Goal: Information Seeking & Learning: Learn about a topic

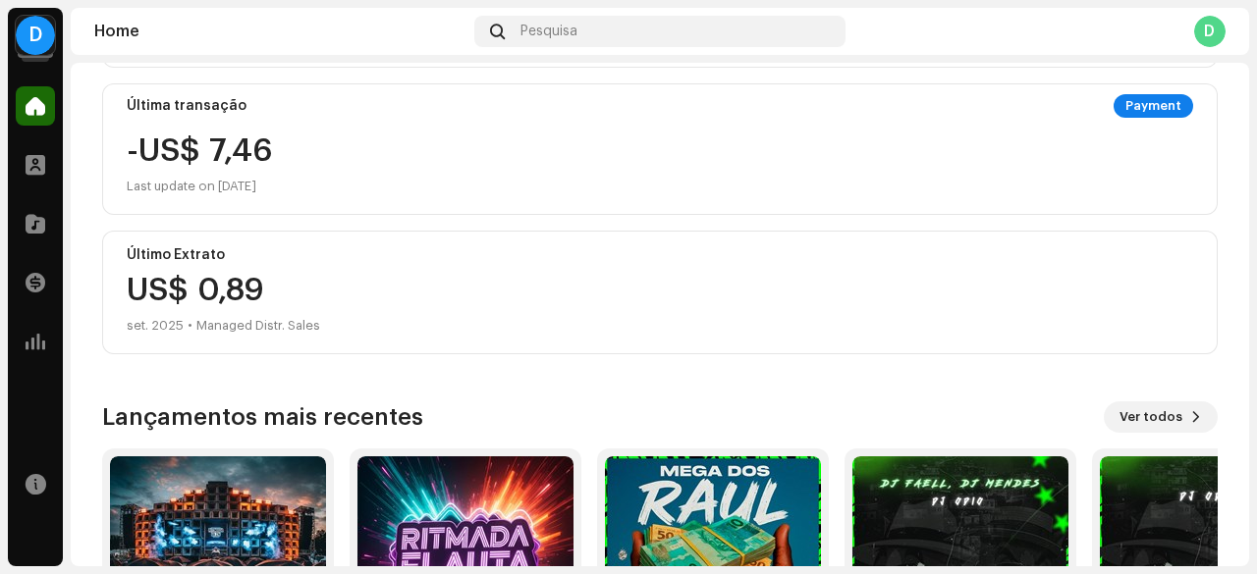
scroll to position [150, 0]
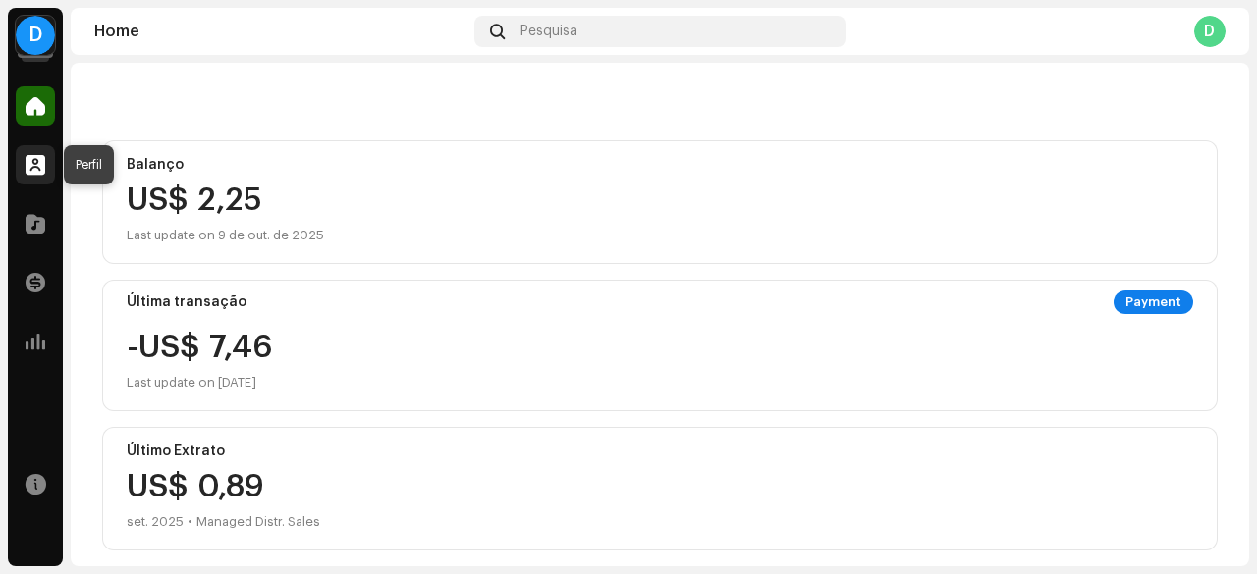
click at [27, 160] on span at bounding box center [36, 165] width 20 height 16
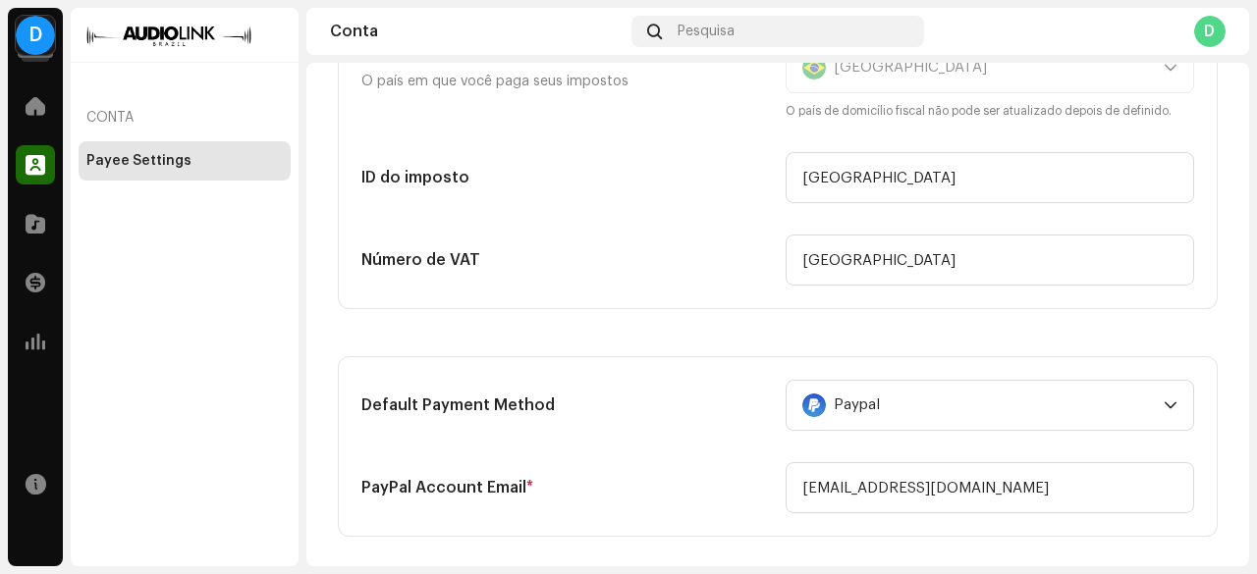
scroll to position [393, 0]
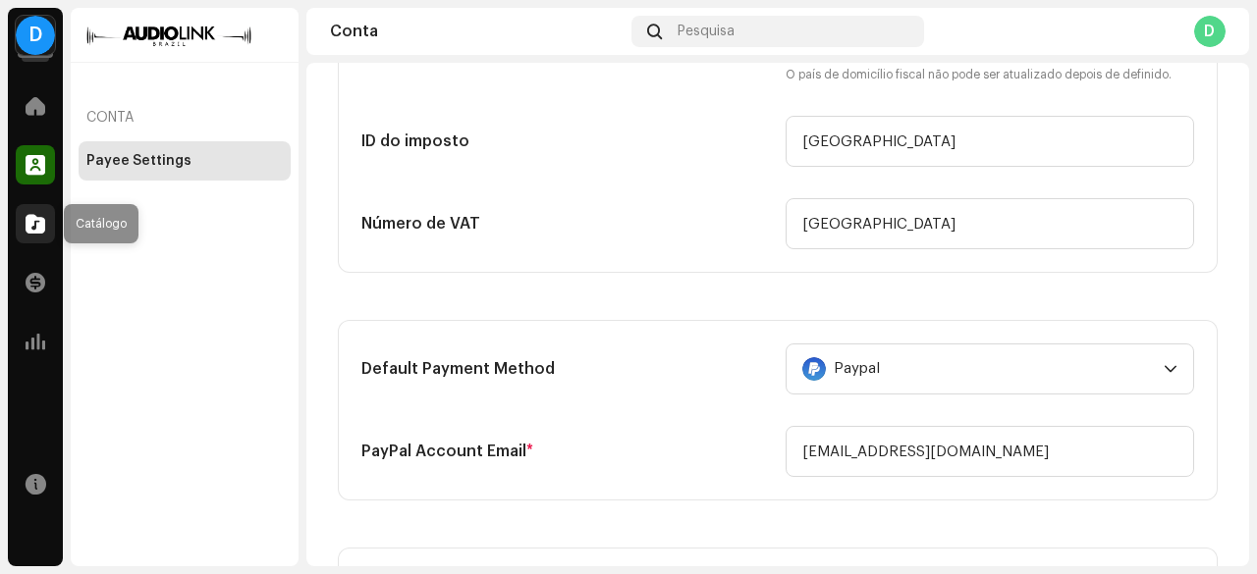
click at [49, 219] on div at bounding box center [35, 223] width 39 height 39
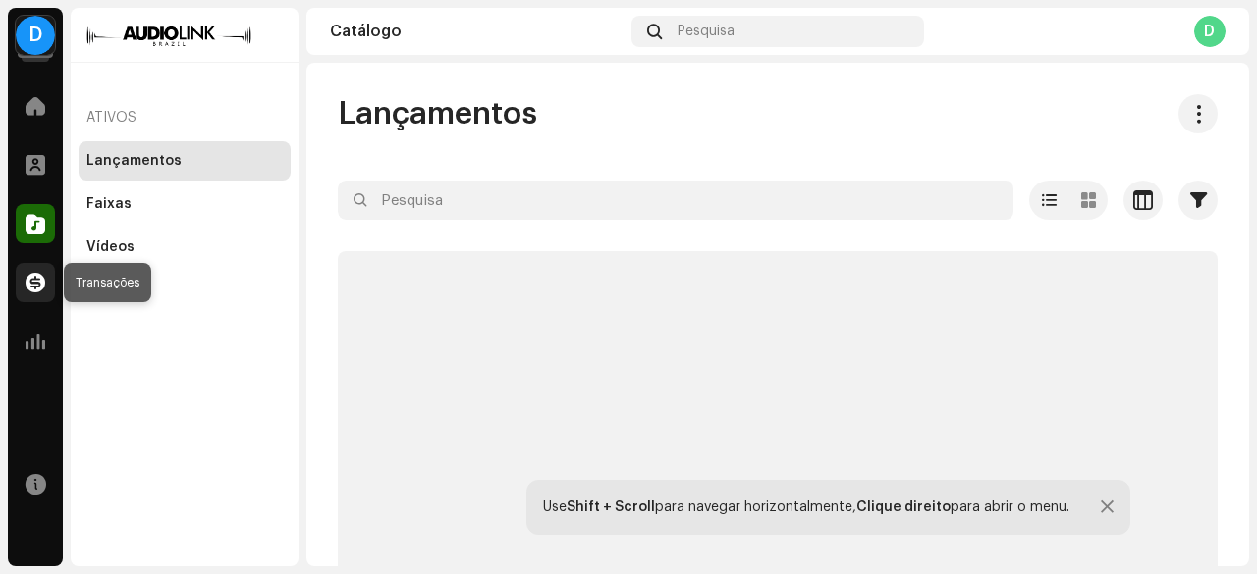
click at [32, 285] on span at bounding box center [36, 283] width 20 height 16
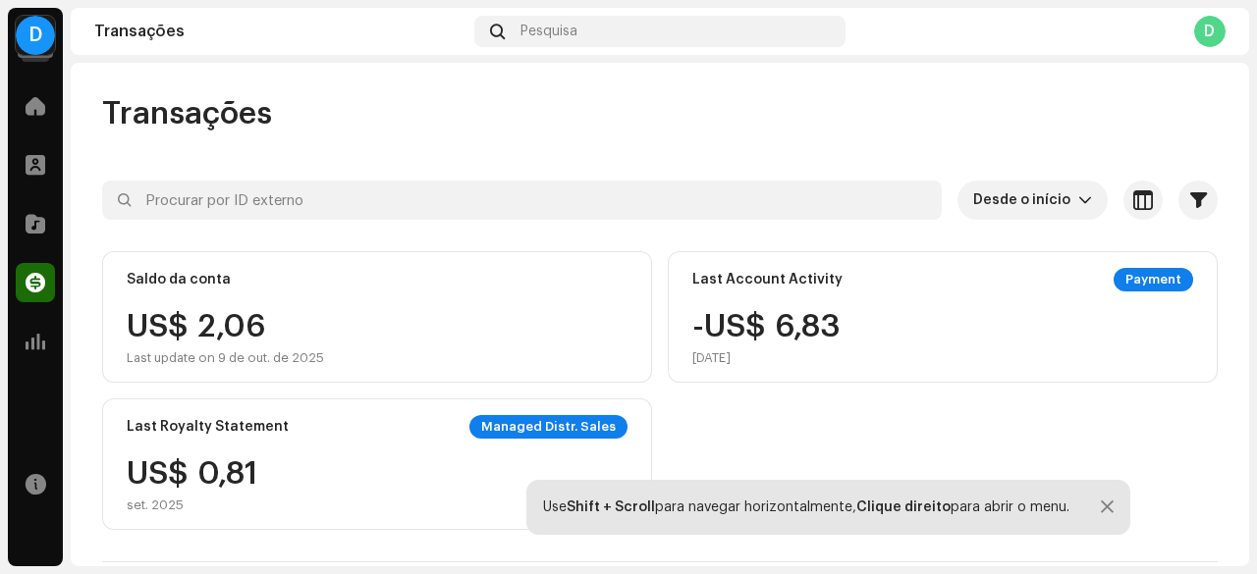
click at [28, 375] on div "Home Perfil Catálogo Transações Análise Recursos" at bounding box center [35, 323] width 55 height 488
click at [31, 352] on div at bounding box center [35, 341] width 39 height 39
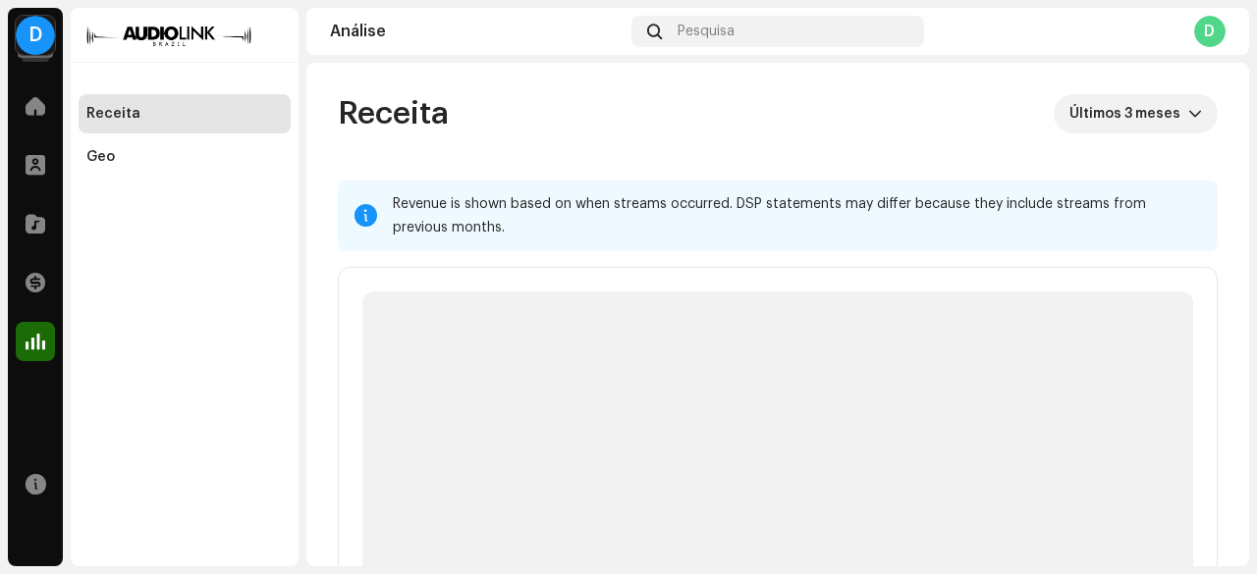
click at [27, 130] on div "Home" at bounding box center [35, 106] width 55 height 55
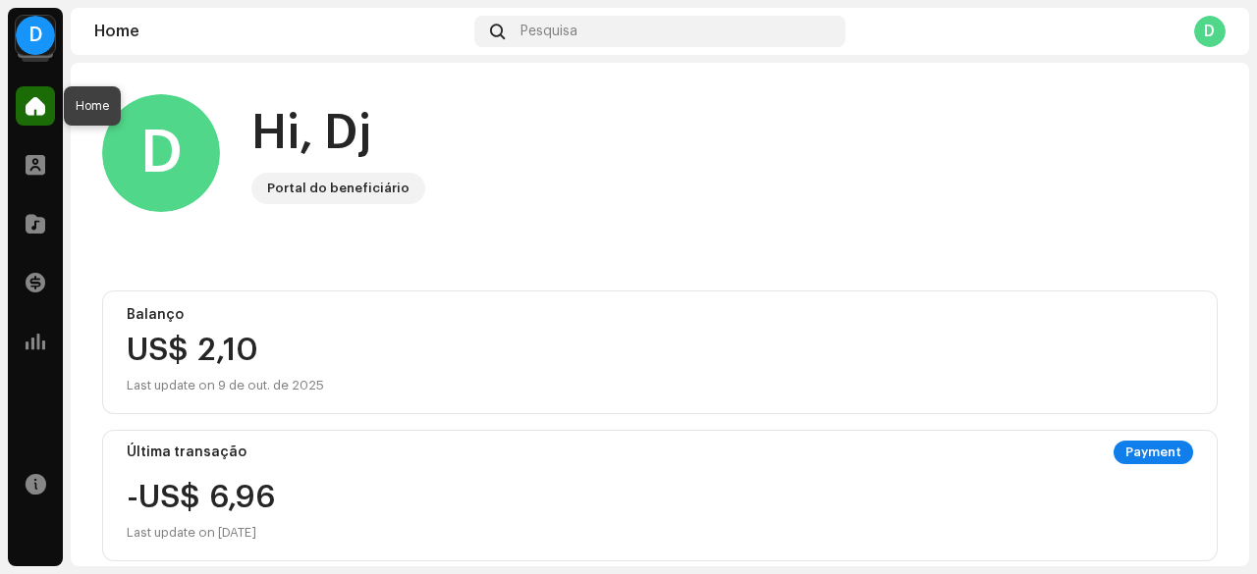
click at [32, 111] on span at bounding box center [36, 106] width 20 height 16
click at [17, 156] on div at bounding box center [35, 164] width 39 height 39
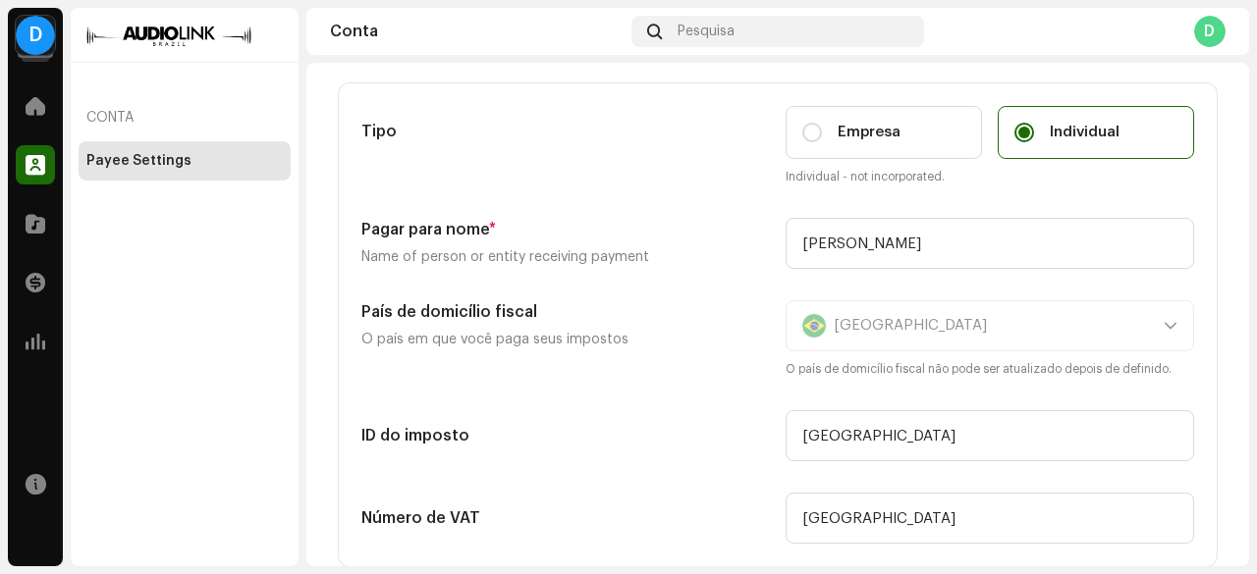
click at [9, 227] on div "Catálogo" at bounding box center [35, 223] width 55 height 55
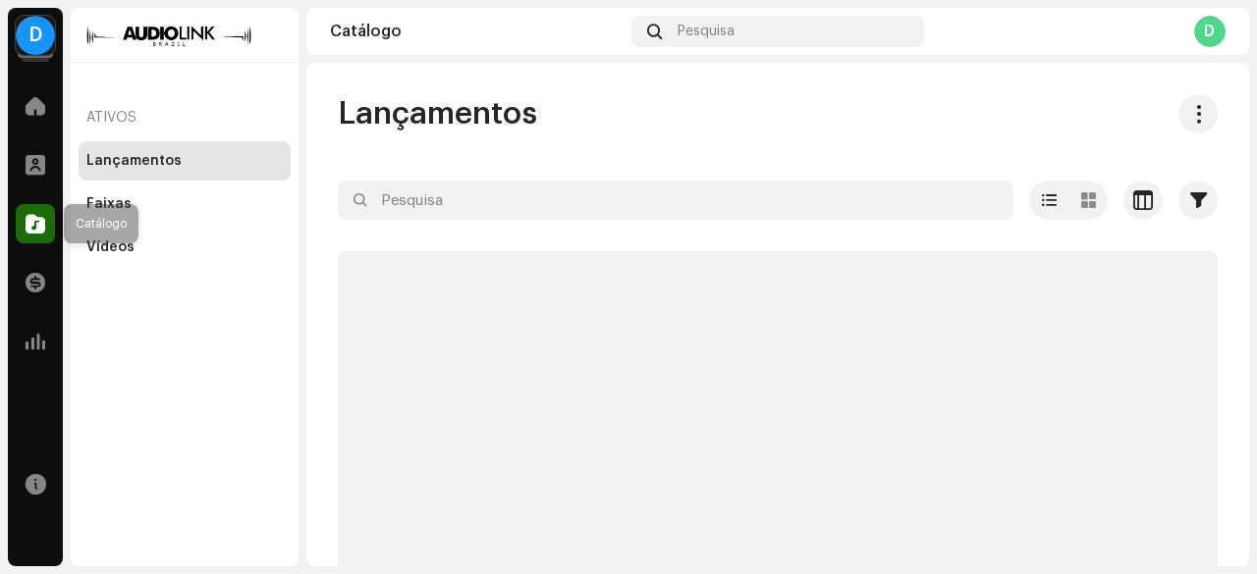
click at [34, 225] on span at bounding box center [36, 224] width 20 height 16
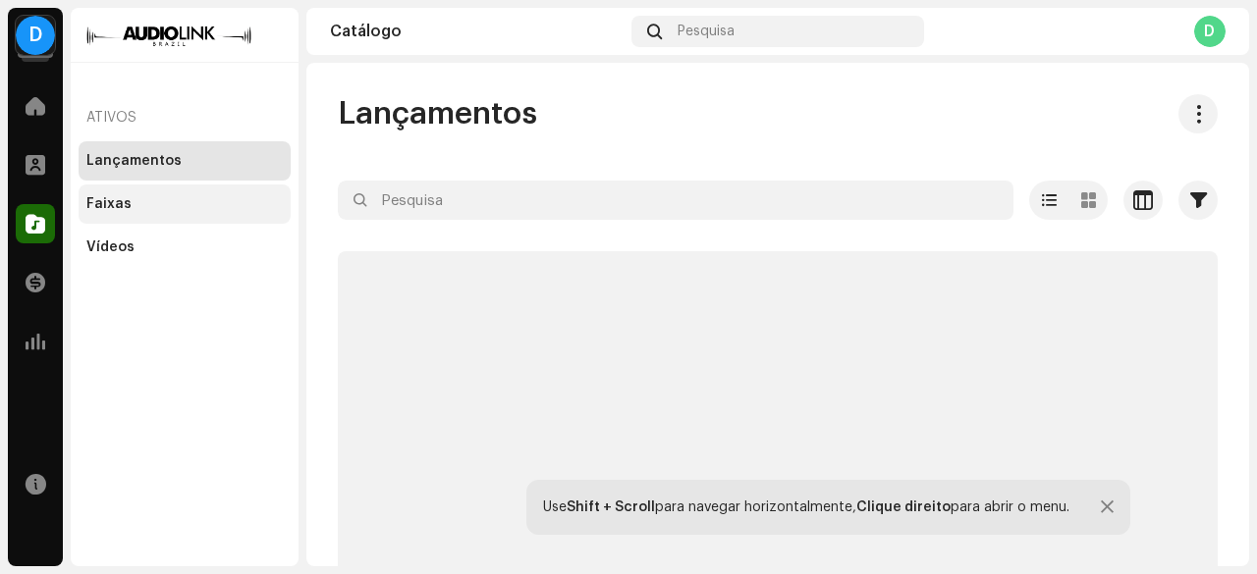
click at [145, 205] on div "Faixas" at bounding box center [184, 204] width 196 height 16
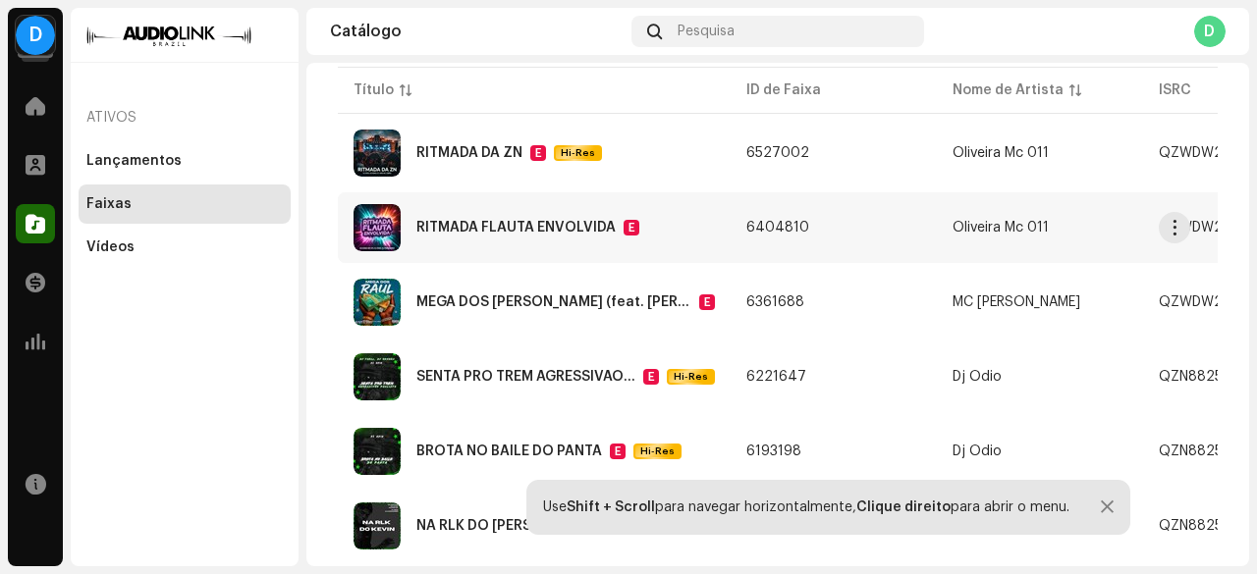
scroll to position [196, 0]
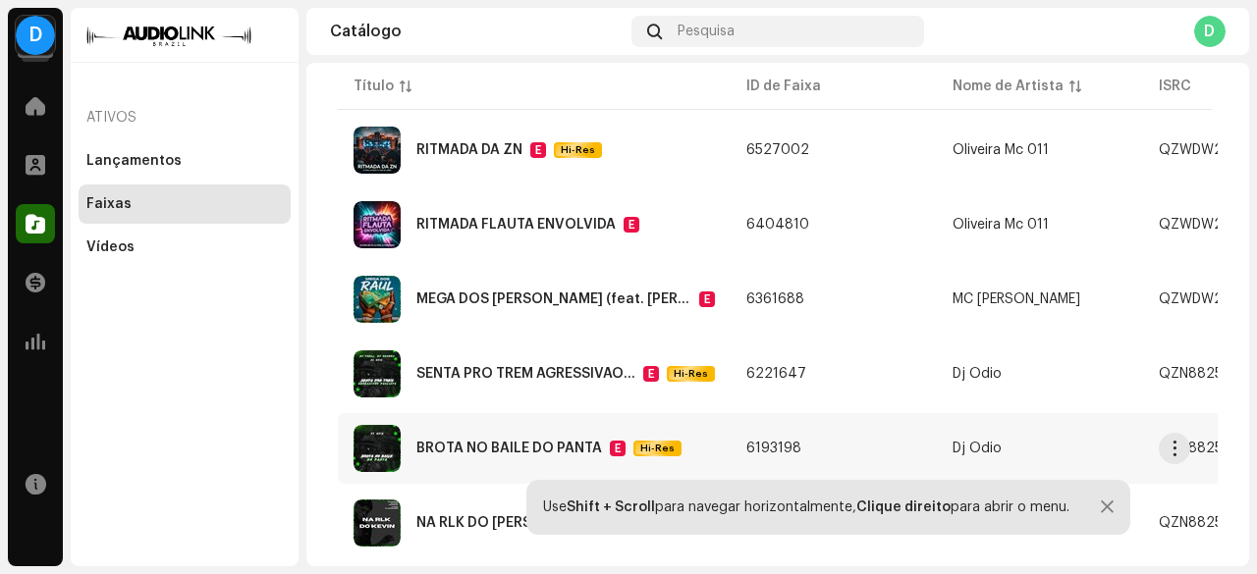
click at [461, 430] on div "BROTA NO BAILE DO PANTA E Hi-Res" at bounding box center [533, 448] width 361 height 47
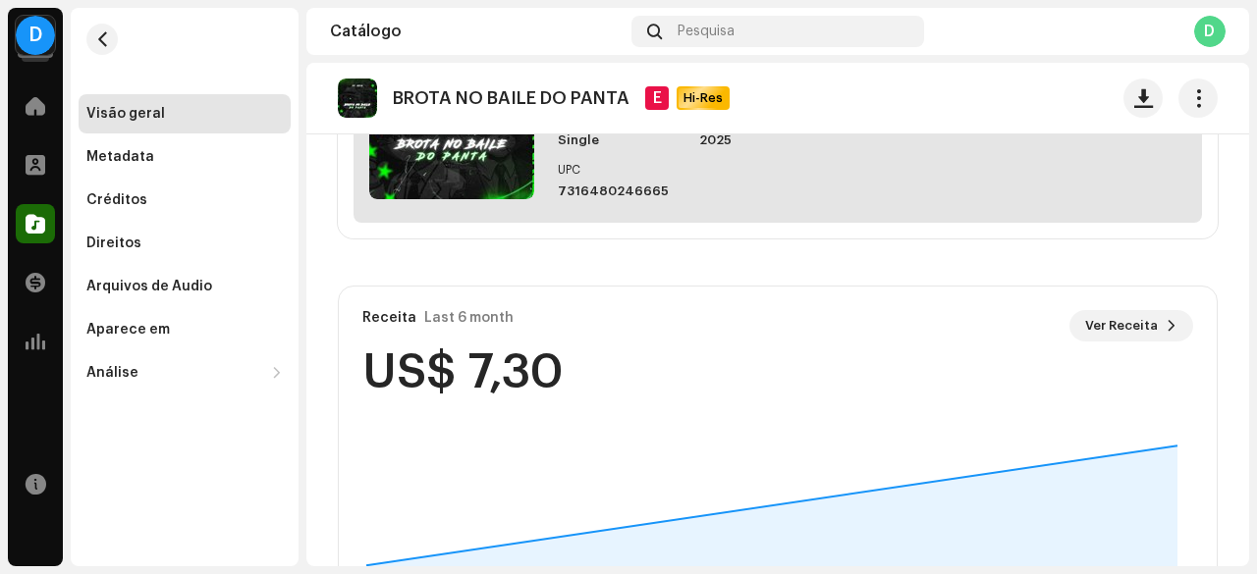
scroll to position [1059, 0]
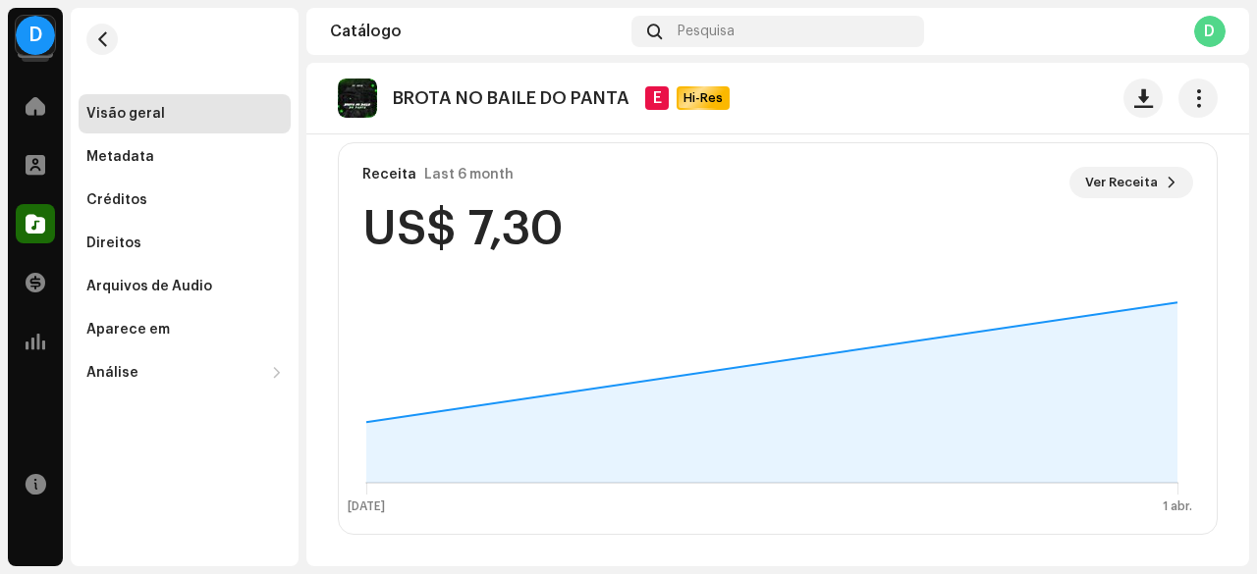
click at [1168, 178] on re-o-track-hero "BROTA NO BAILE DO PANTA E Hi-Res BROTA NO [GEOGRAPHIC_DATA] E Hi-Res Dj Odio PN…" at bounding box center [777, 141] width 942 height 157
click at [1141, 184] on re-o-track-hero "BROTA NO BAILE DO PANTA E Hi-Res BROTA NO [GEOGRAPHIC_DATA] E Hi-Res Dj Odio PN…" at bounding box center [777, 141] width 942 height 157
click at [1155, 184] on re-o-track-hero "BROTA NO BAILE DO PANTA E Hi-Res BROTA NO [GEOGRAPHIC_DATA] E Hi-Res Dj Odio PN…" at bounding box center [777, 141] width 942 height 157
drag, startPoint x: 1128, startPoint y: 184, endPoint x: 1116, endPoint y: 184, distance: 11.8
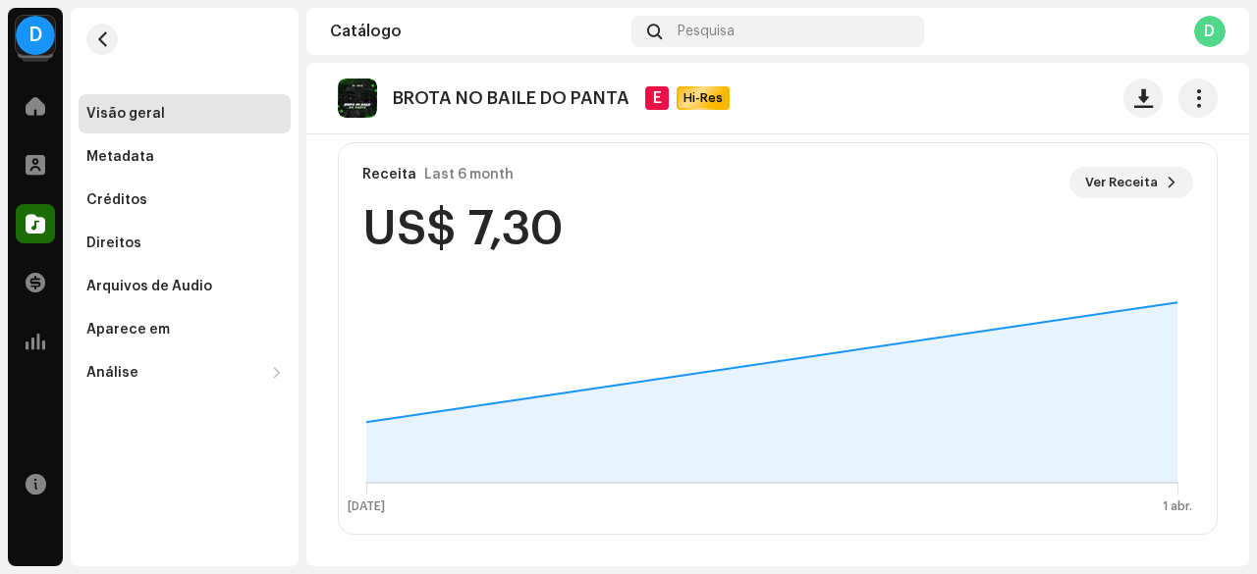
click at [1126, 184] on re-o-track-hero "BROTA NO BAILE DO PANTA E Hi-Res BROTA NO [GEOGRAPHIC_DATA] E Hi-Res Dj Odio PN…" at bounding box center [777, 141] width 942 height 157
click at [1116, 184] on re-o-track-hero "BROTA NO BAILE DO PANTA E Hi-Res BROTA NO [GEOGRAPHIC_DATA] E Hi-Res Dj Odio PN…" at bounding box center [777, 141] width 942 height 157
click at [1154, 181] on re-o-track-hero "BROTA NO BAILE DO PANTA E Hi-Res BROTA NO [GEOGRAPHIC_DATA] E Hi-Res Dj Odio PN…" at bounding box center [777, 141] width 942 height 157
click at [1162, 180] on re-o-track-hero "BROTA NO BAILE DO PANTA E Hi-Res BROTA NO [GEOGRAPHIC_DATA] E Hi-Res Dj Odio PN…" at bounding box center [777, 141] width 942 height 157
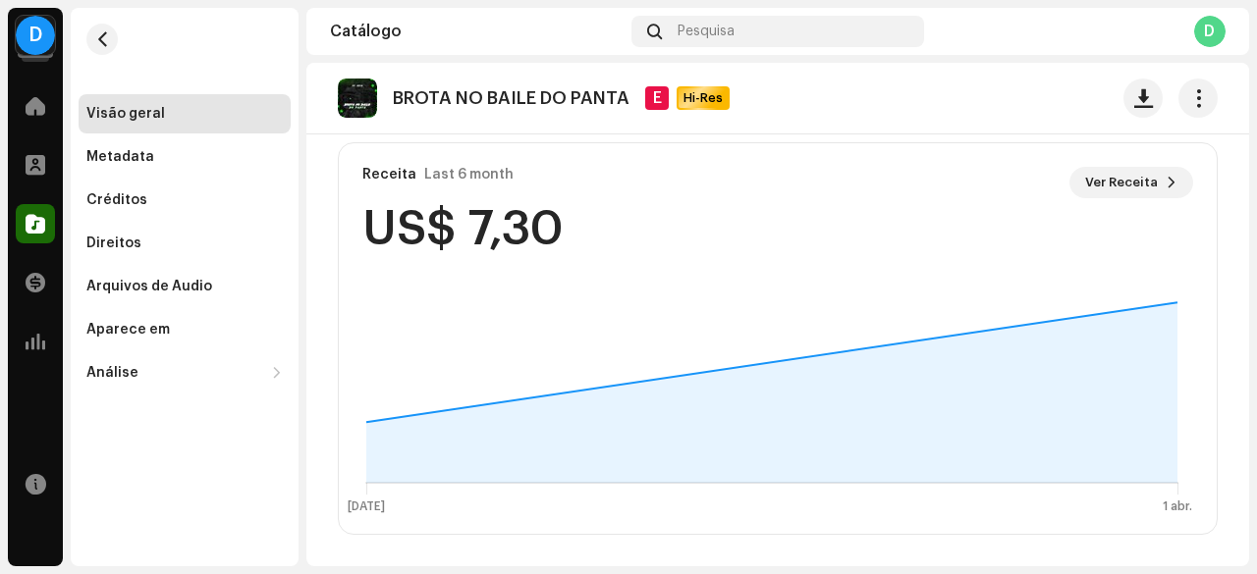
click at [1122, 184] on re-o-track-hero "BROTA NO BAILE DO PANTA E Hi-Res BROTA NO [GEOGRAPHIC_DATA] E Hi-Res Dj Odio PN…" at bounding box center [777, 141] width 942 height 157
click at [166, 162] on div "Metadata" at bounding box center [184, 157] width 196 height 16
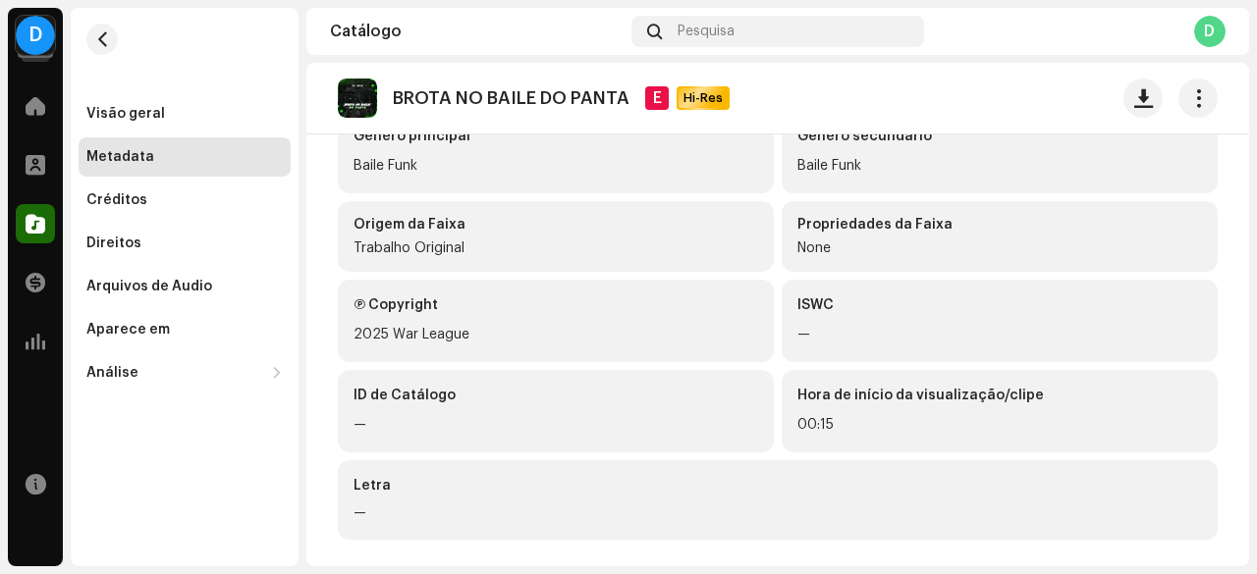
scroll to position [417, 0]
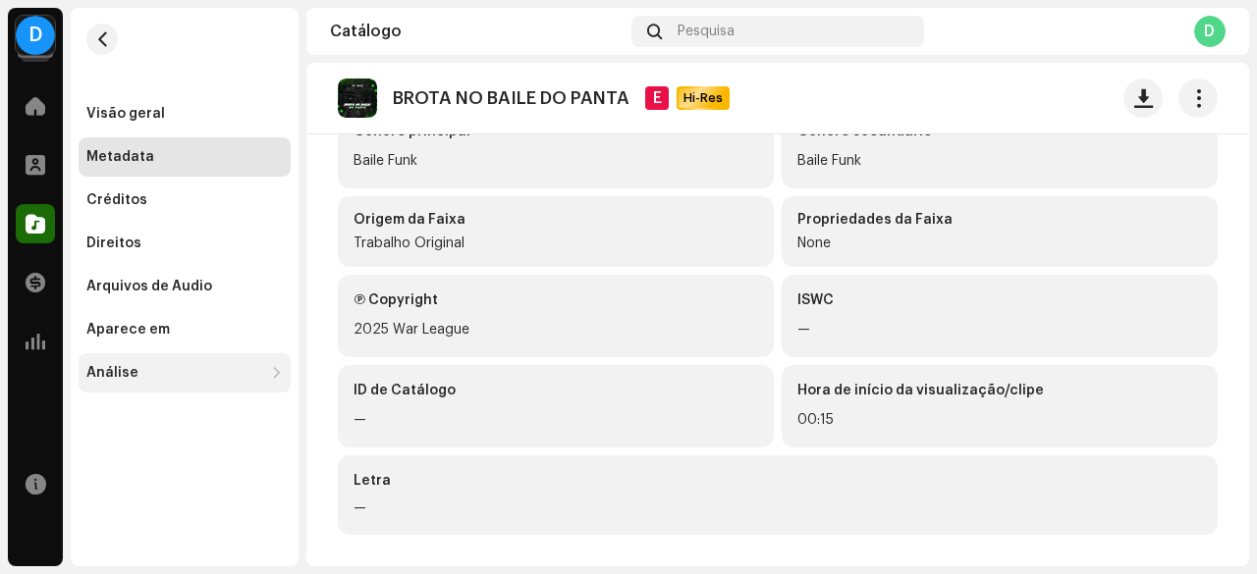
click at [151, 383] on div "Análise" at bounding box center [185, 372] width 212 height 39
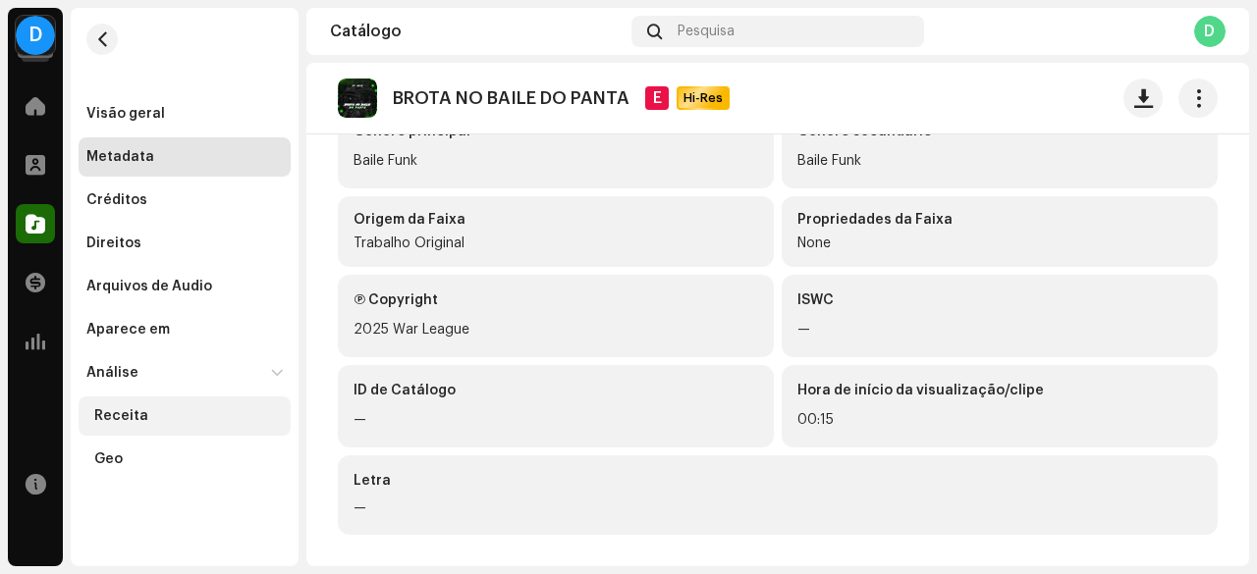
click at [138, 426] on div "Receita" at bounding box center [185, 416] width 212 height 39
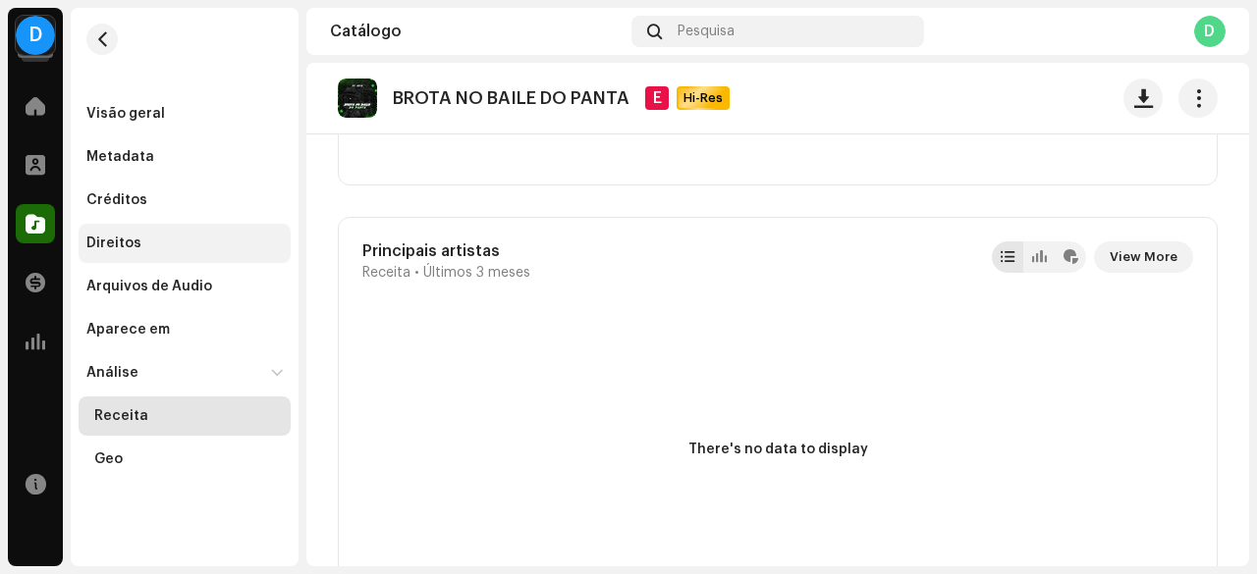
scroll to position [884, 0]
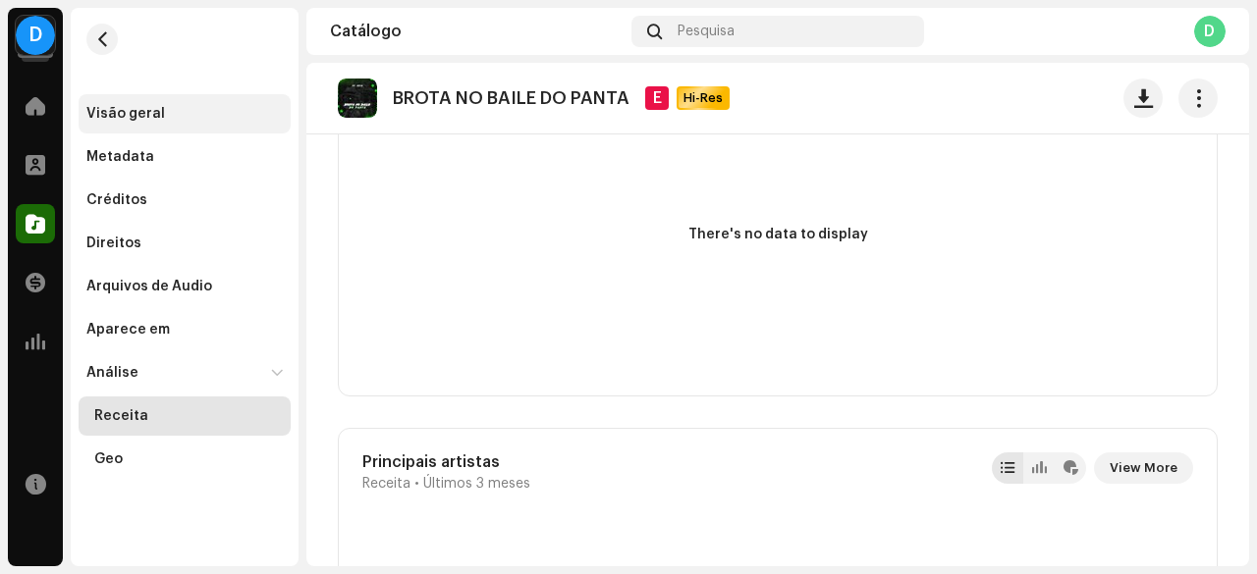
click at [137, 111] on div "Visão geral" at bounding box center [125, 114] width 79 height 16
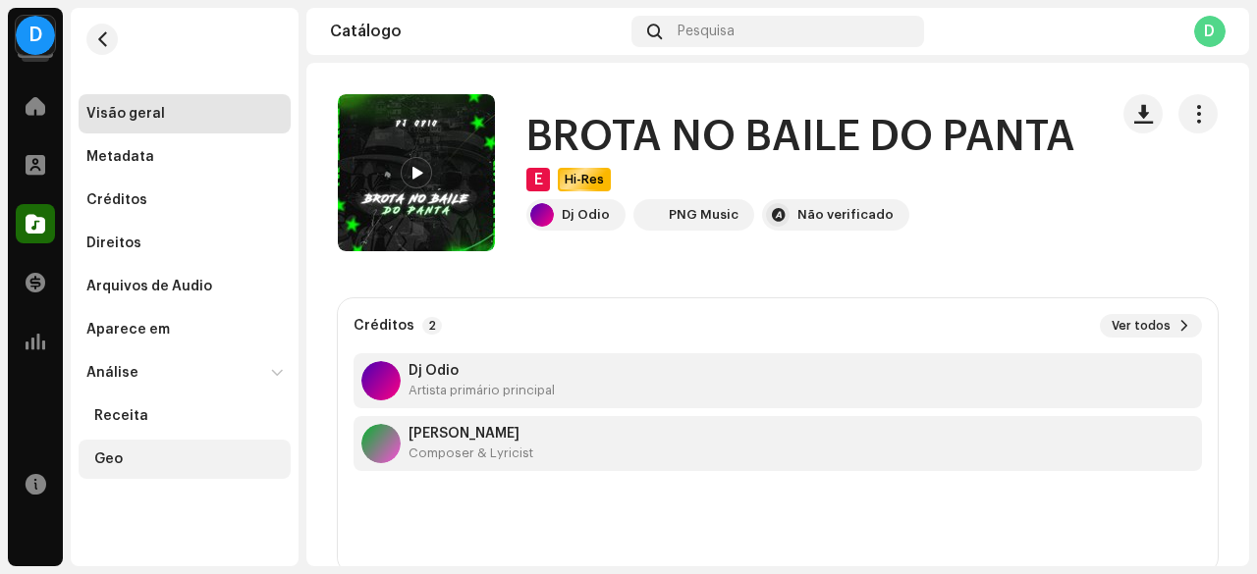
click at [114, 454] on div "Geo" at bounding box center [108, 460] width 28 height 16
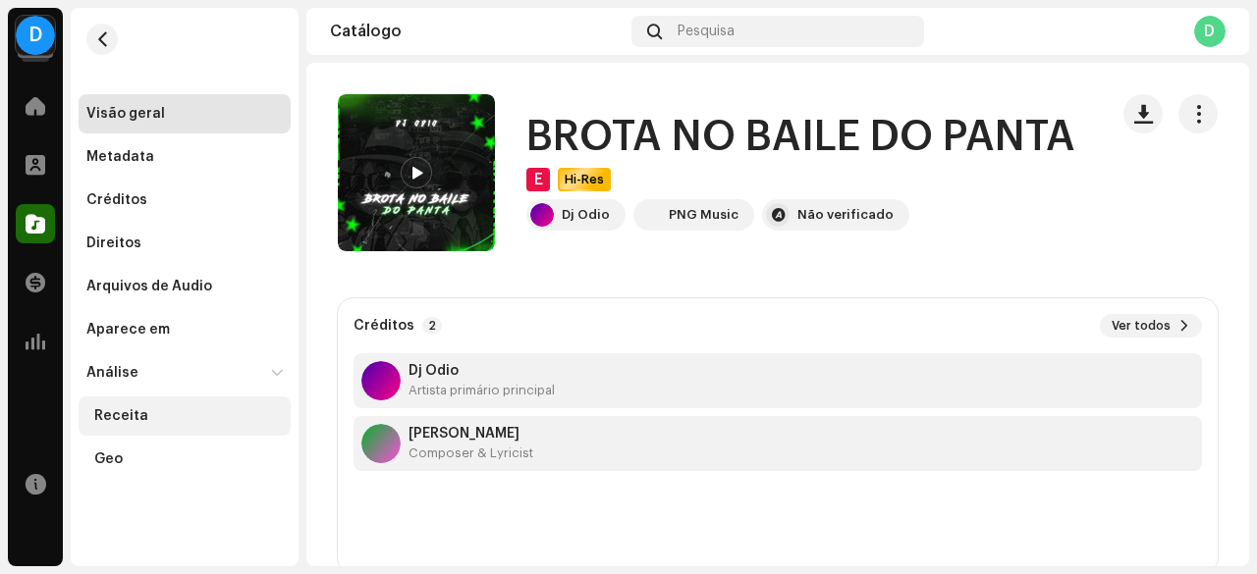
click at [112, 399] on div "Receita" at bounding box center [185, 416] width 212 height 39
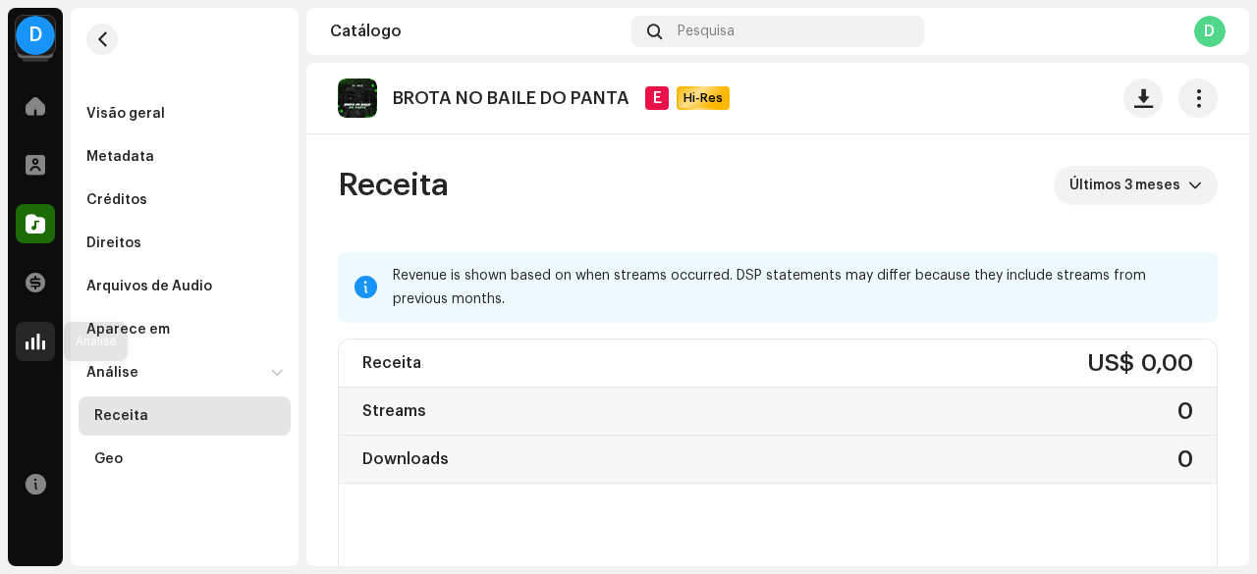
click at [31, 323] on div at bounding box center [35, 341] width 39 height 39
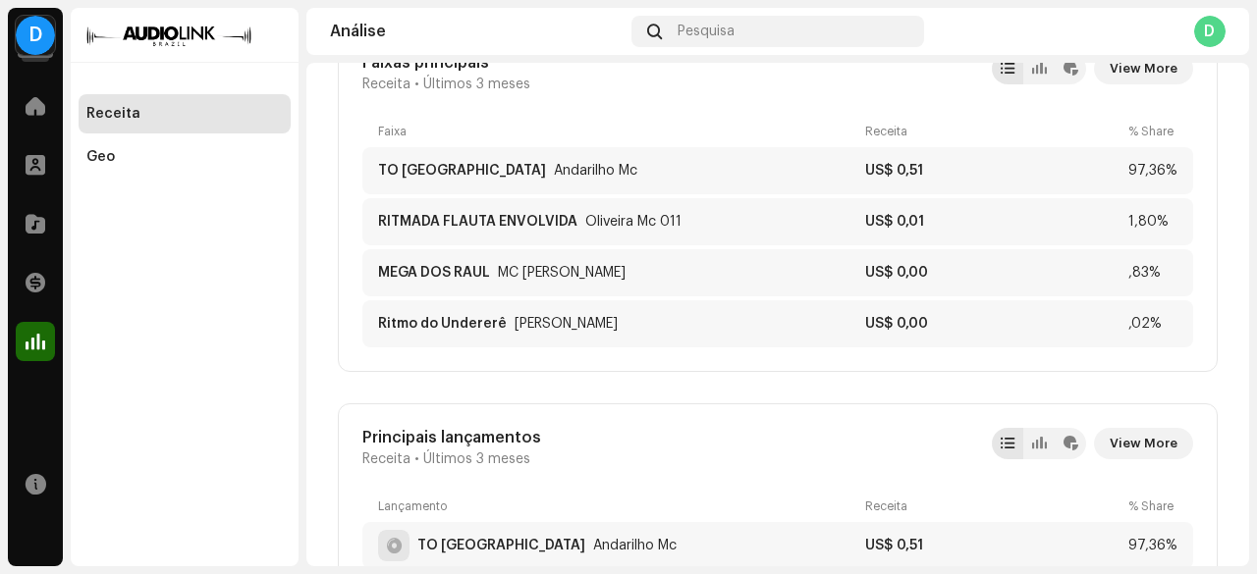
scroll to position [295, 0]
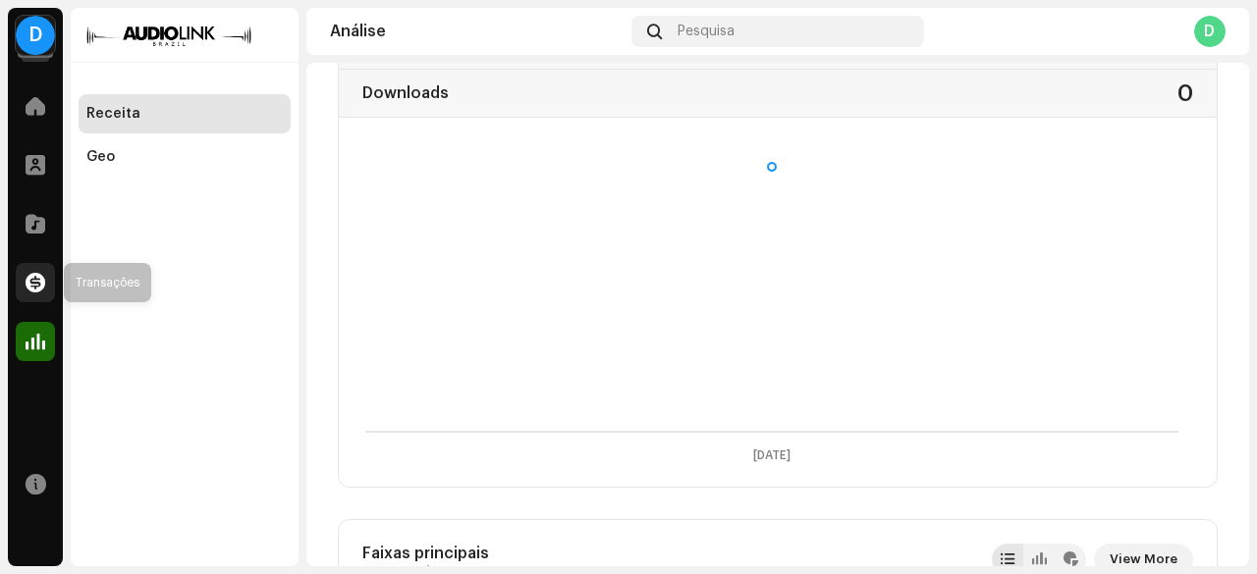
click at [24, 281] on div at bounding box center [35, 282] width 39 height 39
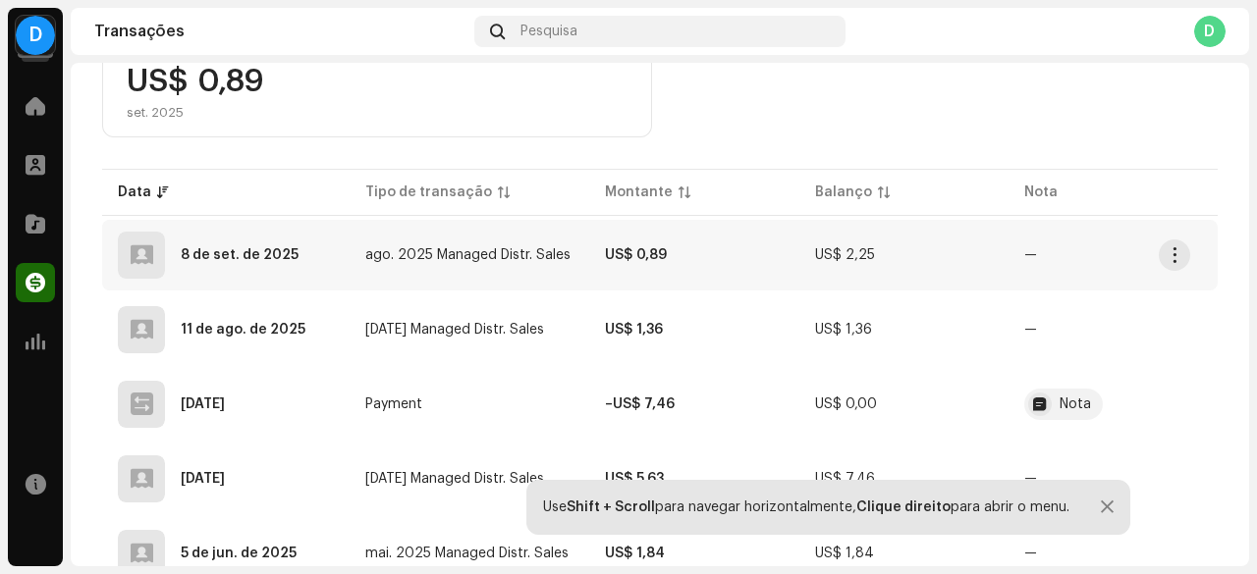
scroll to position [466, 0]
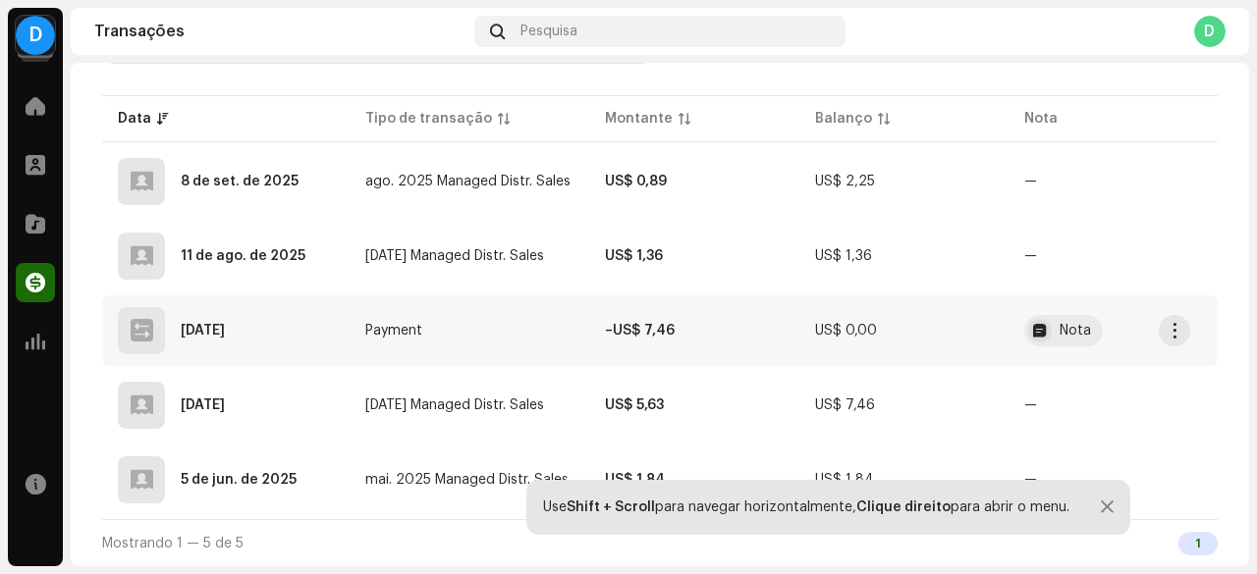
click at [664, 331] on strong "–US$ 7,46" at bounding box center [640, 331] width 70 height 14
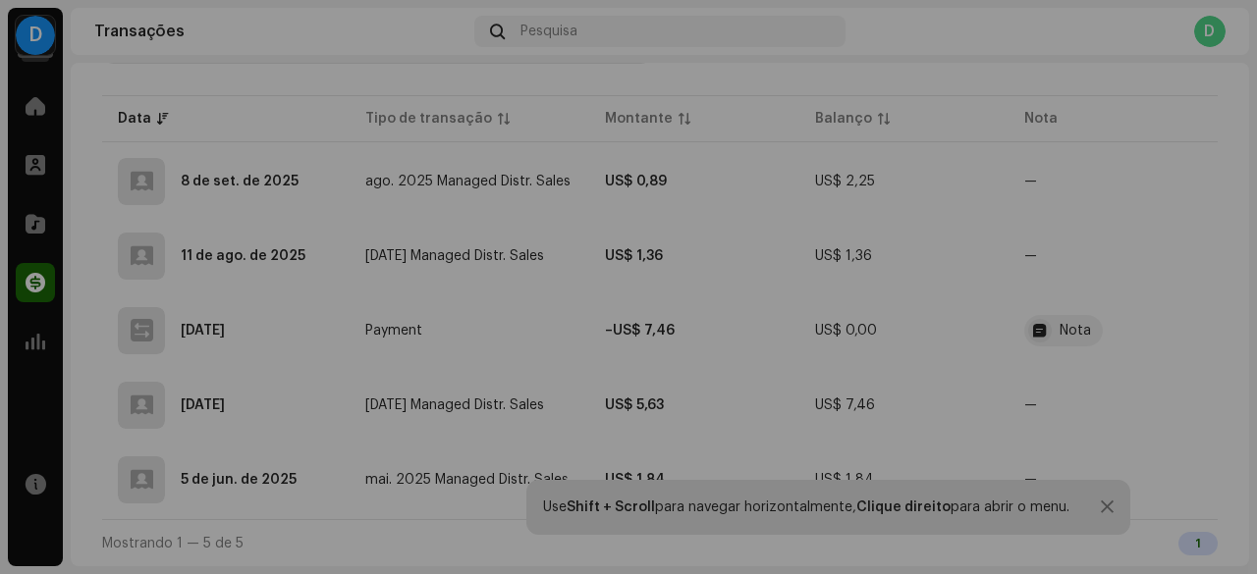
click at [972, 367] on div "Detalhes de transação Tipo de transação Payment Insira a Quantia – US$ 7,46 Dat…" at bounding box center [628, 287] width 1257 height 574
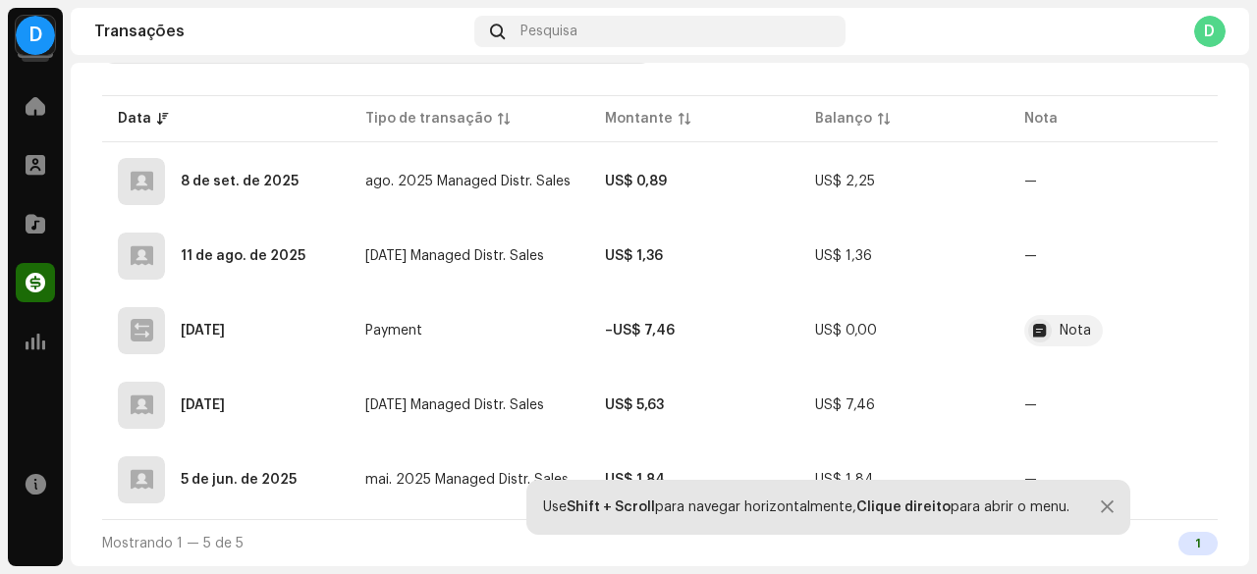
click at [1109, 506] on div at bounding box center [1107, 508] width 13 height 16
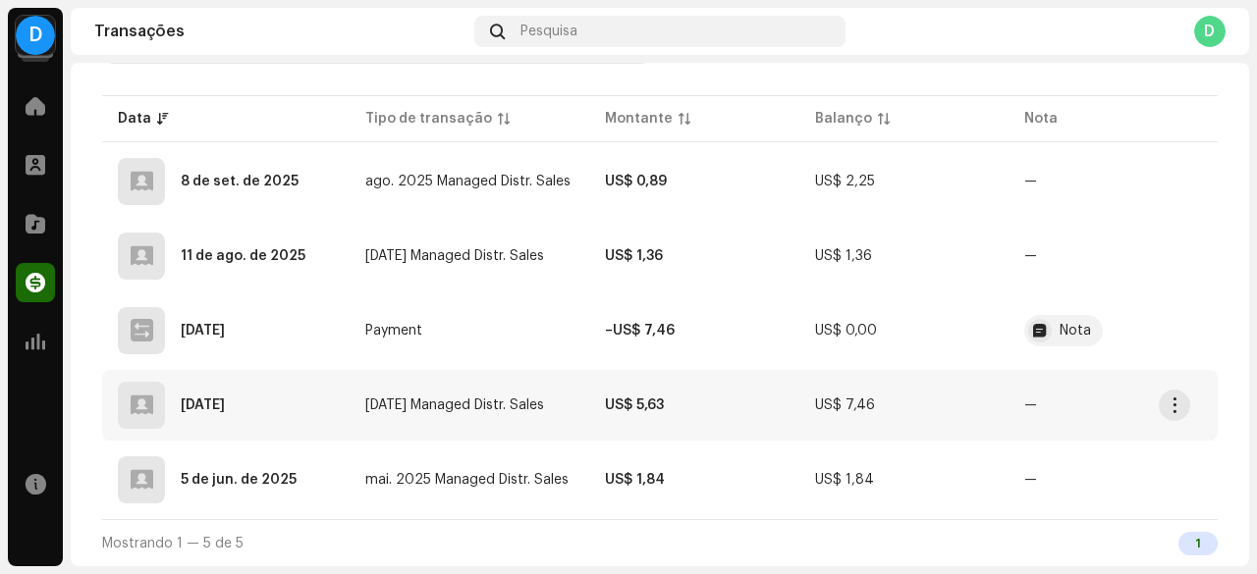
scroll to position [368, 0]
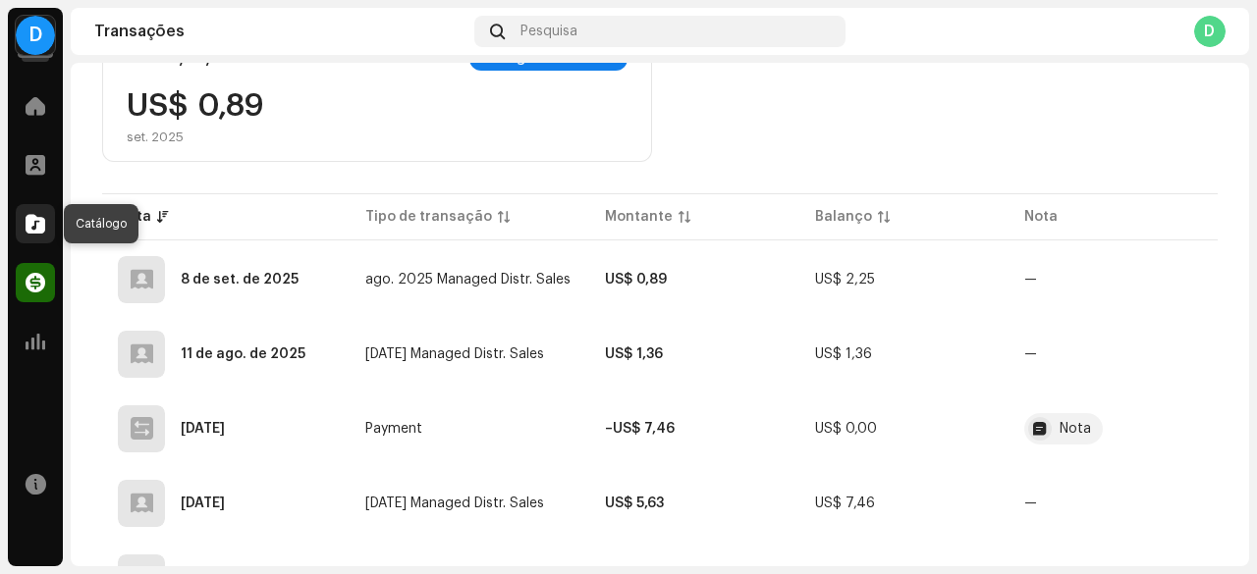
click at [43, 216] on span at bounding box center [36, 224] width 20 height 16
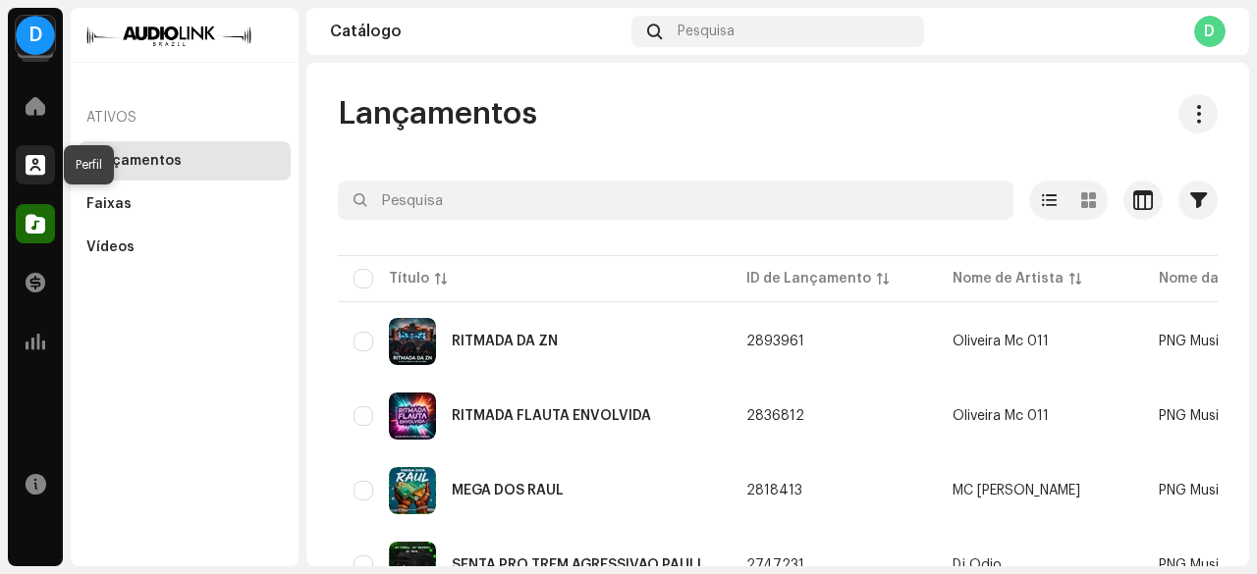
click at [44, 182] on div at bounding box center [35, 164] width 39 height 39
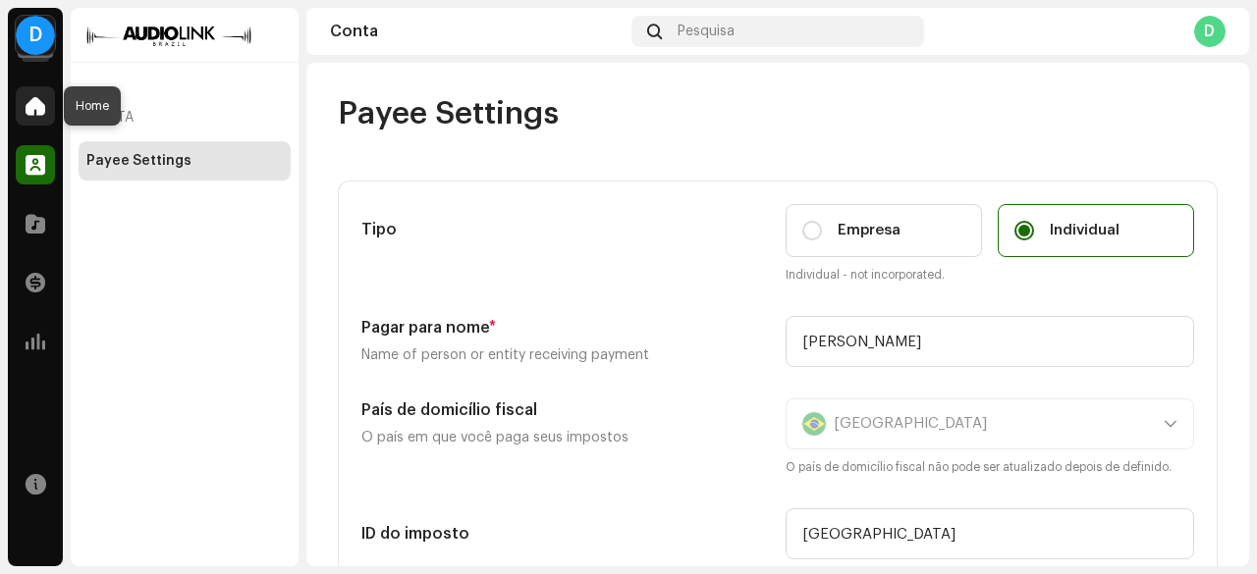
click at [47, 102] on div at bounding box center [35, 105] width 39 height 39
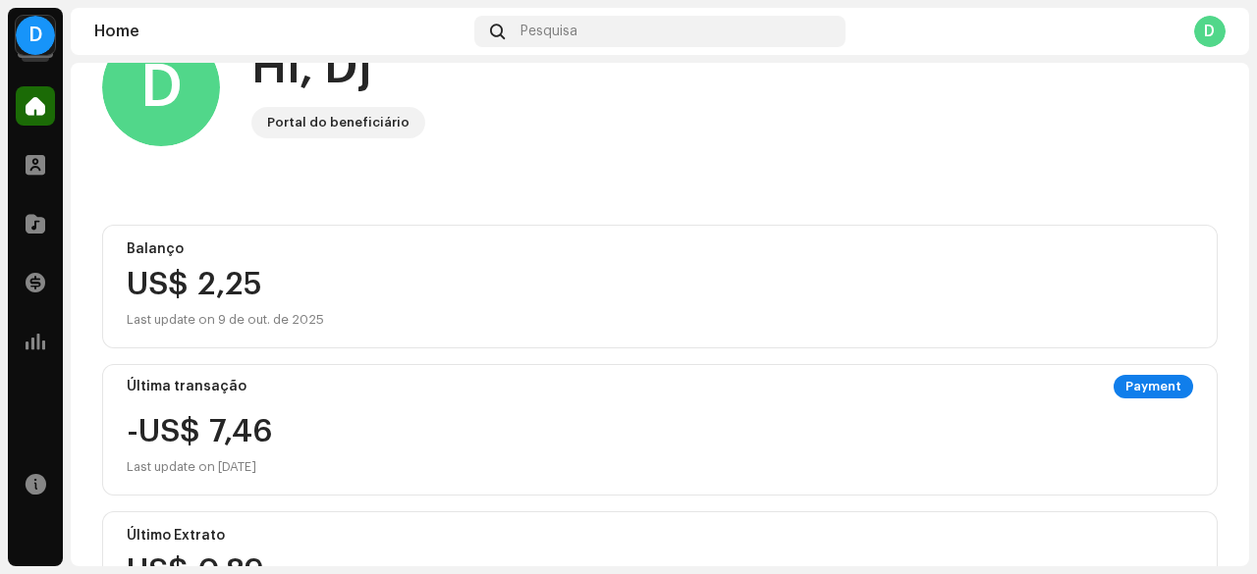
scroll to position [58, 0]
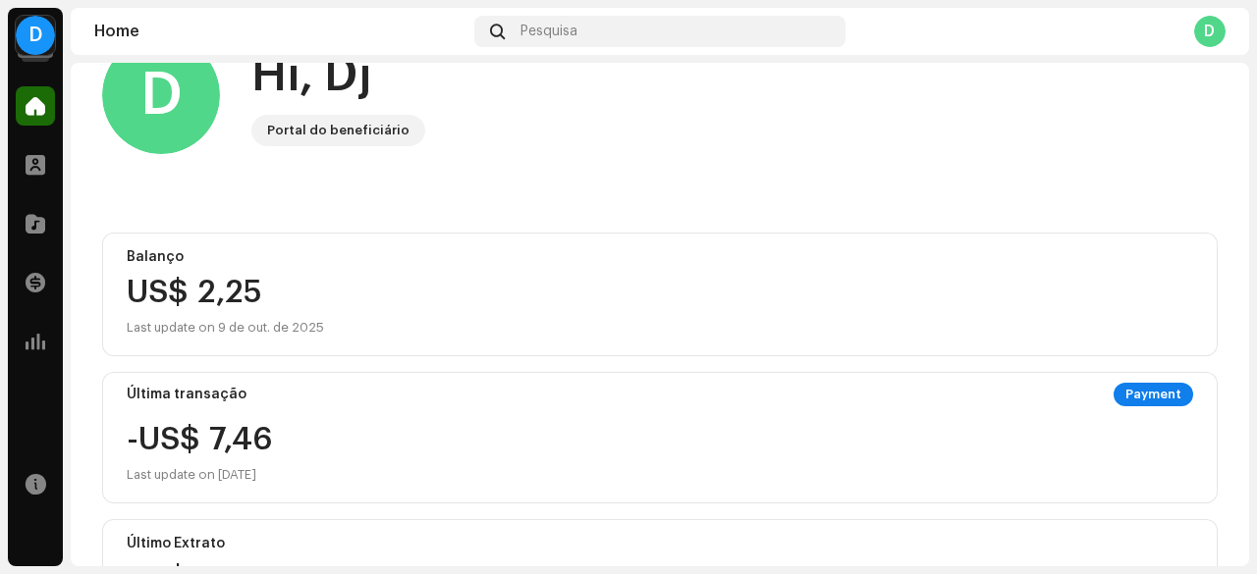
click at [216, 262] on div "Balanço" at bounding box center [660, 257] width 1066 height 16
click at [250, 316] on div "Last update on 9 de out. de 2025" at bounding box center [660, 328] width 1066 height 24
click at [249, 401] on div "Última transação Payment" at bounding box center [660, 395] width 1066 height 24
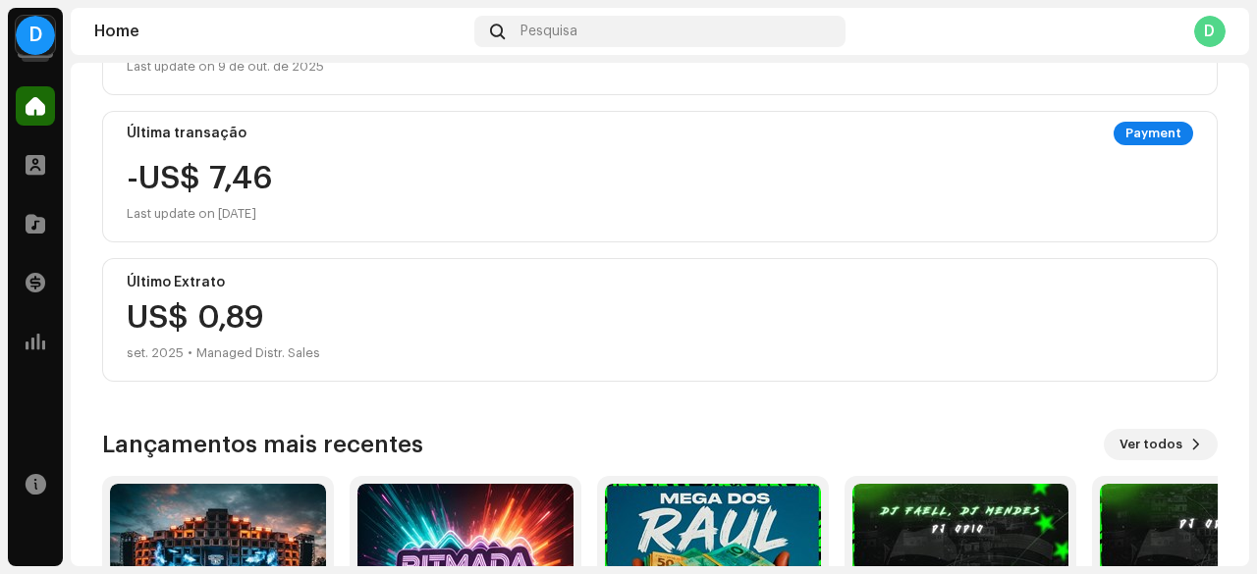
scroll to position [543, 0]
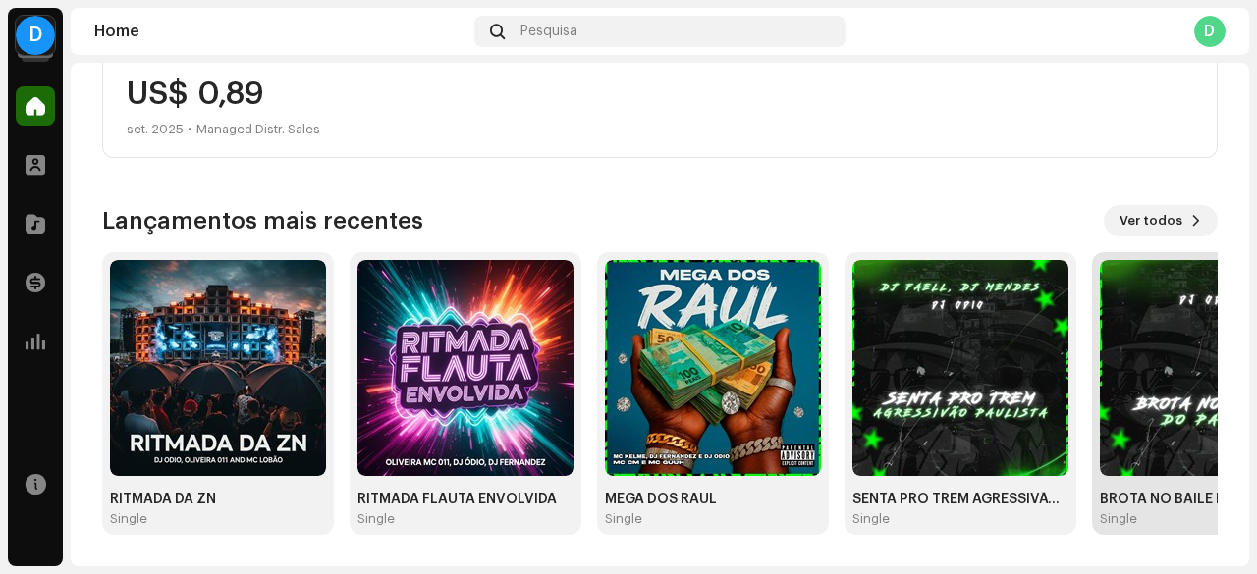
click at [1145, 427] on img at bounding box center [1208, 368] width 216 height 216
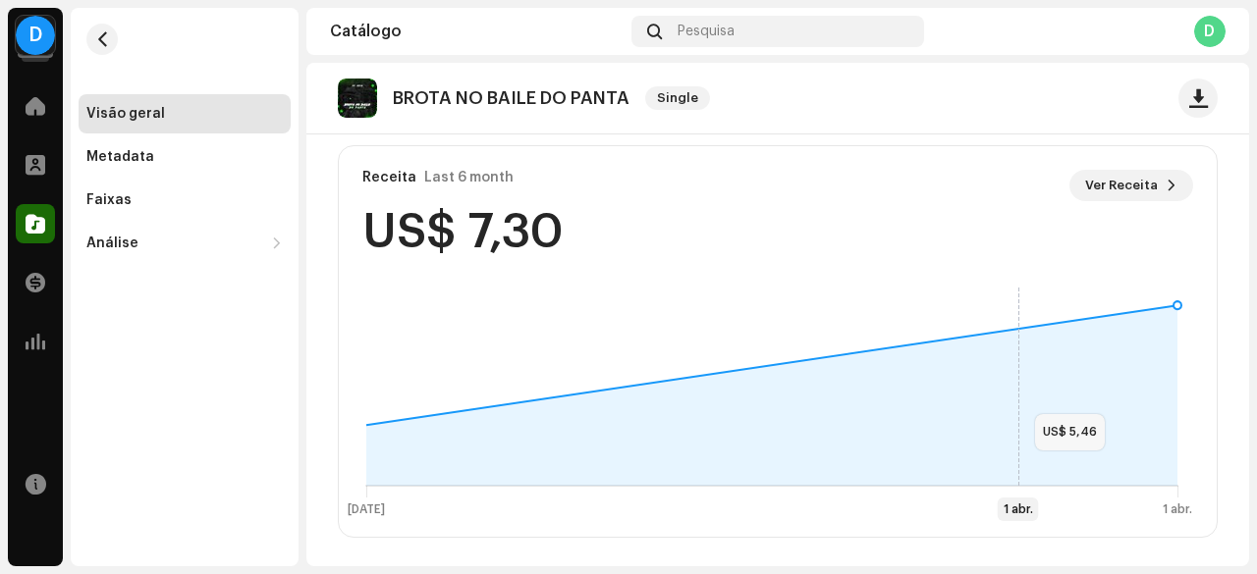
scroll to position [769, 0]
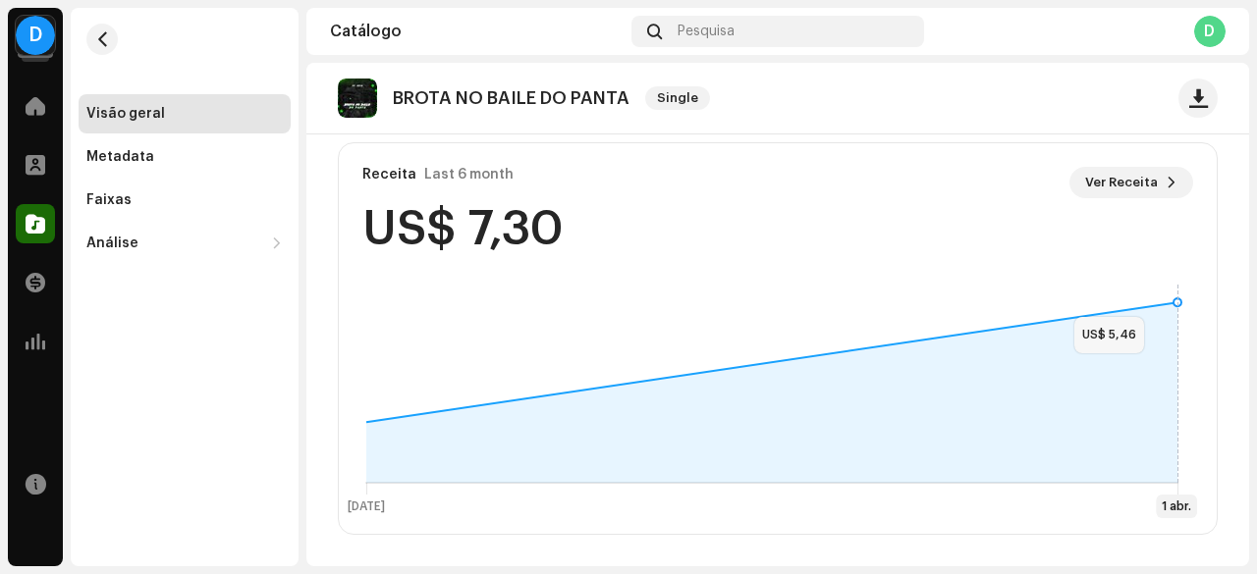
click at [1161, 297] on rect at bounding box center [772, 399] width 850 height 245
click at [1154, 187] on re-o-release-hero "BROTA NO BAILE DO PANTA Single BROTA NO BAILE DO PANTA Single Dj Odio PNG Music…" at bounding box center [777, 141] width 942 height 157
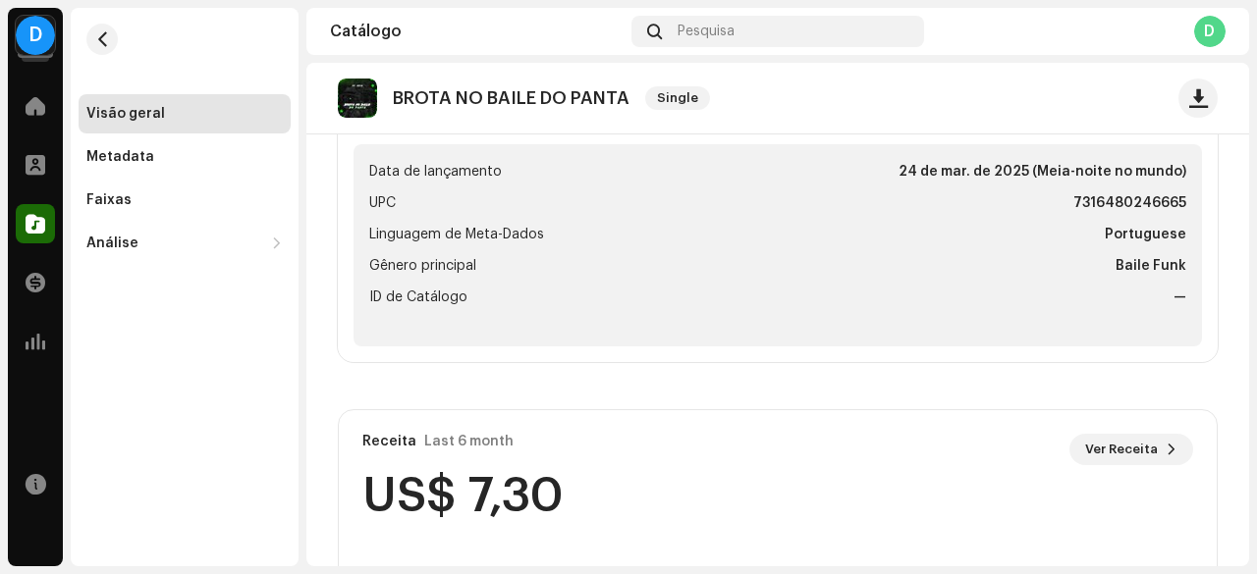
scroll to position [474, 0]
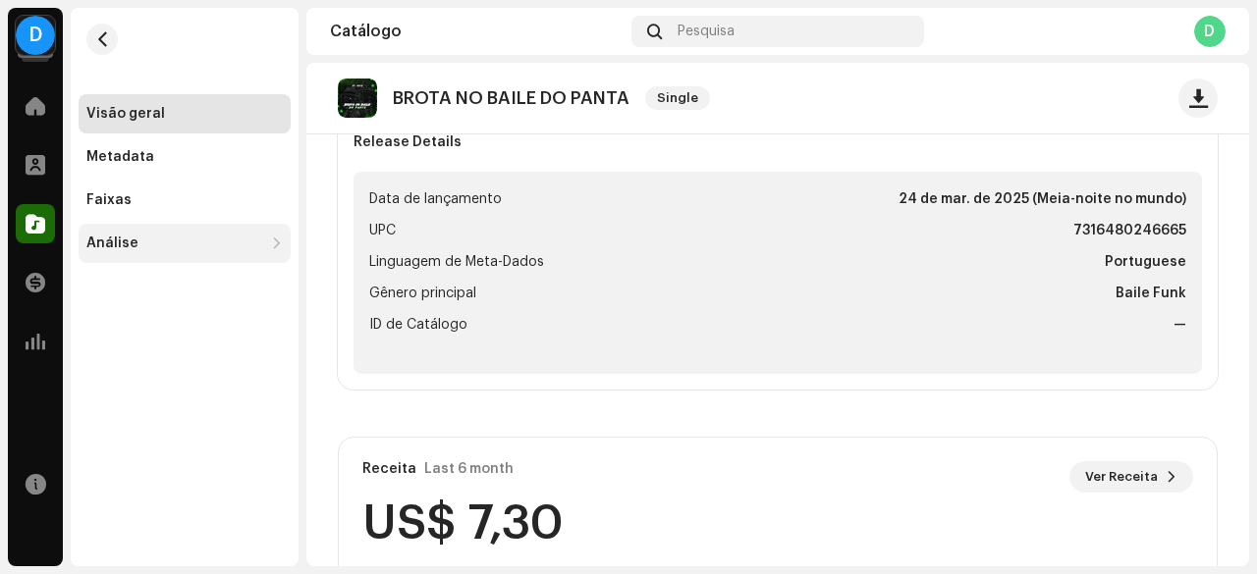
click at [197, 245] on div "Análise" at bounding box center [174, 244] width 177 height 16
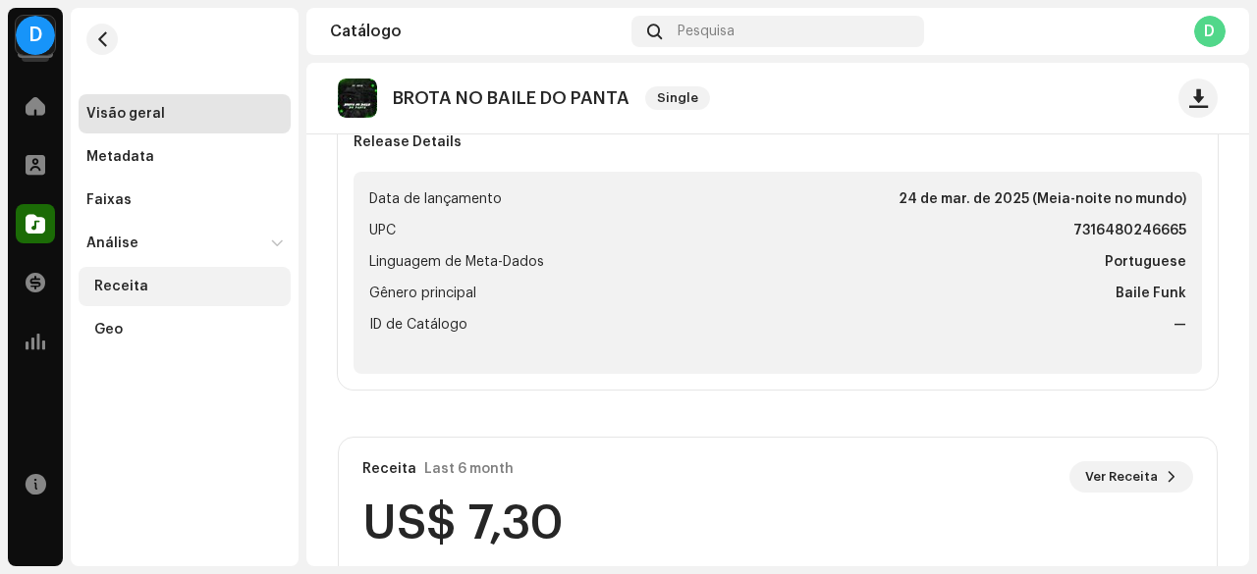
click at [179, 282] on div "Receita" at bounding box center [188, 287] width 188 height 16
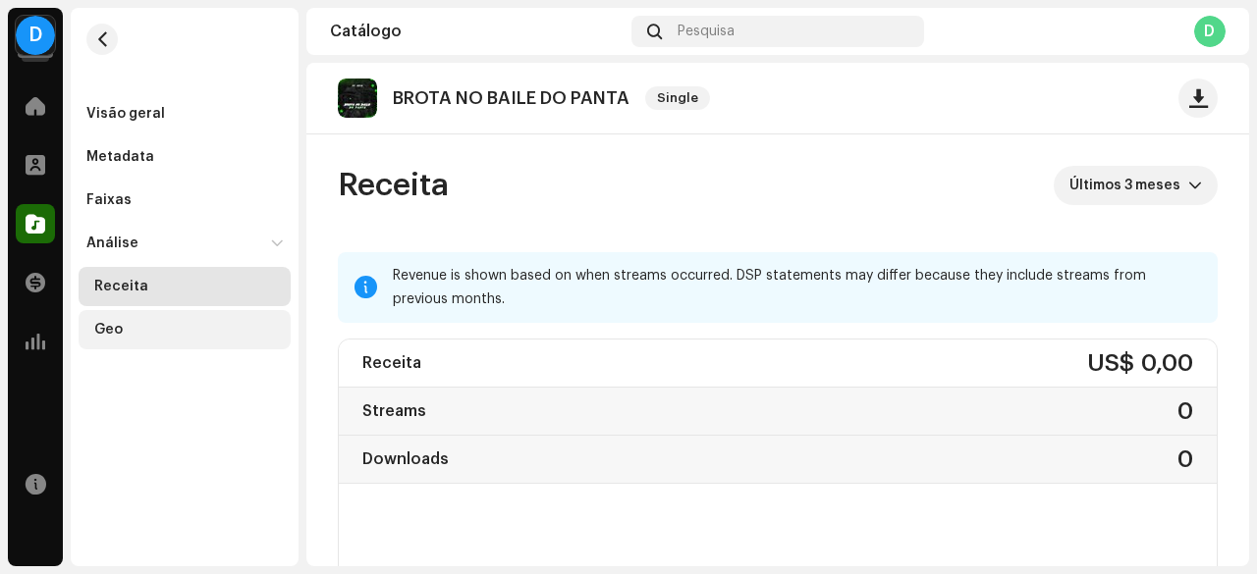
click at [186, 324] on div "Geo" at bounding box center [188, 330] width 188 height 16
click at [188, 292] on div "Receita" at bounding box center [188, 287] width 188 height 16
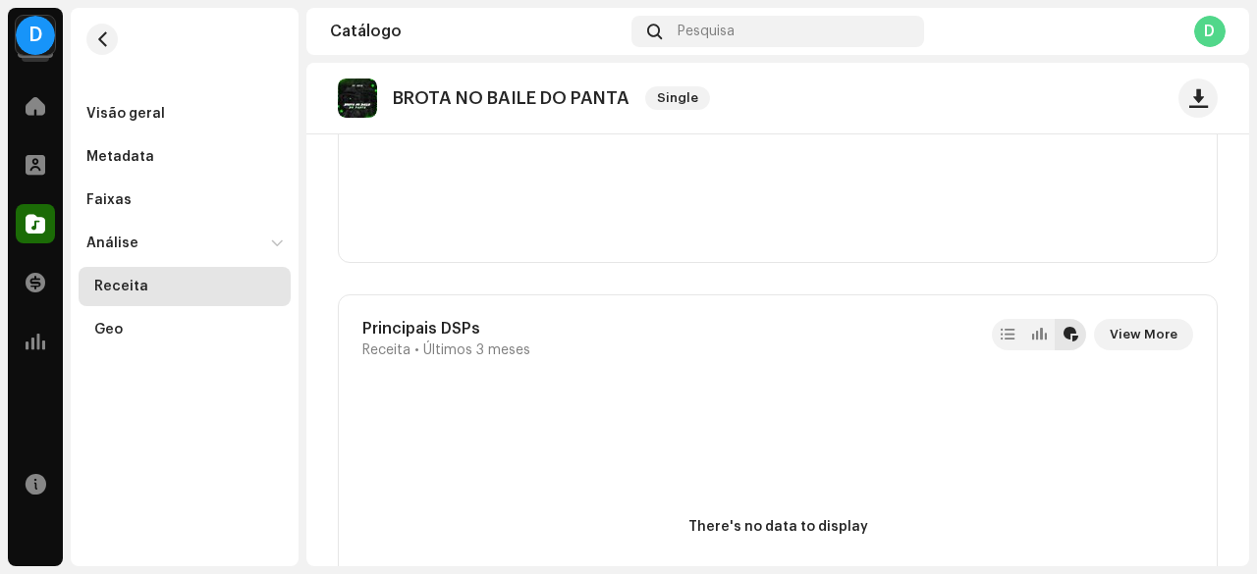
scroll to position [1963, 0]
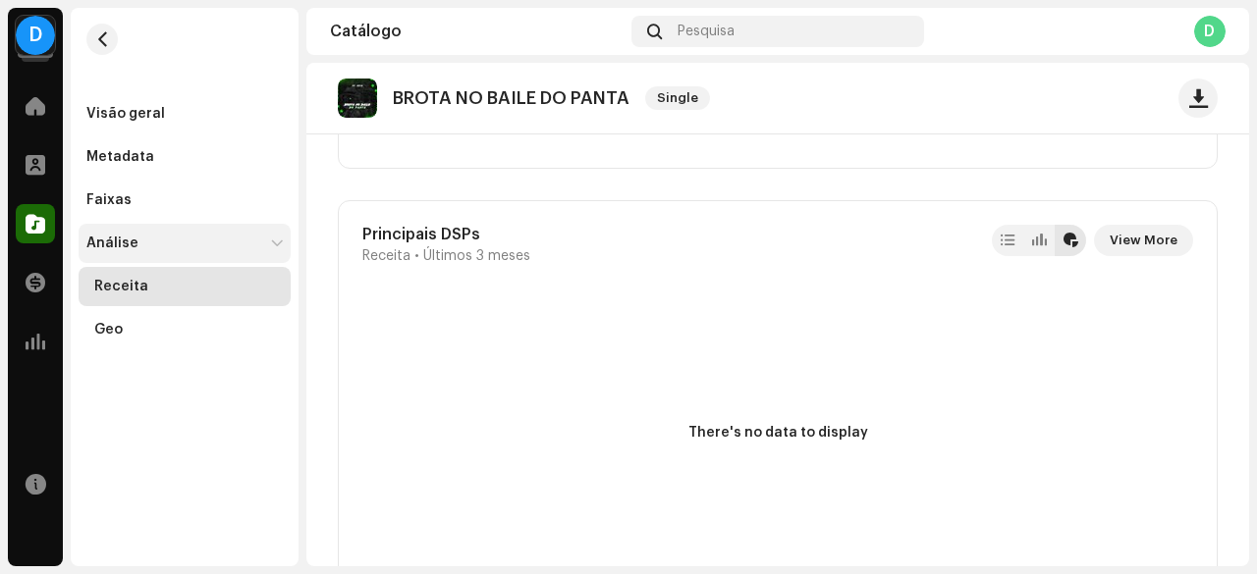
click at [124, 249] on div "Análise" at bounding box center [112, 244] width 52 height 16
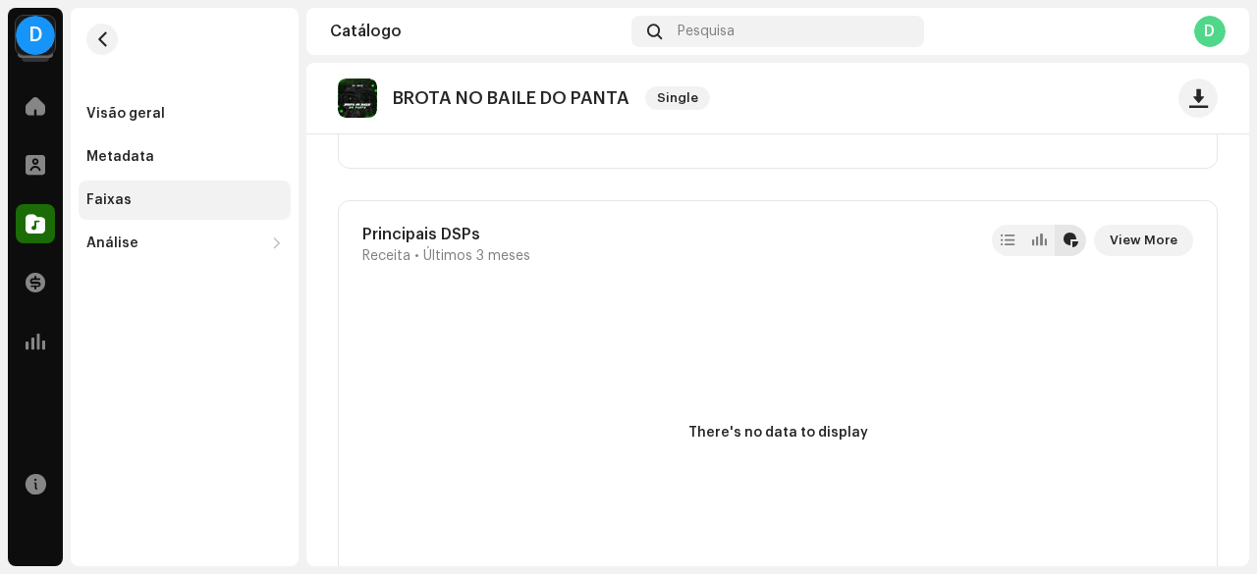
click at [152, 196] on div "Faixas" at bounding box center [184, 200] width 196 height 16
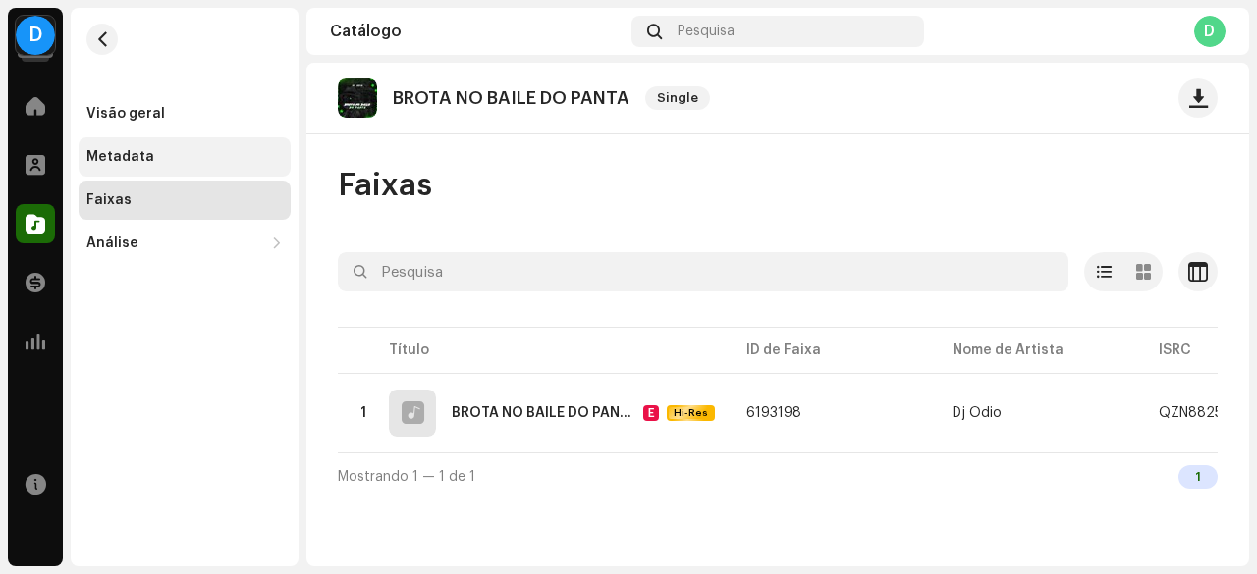
click at [162, 163] on div "Metadata" at bounding box center [184, 157] width 196 height 16
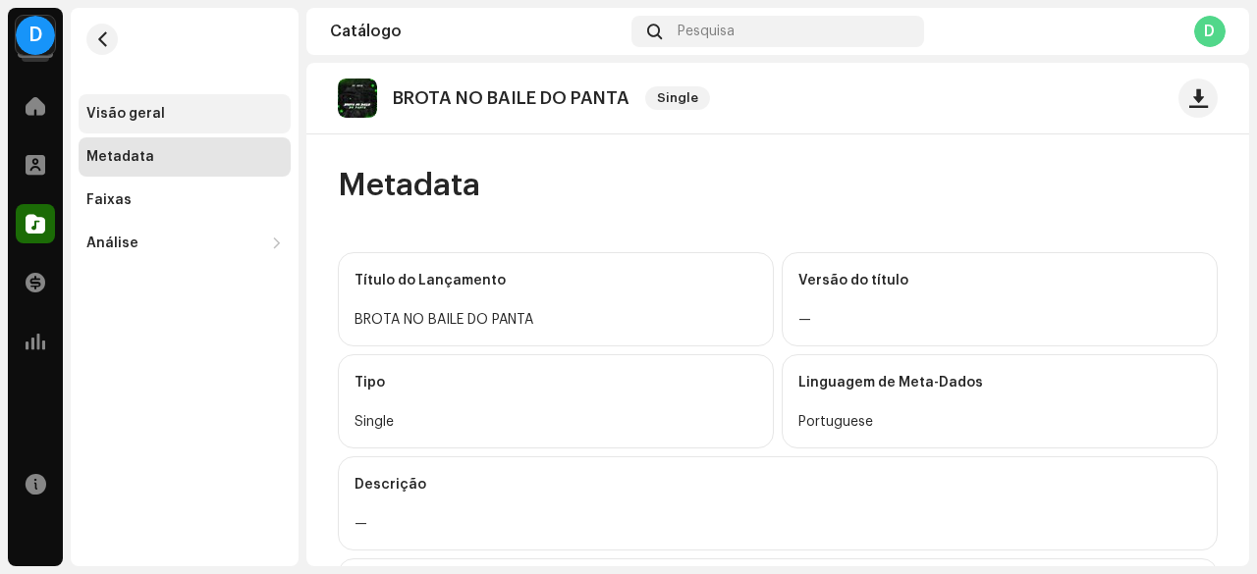
click at [175, 115] on div "Visão geral" at bounding box center [184, 114] width 196 height 16
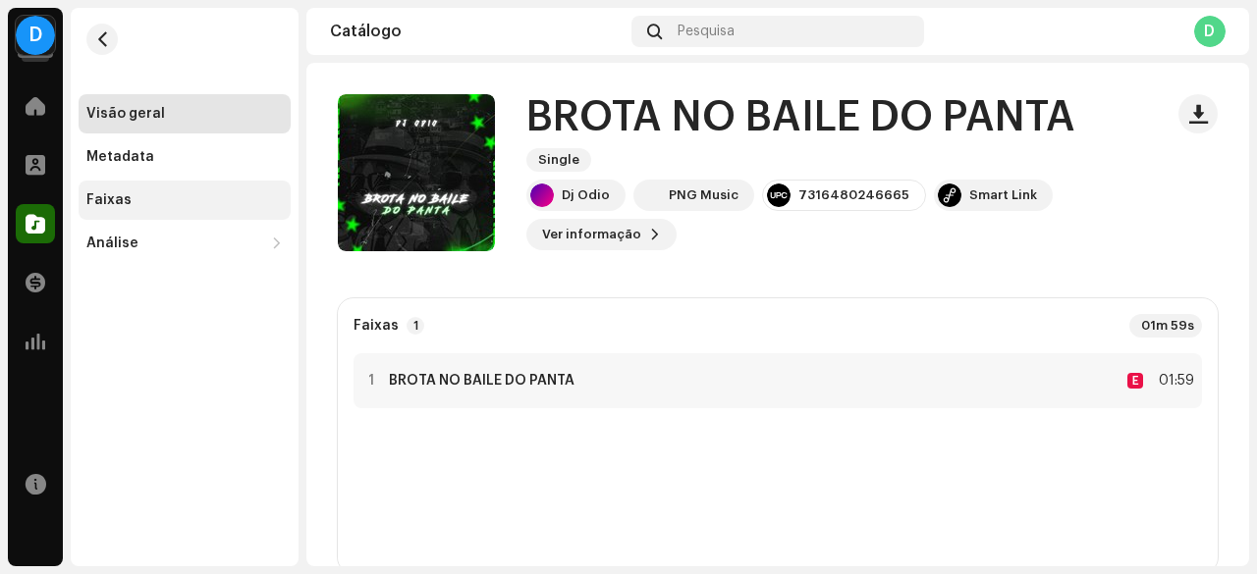
click at [92, 192] on div "Faixas" at bounding box center [108, 200] width 45 height 16
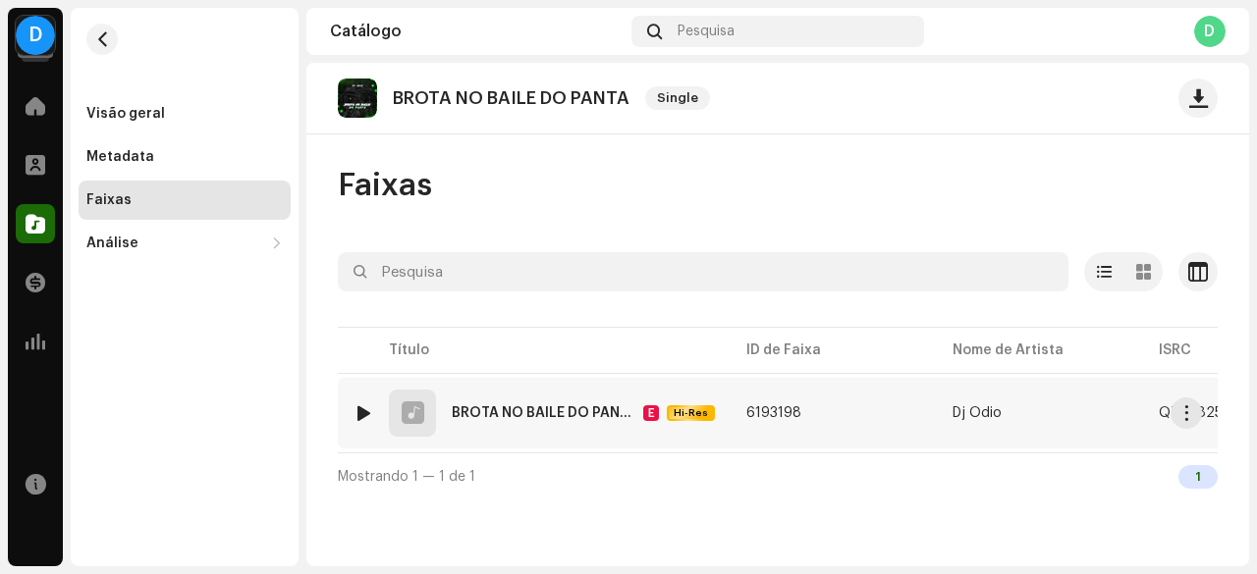
click at [614, 406] on div "BROTA NO BAILE DO PANTA" at bounding box center [544, 413] width 184 height 14
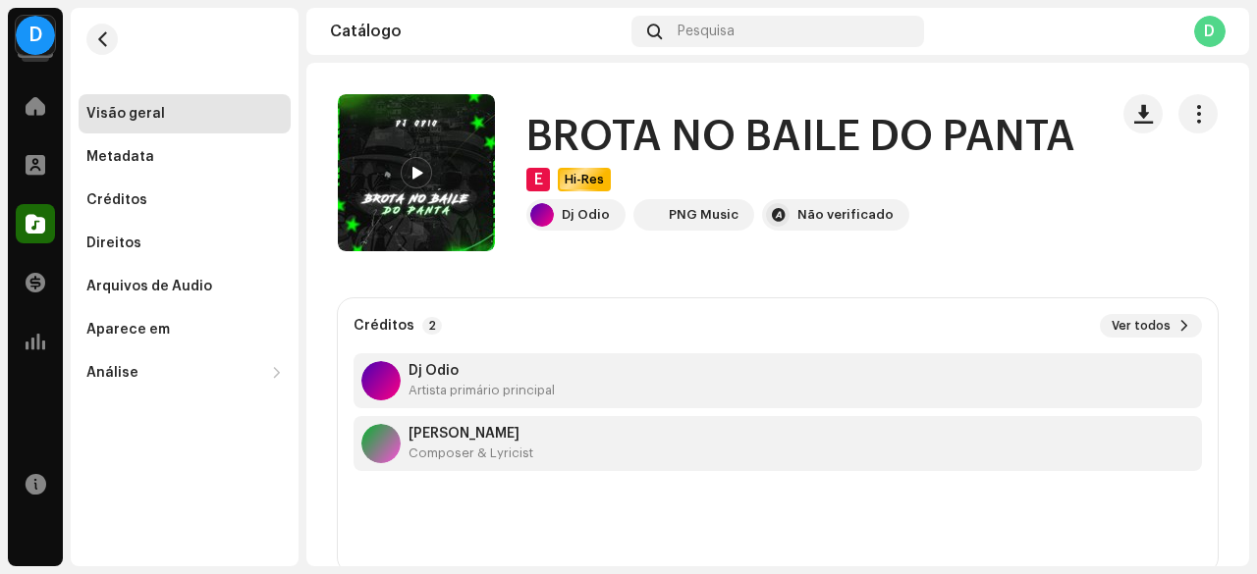
scroll to position [196, 0]
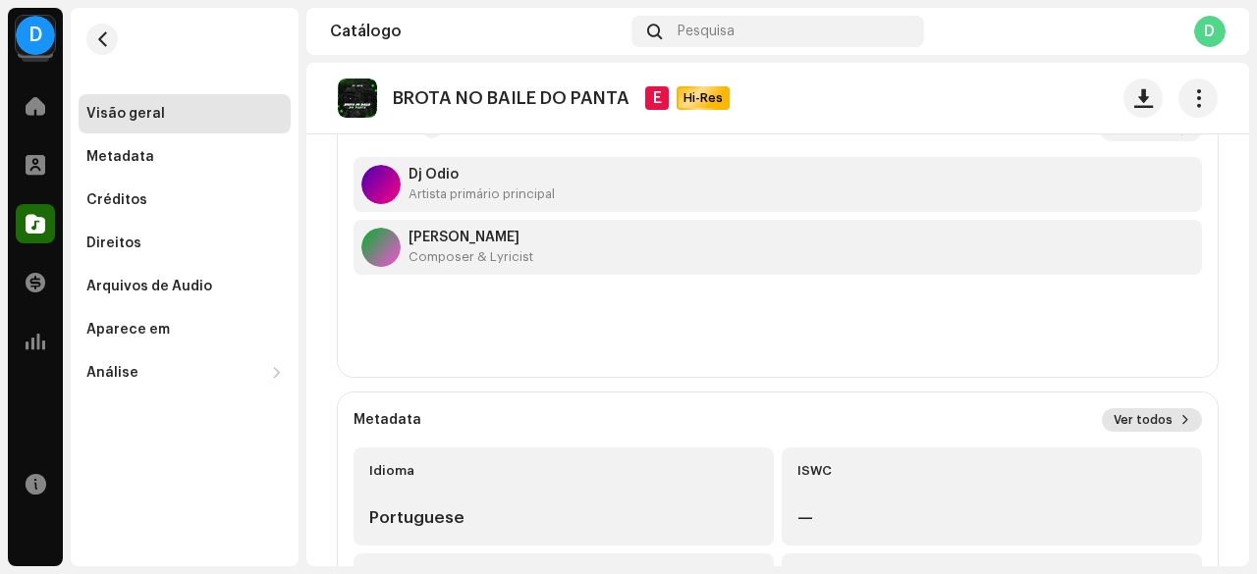
click at [1169, 411] on button "Ver todos" at bounding box center [1151, 420] width 100 height 24
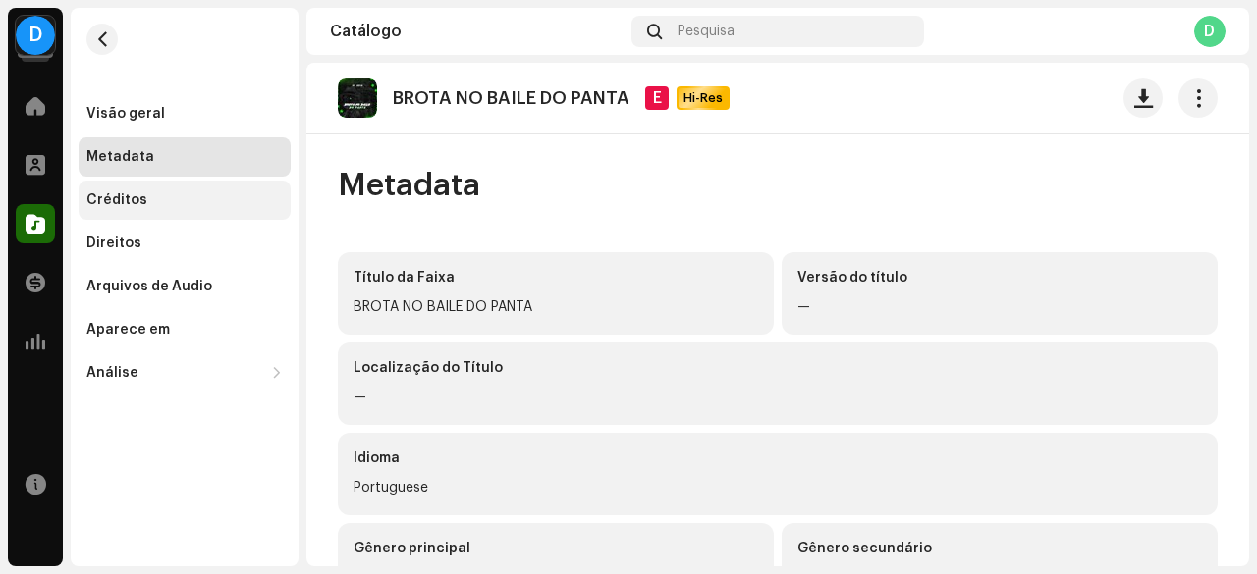
click at [155, 185] on div "Créditos" at bounding box center [185, 200] width 212 height 39
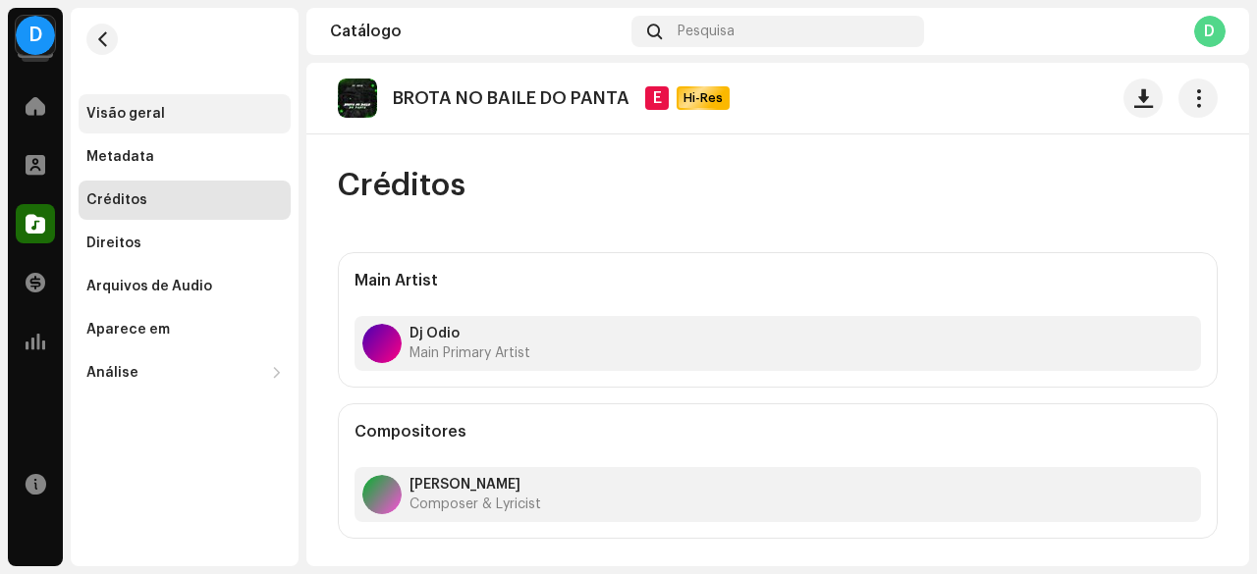
click at [176, 122] on div "Visão geral" at bounding box center [185, 113] width 212 height 39
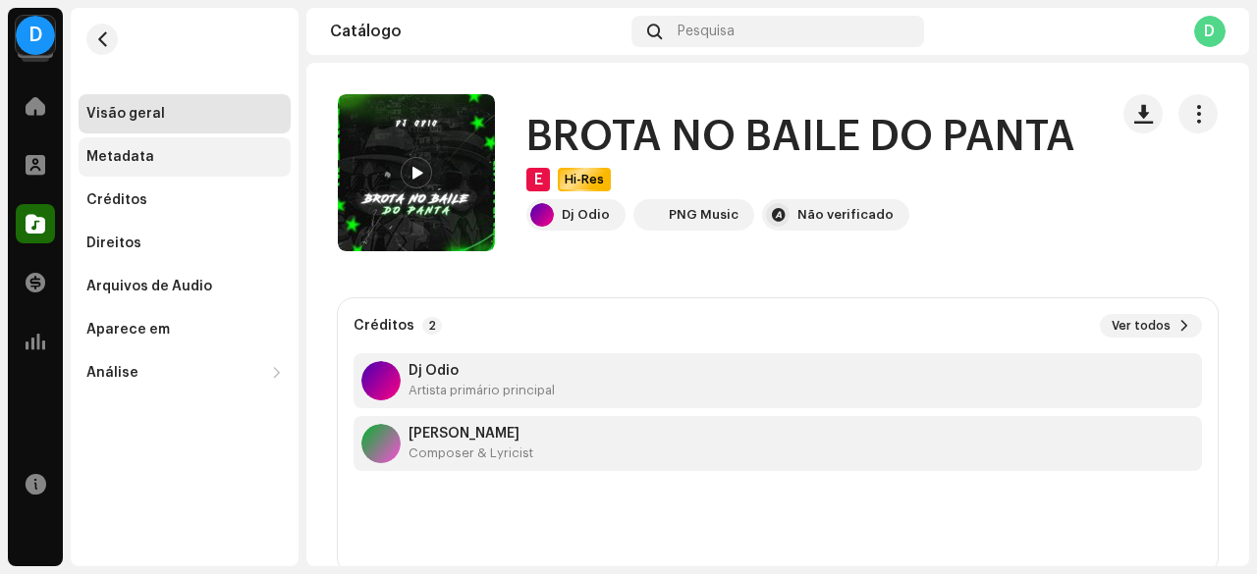
click at [179, 162] on div "Metadata" at bounding box center [184, 157] width 196 height 16
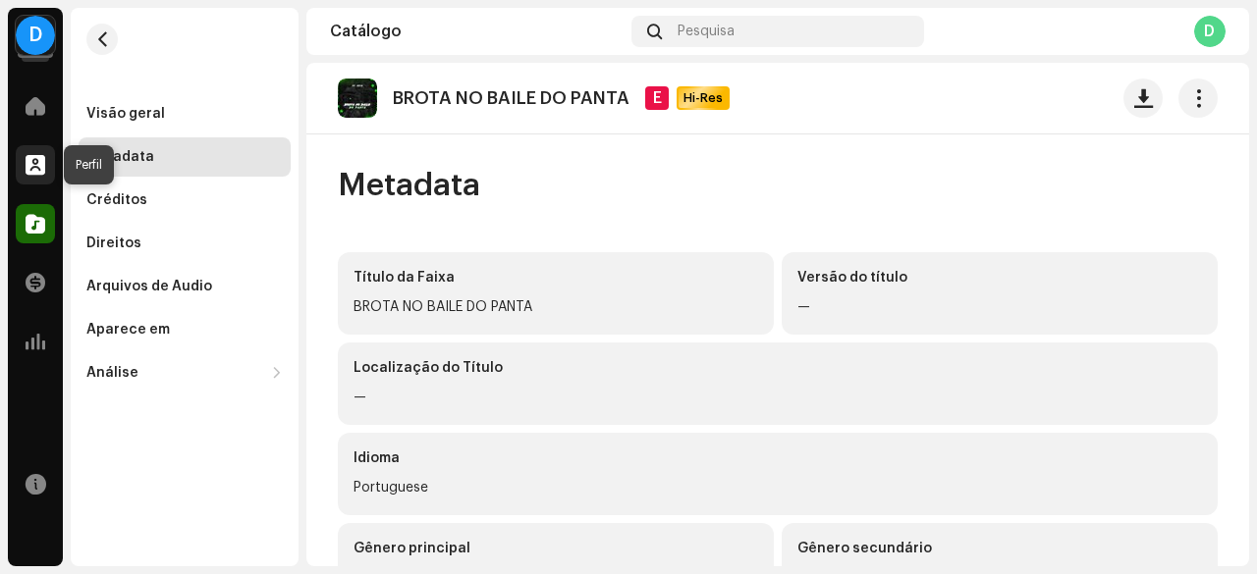
click at [34, 178] on div at bounding box center [35, 164] width 39 height 39
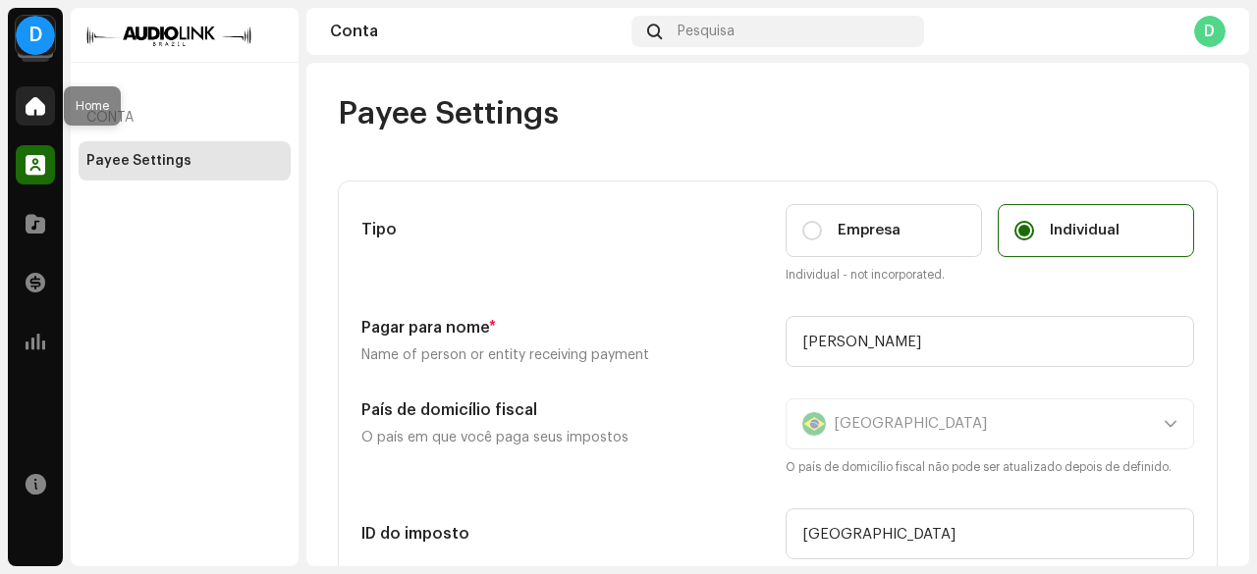
click at [28, 122] on div at bounding box center [35, 105] width 39 height 39
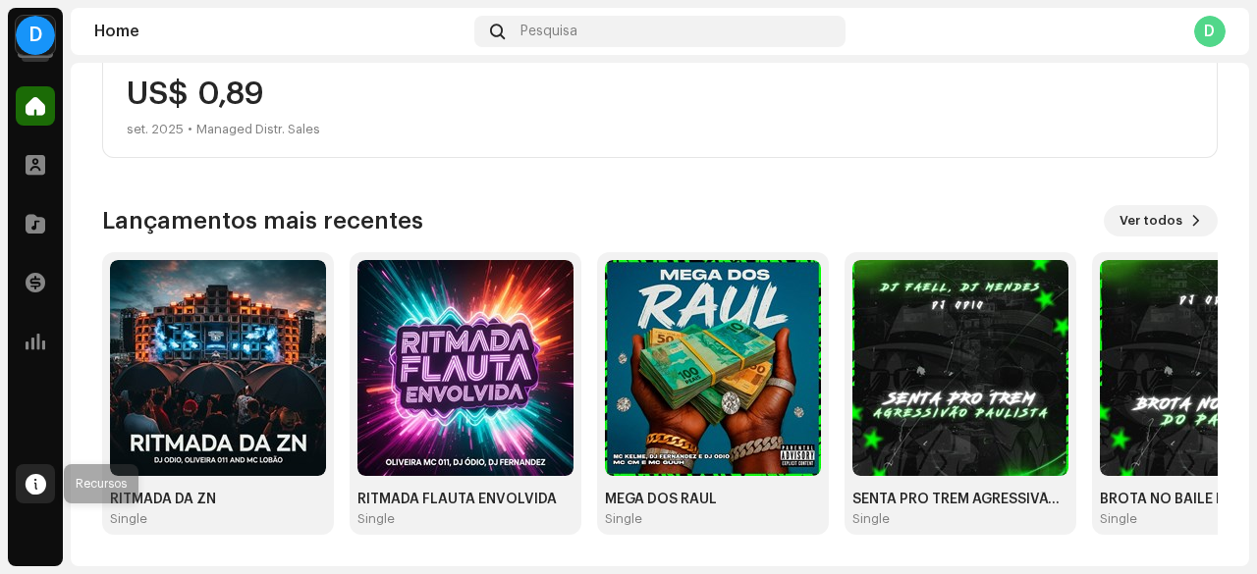
scroll to position [543, 0]
click at [256, 227] on h3 "Lançamentos mais recentes" at bounding box center [262, 220] width 321 height 31
click at [31, 336] on span at bounding box center [36, 342] width 20 height 16
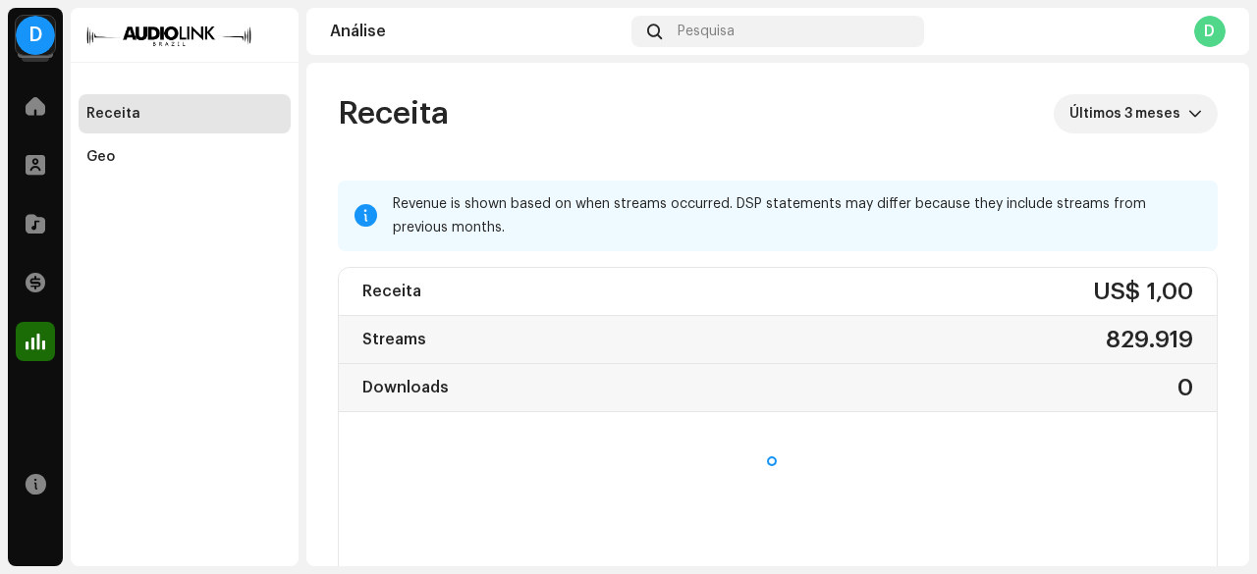
click at [1101, 298] on div "US$ 1,00" at bounding box center [1143, 291] width 100 height 31
click at [1130, 335] on div "829.919" at bounding box center [1148, 339] width 87 height 31
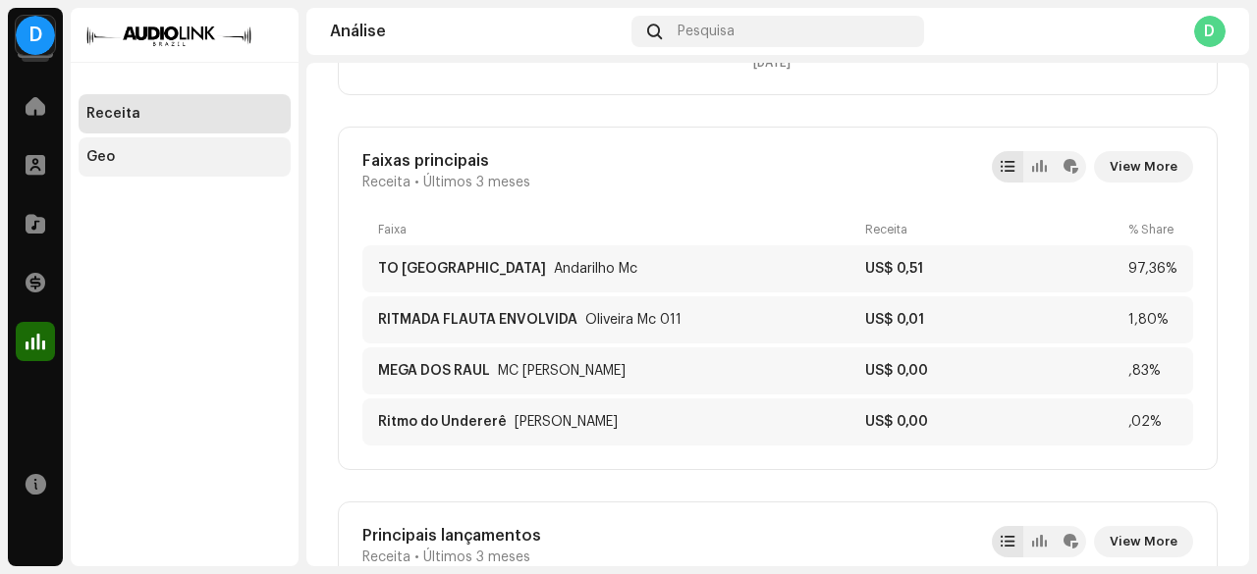
click at [106, 153] on div "Geo" at bounding box center [100, 157] width 28 height 16
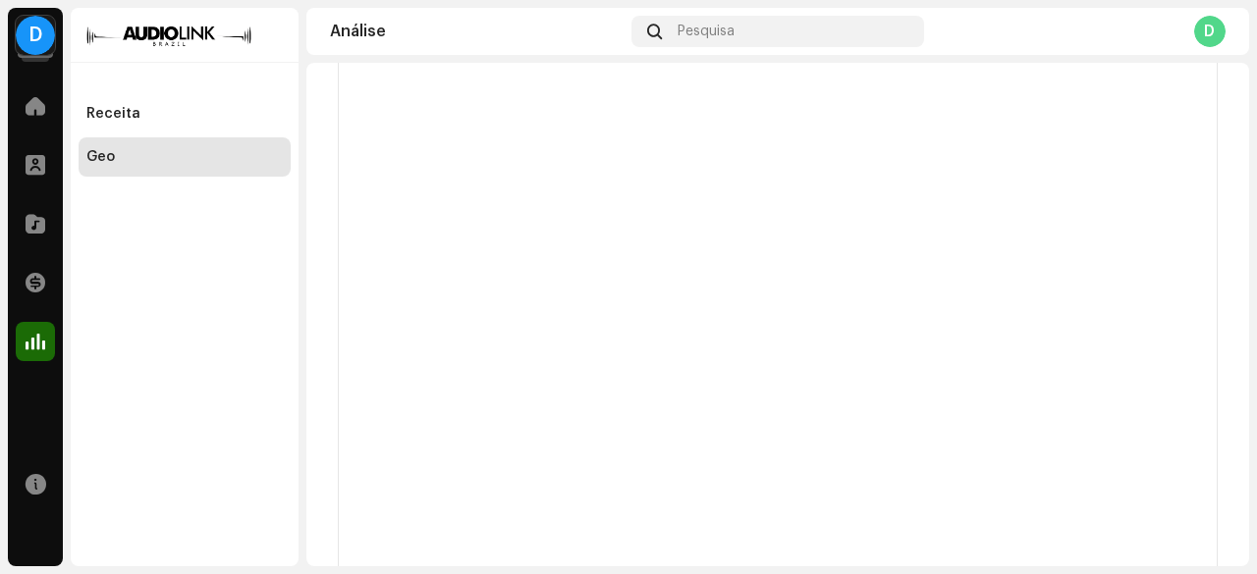
scroll to position [633, 0]
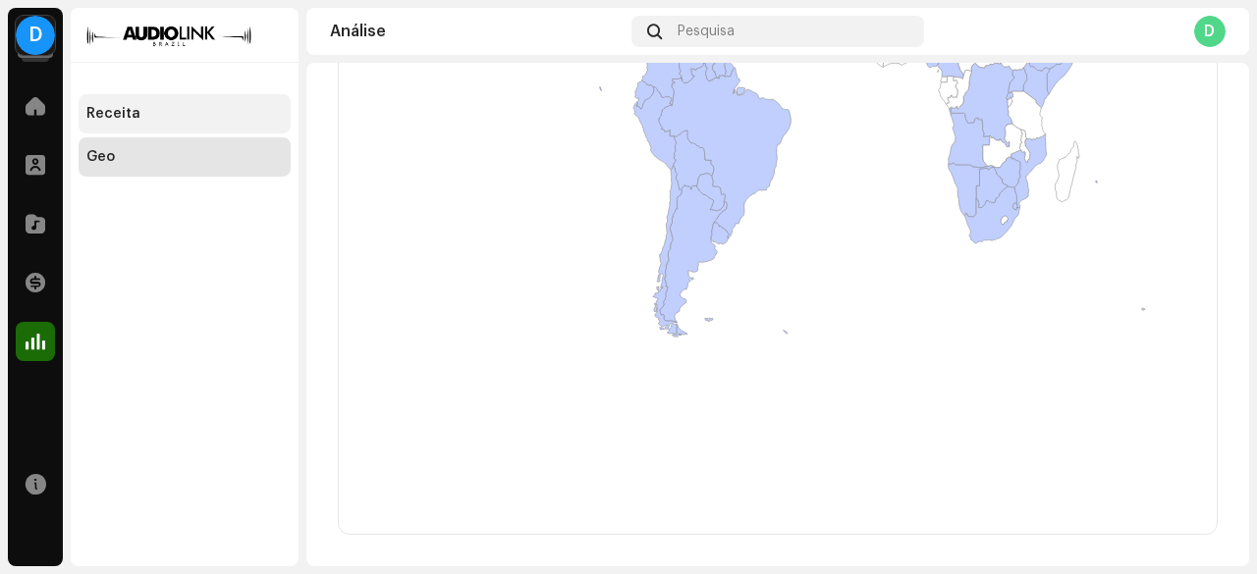
click at [196, 106] on div "Receita" at bounding box center [184, 114] width 196 height 16
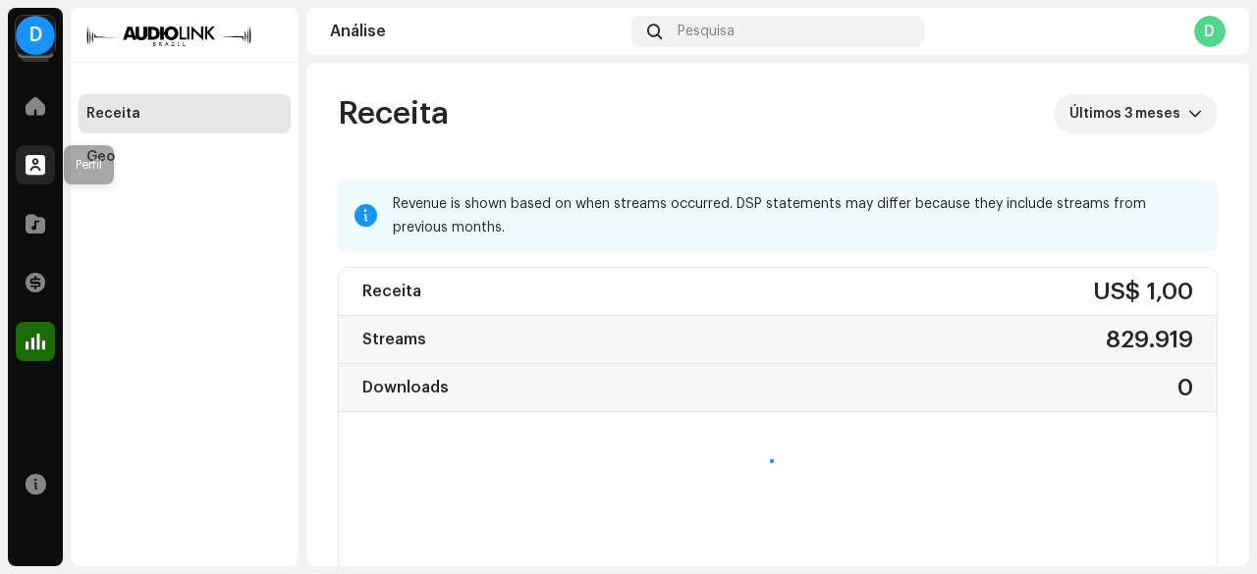
click at [43, 154] on div at bounding box center [35, 164] width 39 height 39
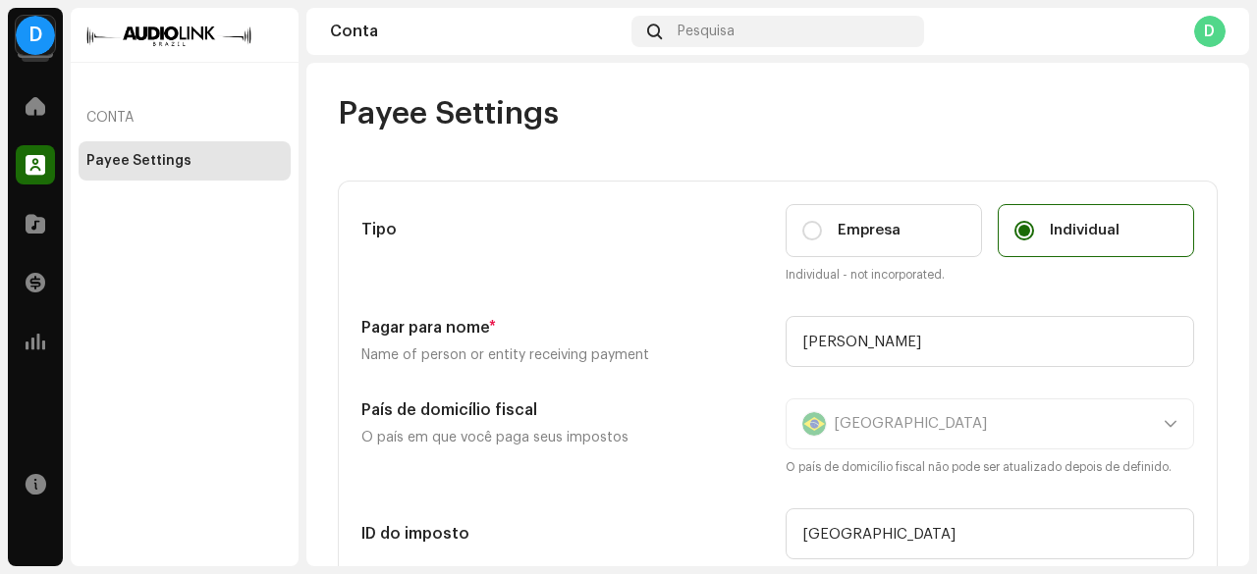
click at [64, 101] on navigation-secondary "Conta Payee Settings" at bounding box center [181, 287] width 236 height 559
click at [38, 100] on span at bounding box center [36, 106] width 20 height 16
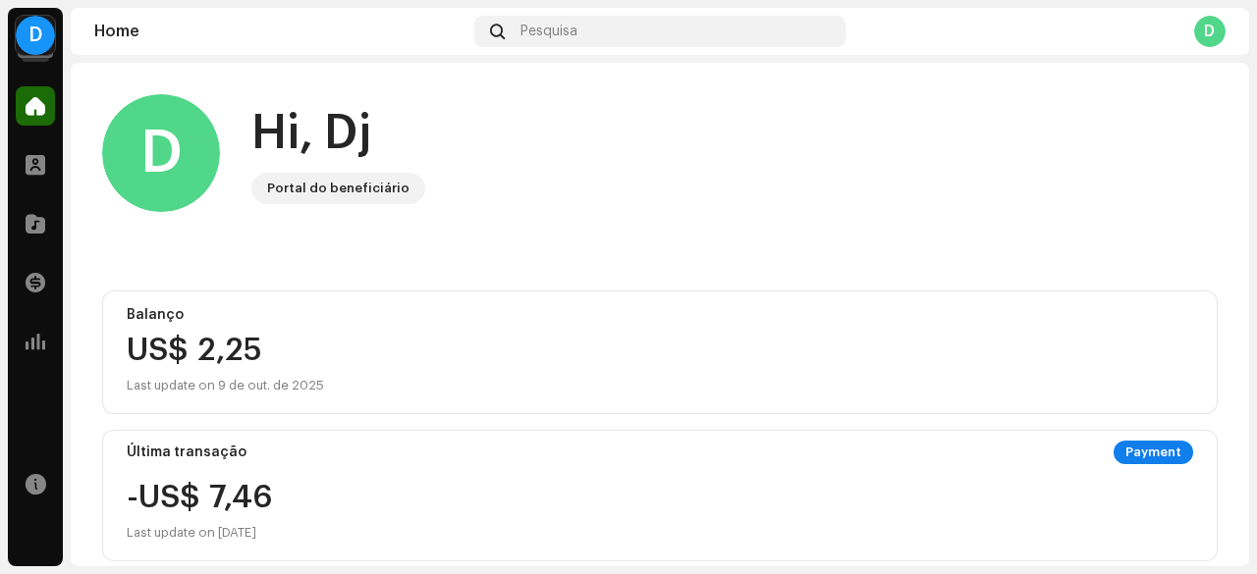
click at [352, 190] on div "Portal do beneficiário" at bounding box center [338, 189] width 142 height 24
click at [356, 189] on div "Portal do beneficiário" at bounding box center [338, 189] width 142 height 24
click at [49, 174] on div at bounding box center [35, 164] width 39 height 39
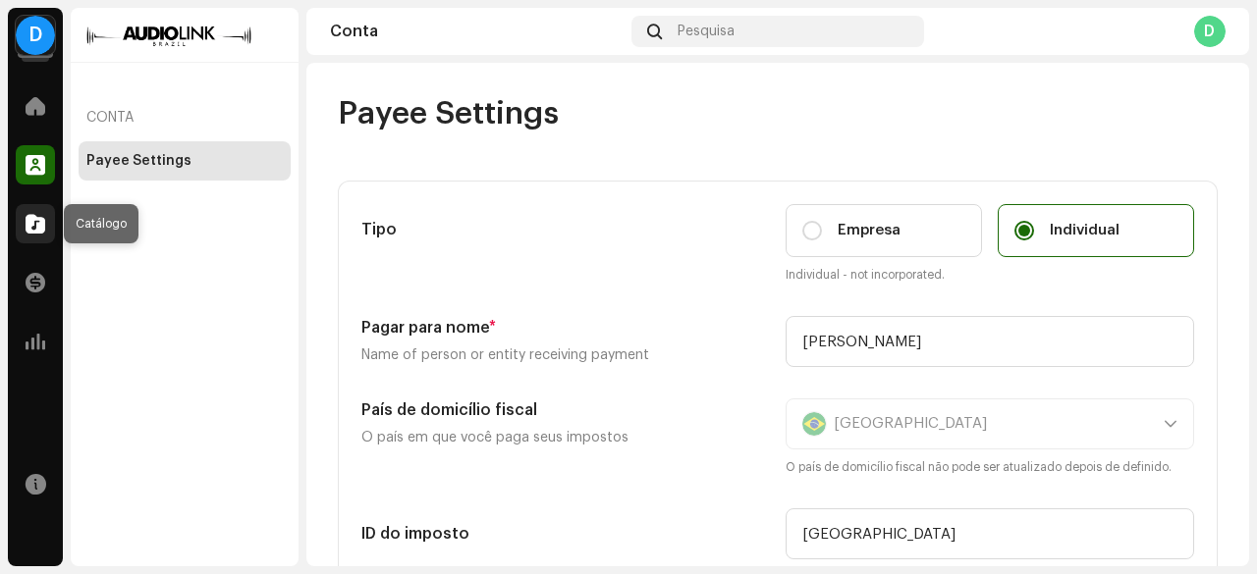
click at [41, 209] on div at bounding box center [35, 223] width 39 height 39
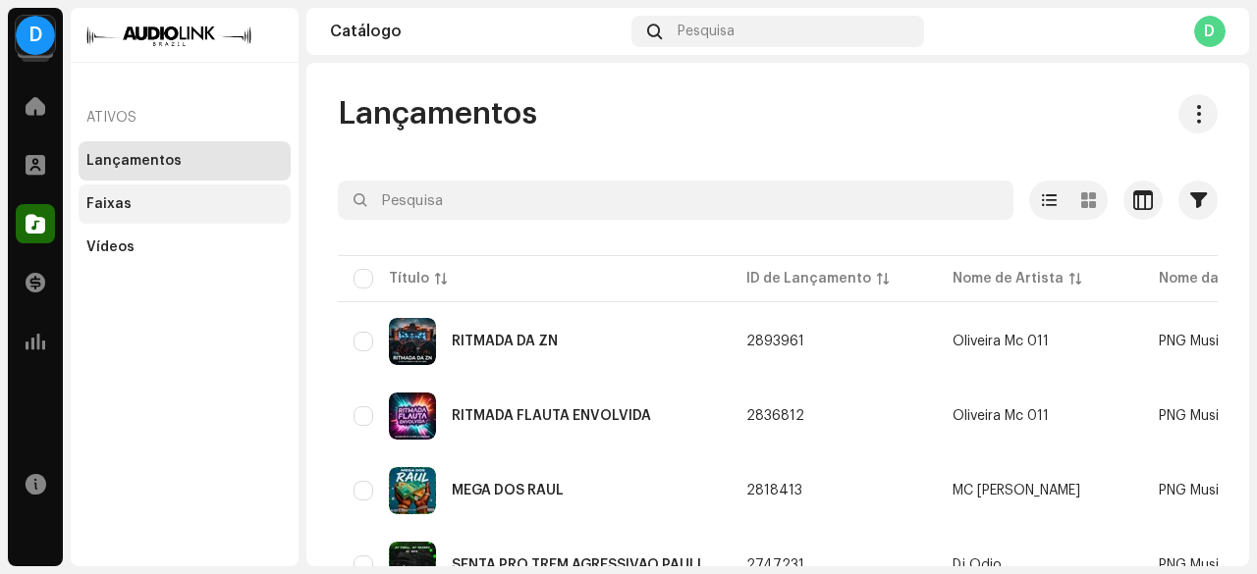
click at [140, 189] on div "Faixas" at bounding box center [185, 204] width 212 height 39
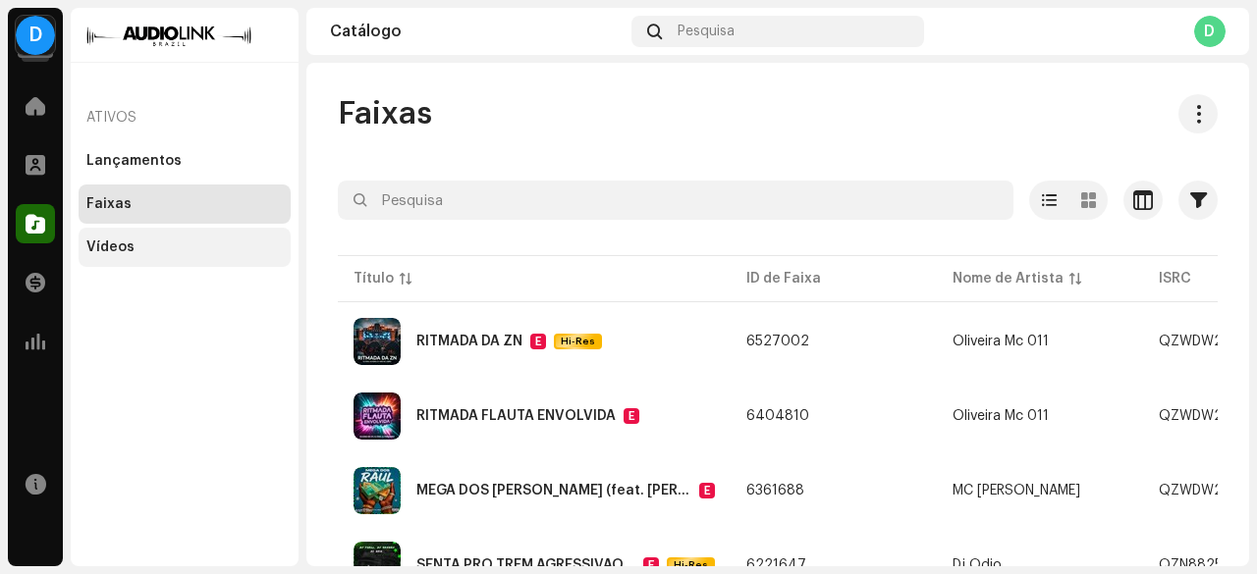
click at [141, 249] on div "Vídeos" at bounding box center [184, 248] width 196 height 16
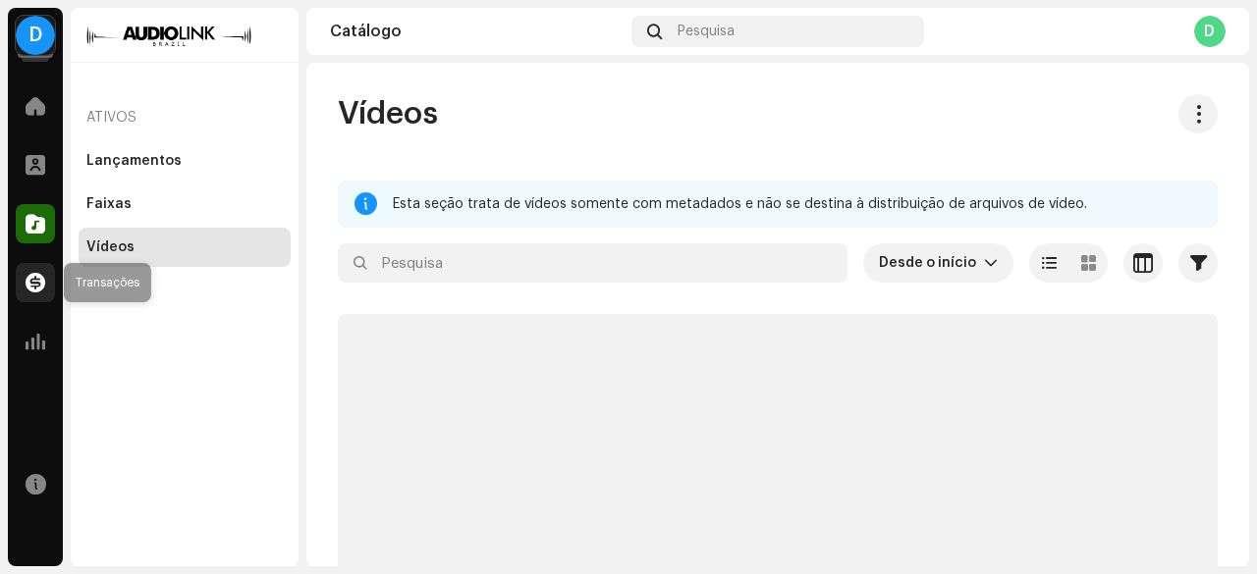
click at [35, 277] on span at bounding box center [36, 283] width 20 height 16
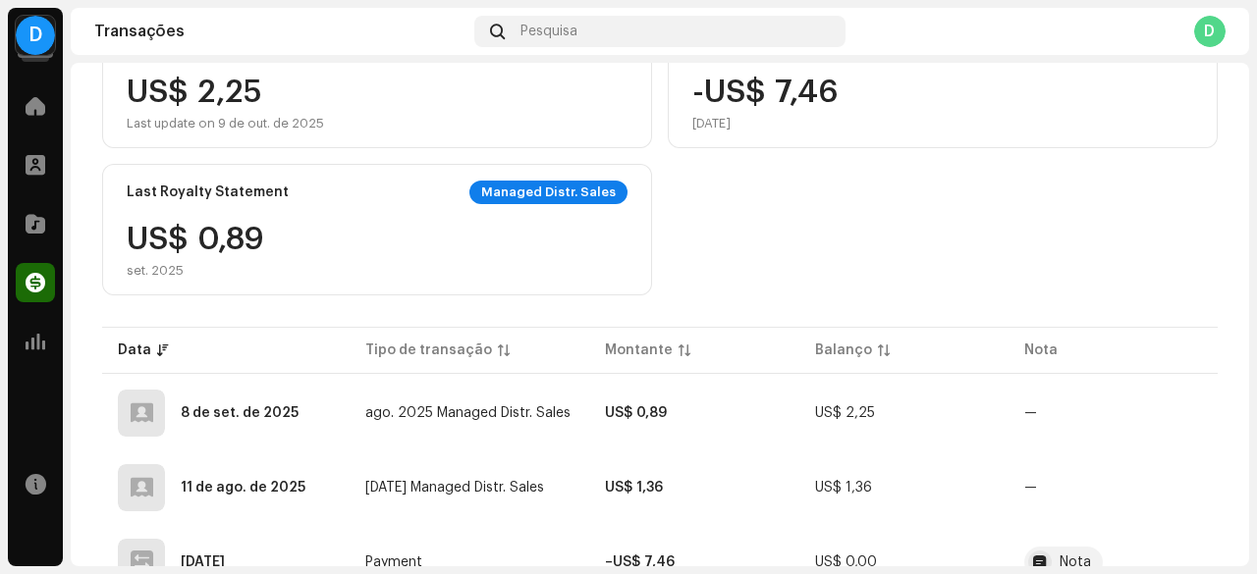
scroll to position [270, 0]
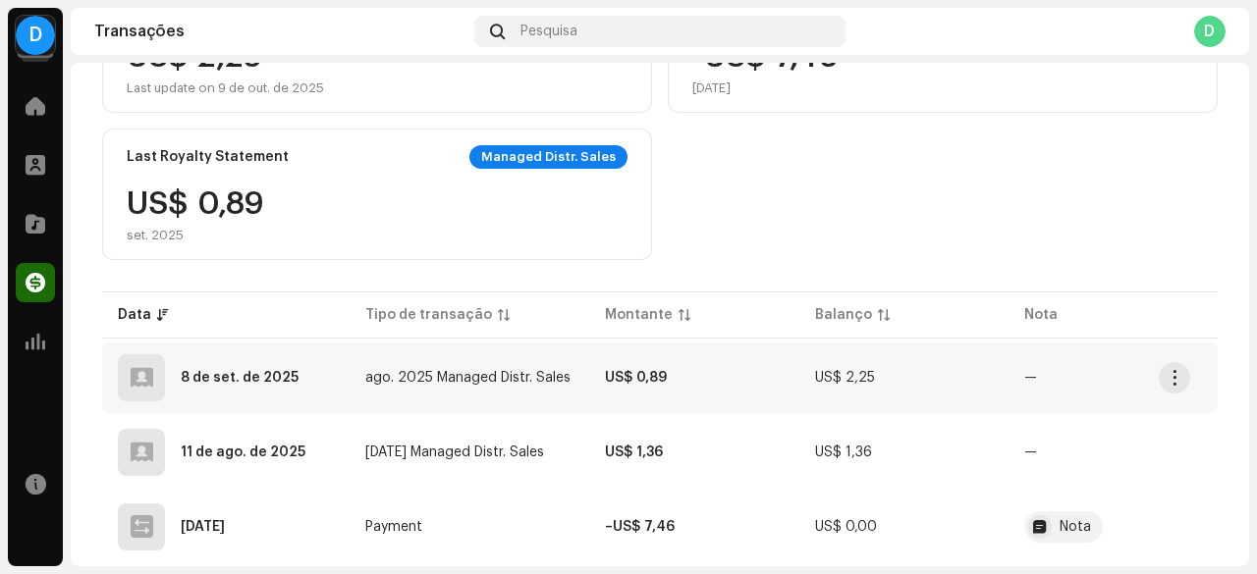
click at [499, 384] on span "ago. 2025 Managed Distr. Sales" at bounding box center [467, 378] width 205 height 14
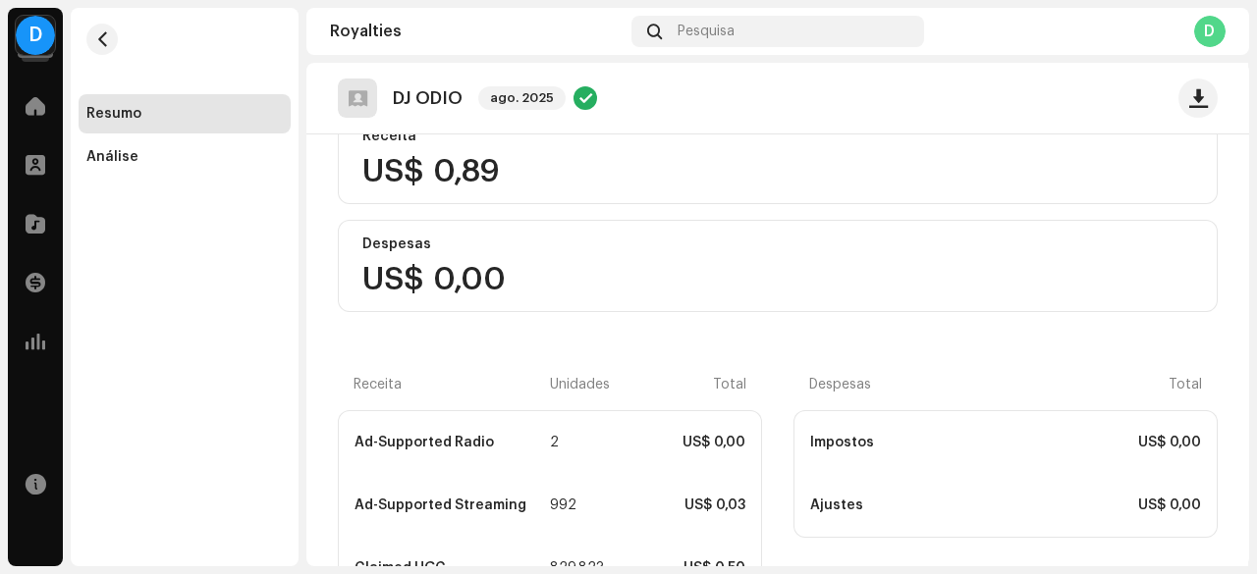
scroll to position [393, 0]
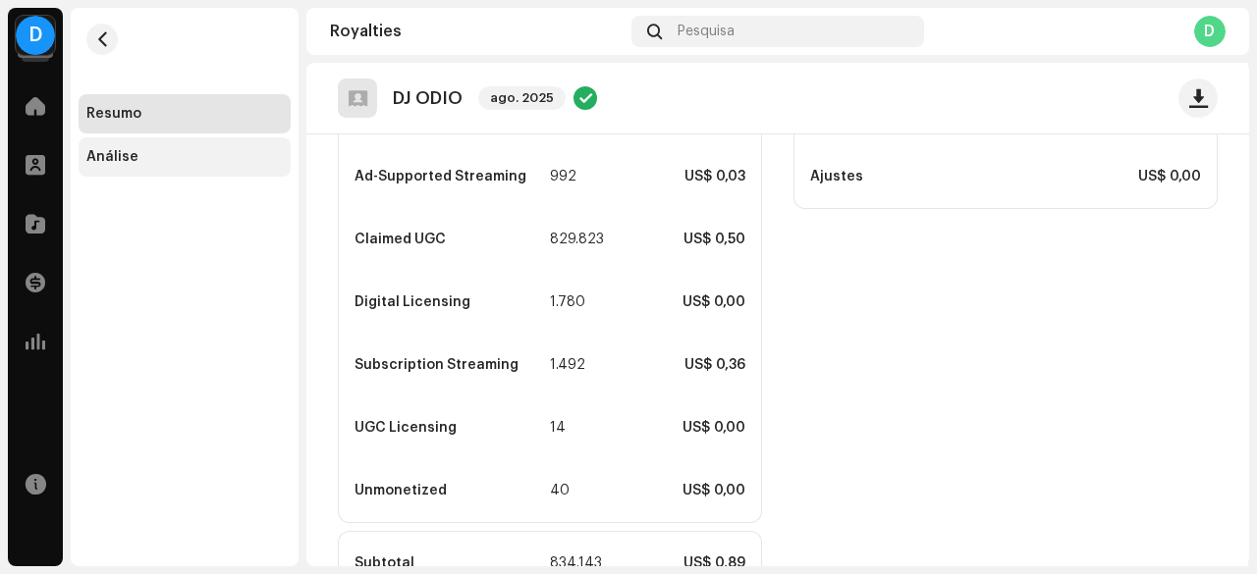
click at [133, 160] on div "Análise" at bounding box center [112, 157] width 52 height 16
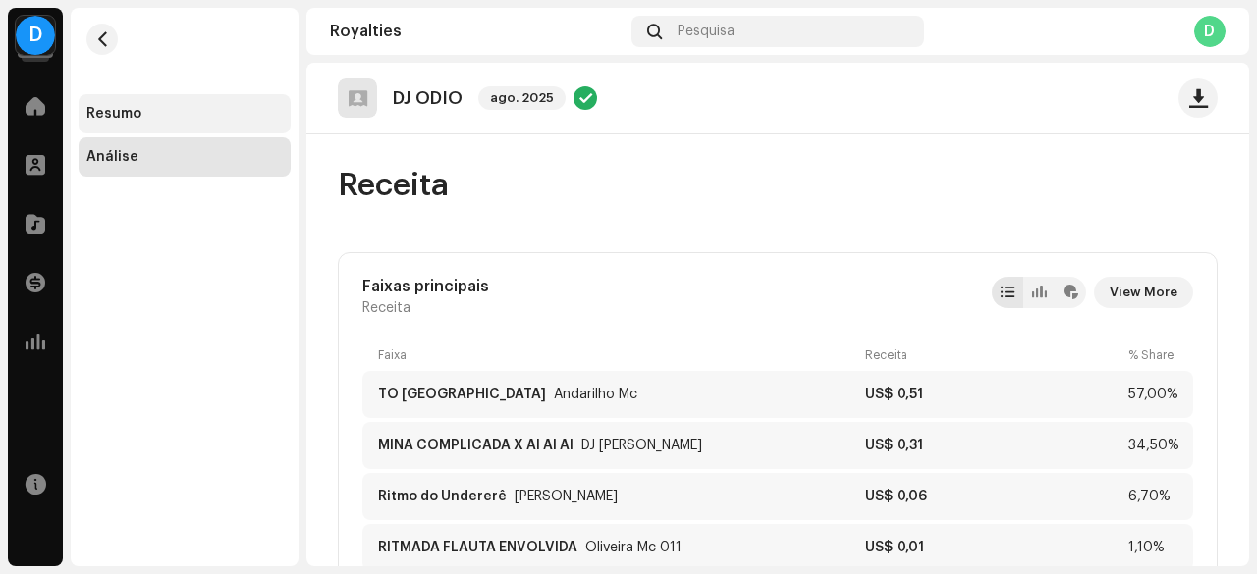
click at [141, 111] on div "Resumo" at bounding box center [184, 114] width 196 height 16
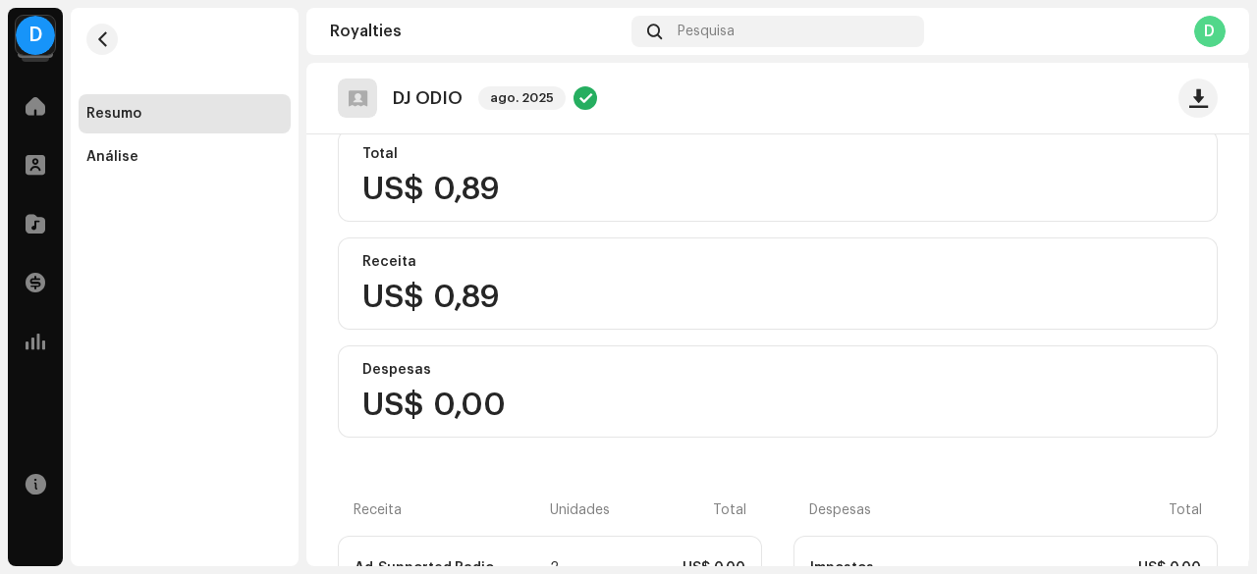
scroll to position [133, 0]
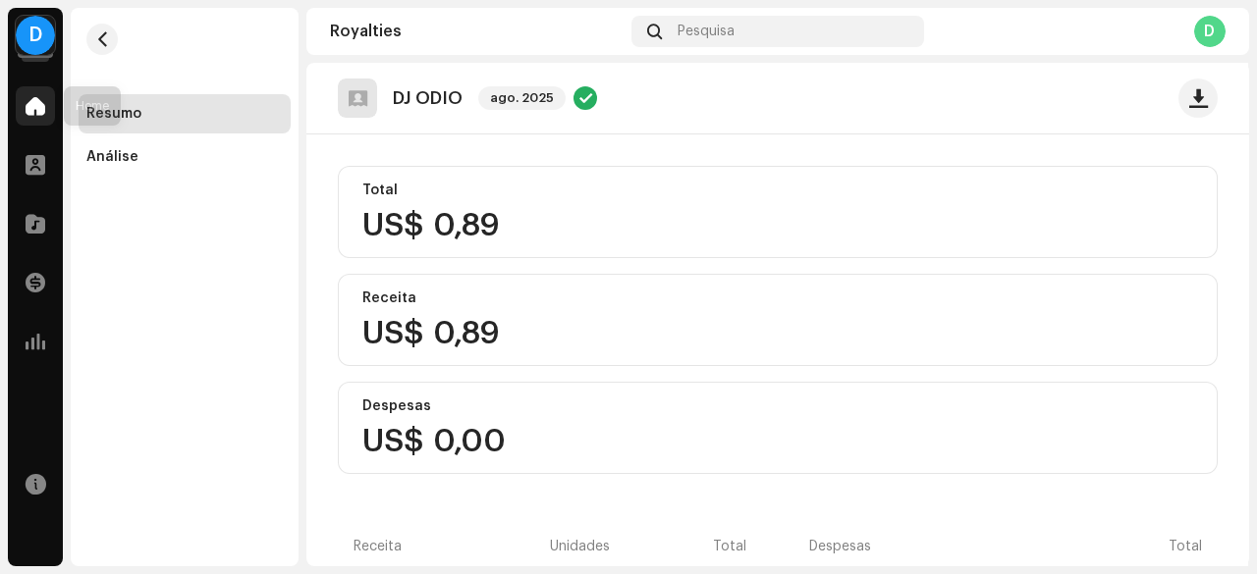
click at [37, 98] on span at bounding box center [36, 106] width 20 height 16
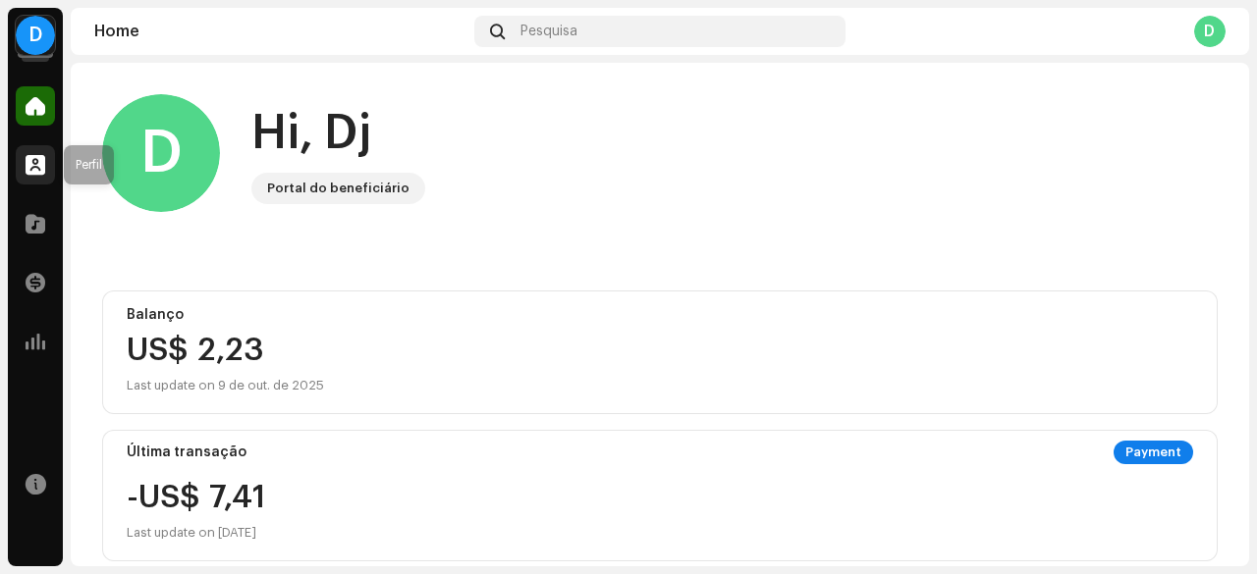
click at [32, 157] on span at bounding box center [36, 165] width 20 height 16
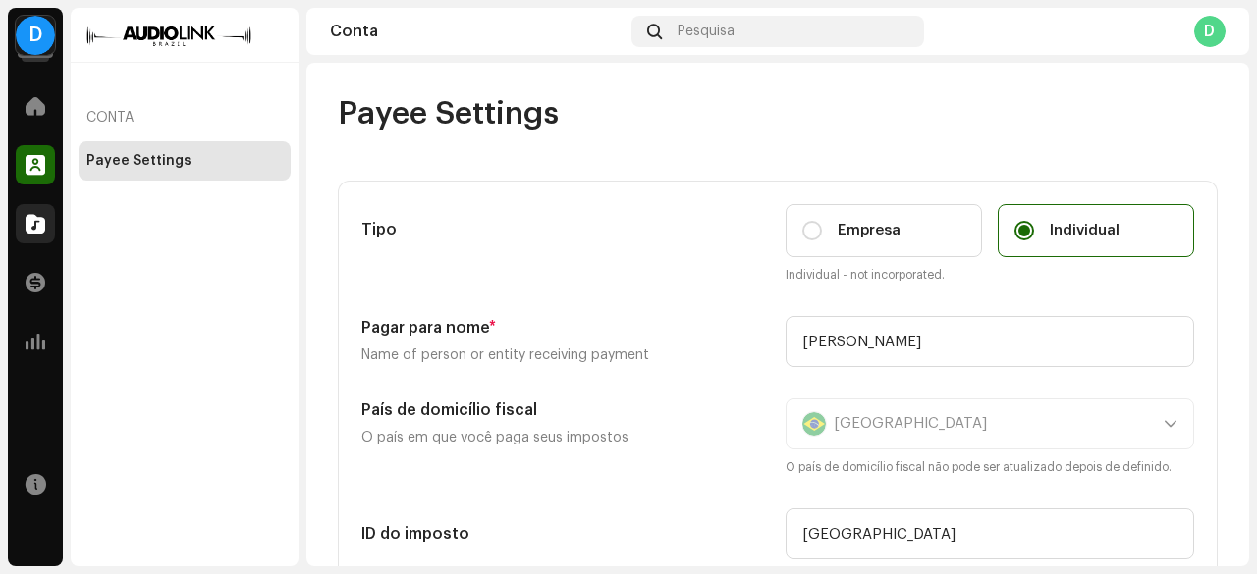
click at [53, 211] on div at bounding box center [35, 223] width 39 height 39
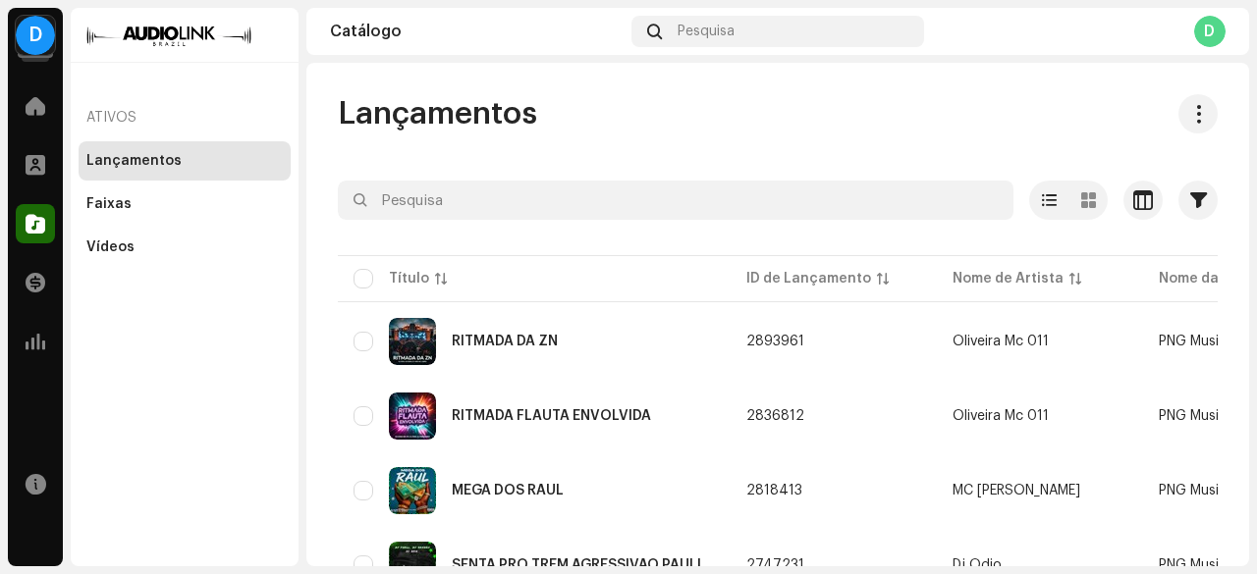
click at [55, 261] on div "Transações" at bounding box center [35, 282] width 55 height 55
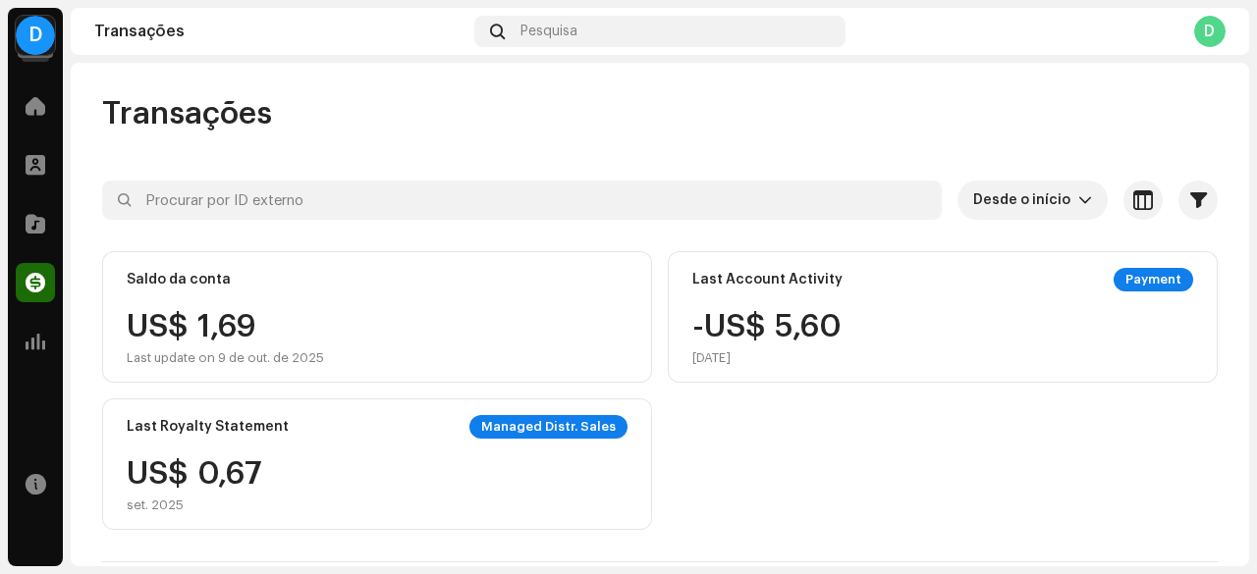
drag, startPoint x: 63, startPoint y: 195, endPoint x: 52, endPoint y: 211, distance: 19.1
click at [60, 197] on div "D DJ ODIO Home Perfil Catálogo Transações Análise Recursos Transações Pesquisa …" at bounding box center [628, 287] width 1257 height 574
click at [50, 214] on div at bounding box center [35, 223] width 39 height 39
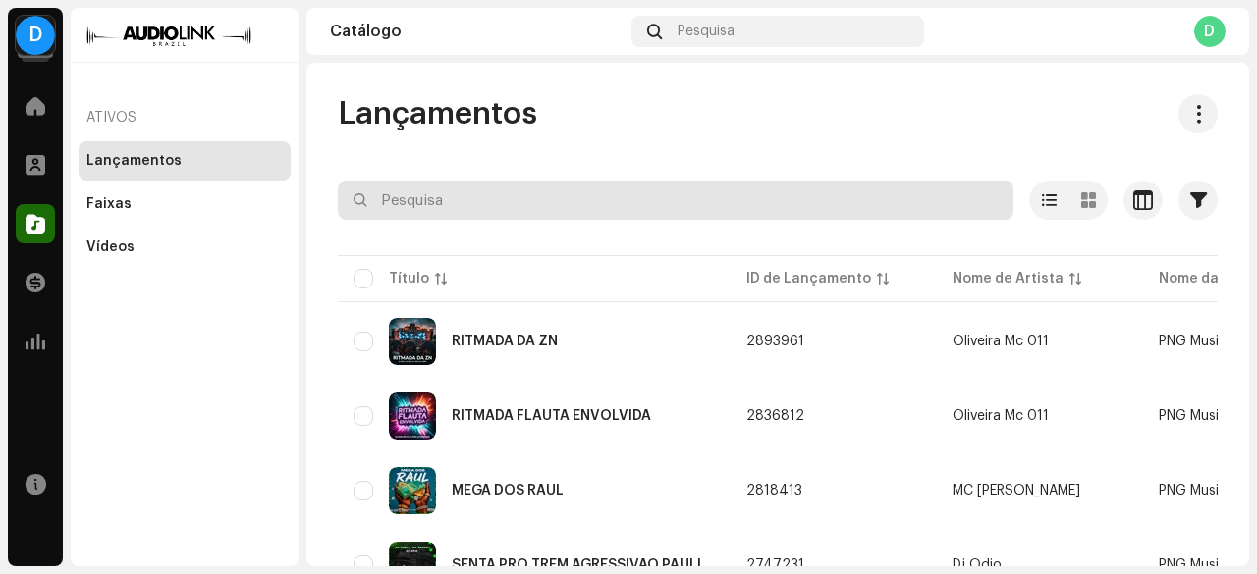
click at [470, 210] on input "text" at bounding box center [675, 200] width 675 height 39
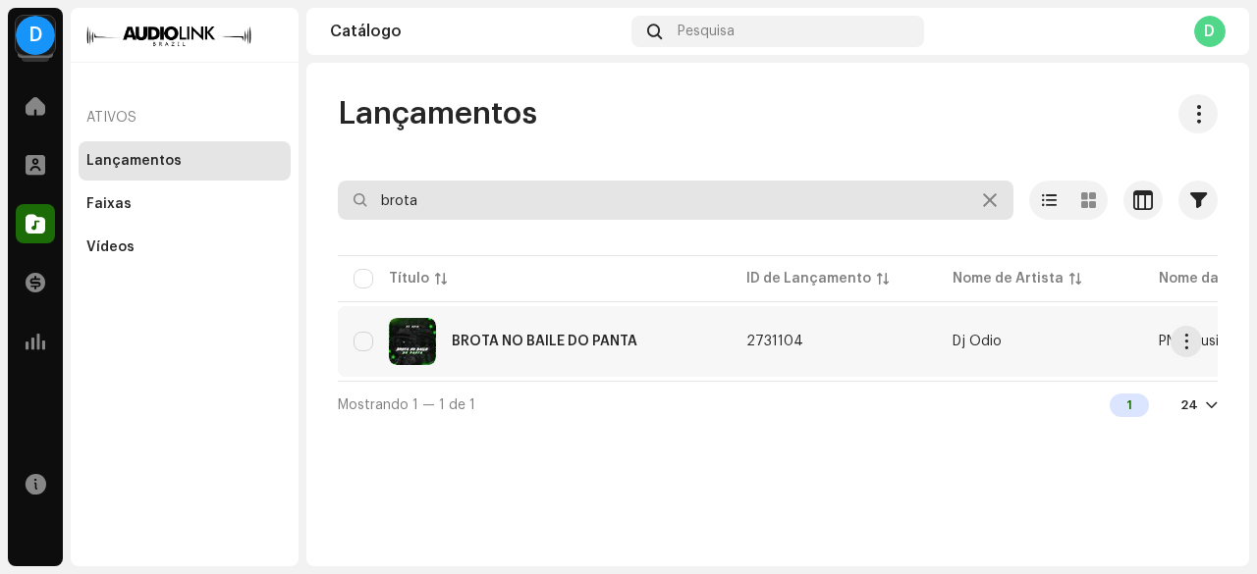
type input "brota"
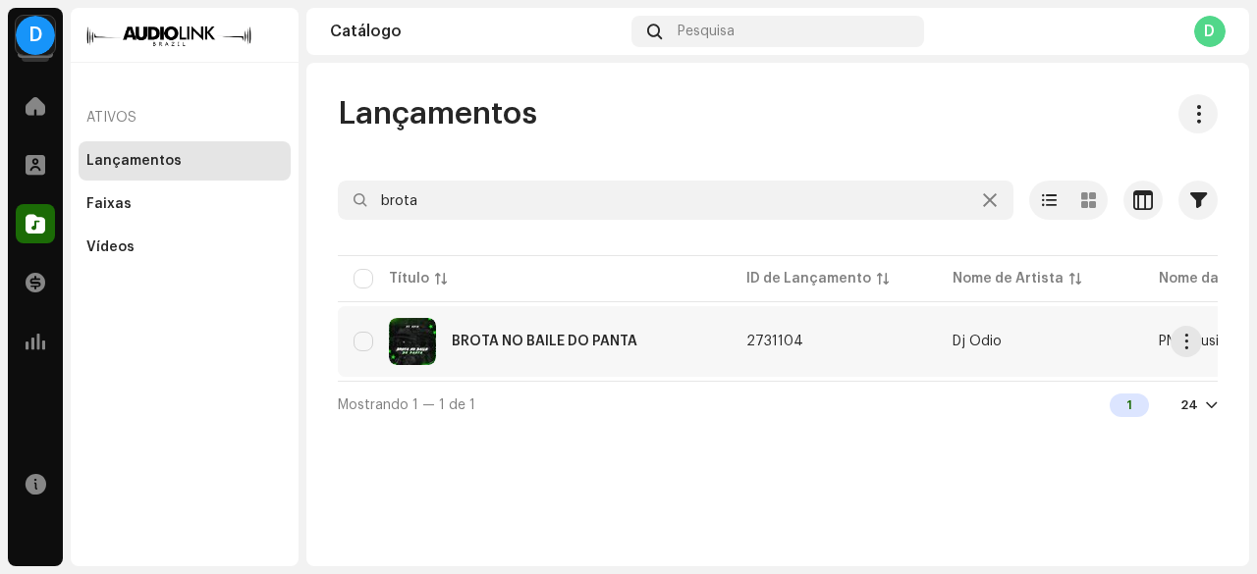
click at [571, 342] on div "BROTA NO BAILE DO PANTA" at bounding box center [545, 342] width 186 height 14
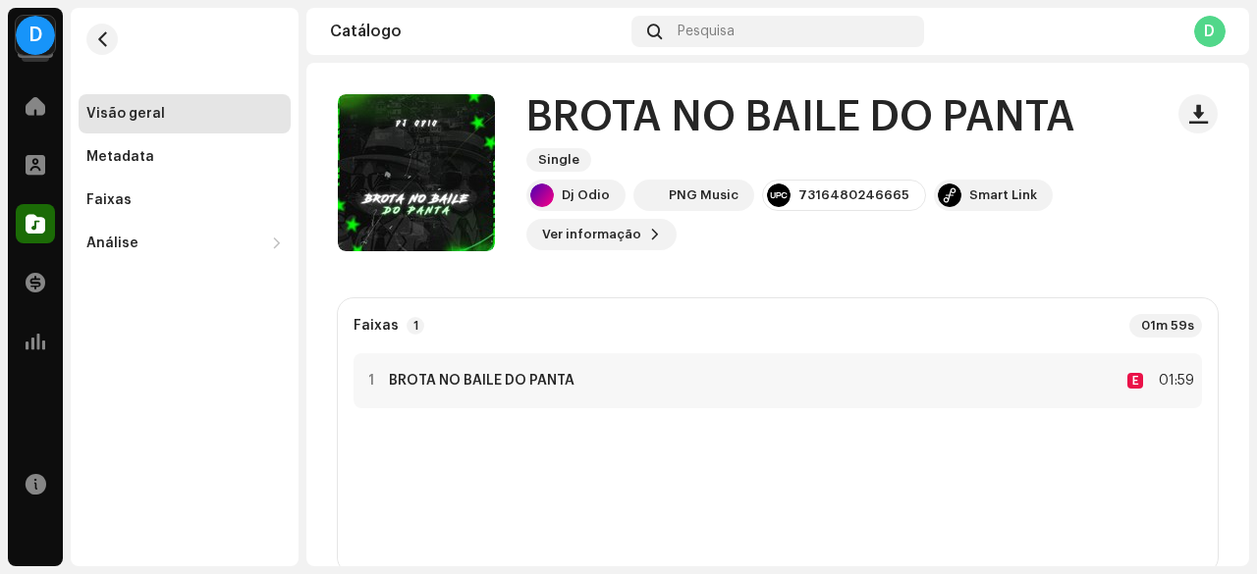
click at [571, 342] on div "Faixas 1 01m 59s 1 BROTA NO [GEOGRAPHIC_DATA] E 01:59" at bounding box center [778, 435] width 880 height 275
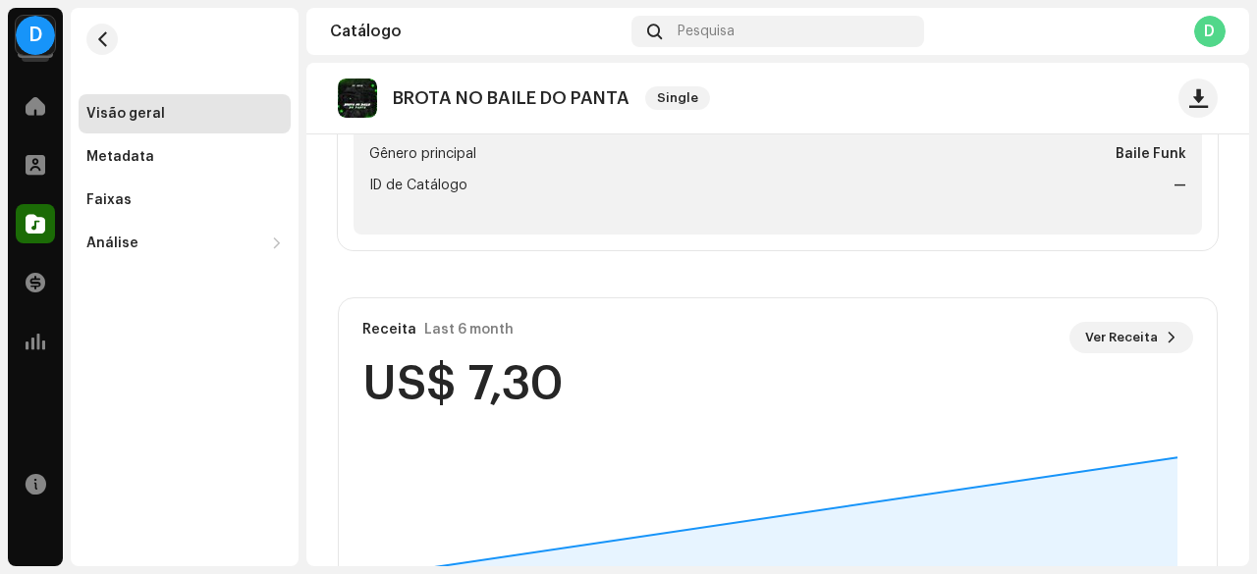
scroll to position [769, 0]
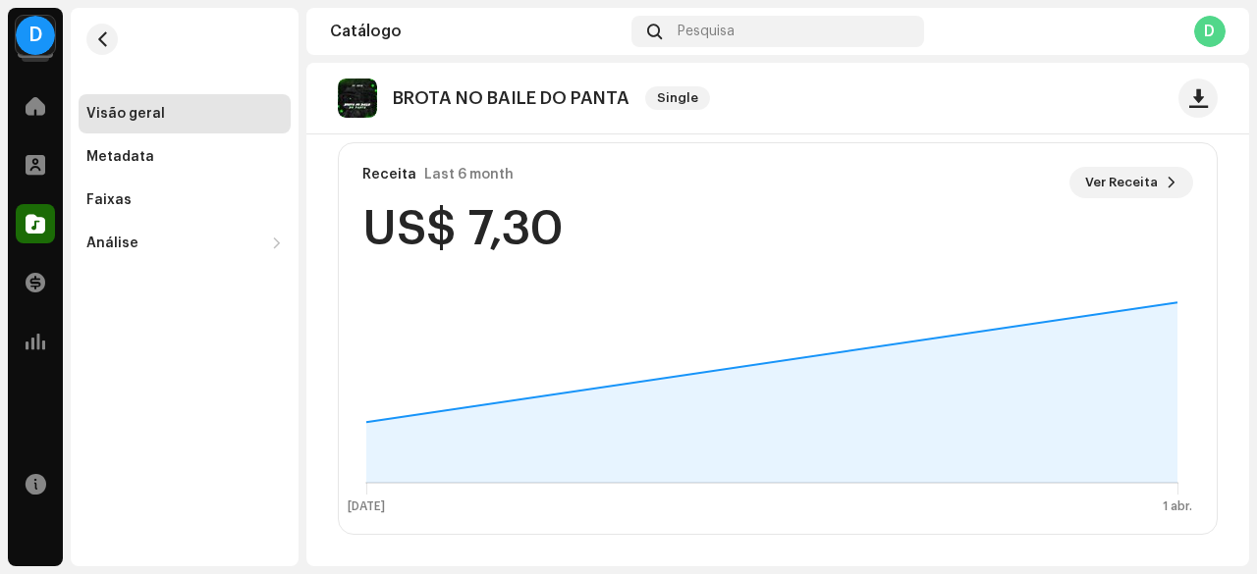
click at [1127, 187] on re-o-release-hero "BROTA NO BAILE DO PANTA Single BROTA NO BAILE DO PANTA Single Dj Odio PNG Music…" at bounding box center [777, 141] width 942 height 157
click at [1153, 191] on re-o-release-hero "BROTA NO BAILE DO PANTA Single BROTA NO BAILE DO PANTA Single Dj Odio PNG Music…" at bounding box center [777, 141] width 942 height 157
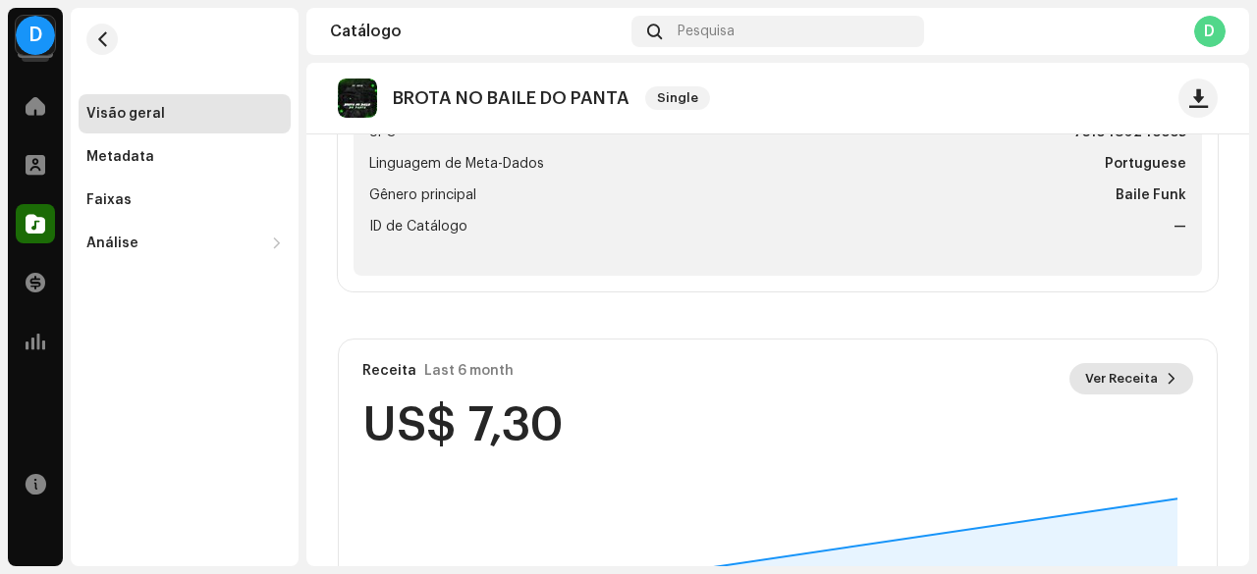
click at [1138, 365] on span "Ver Receita" at bounding box center [1121, 378] width 73 height 39
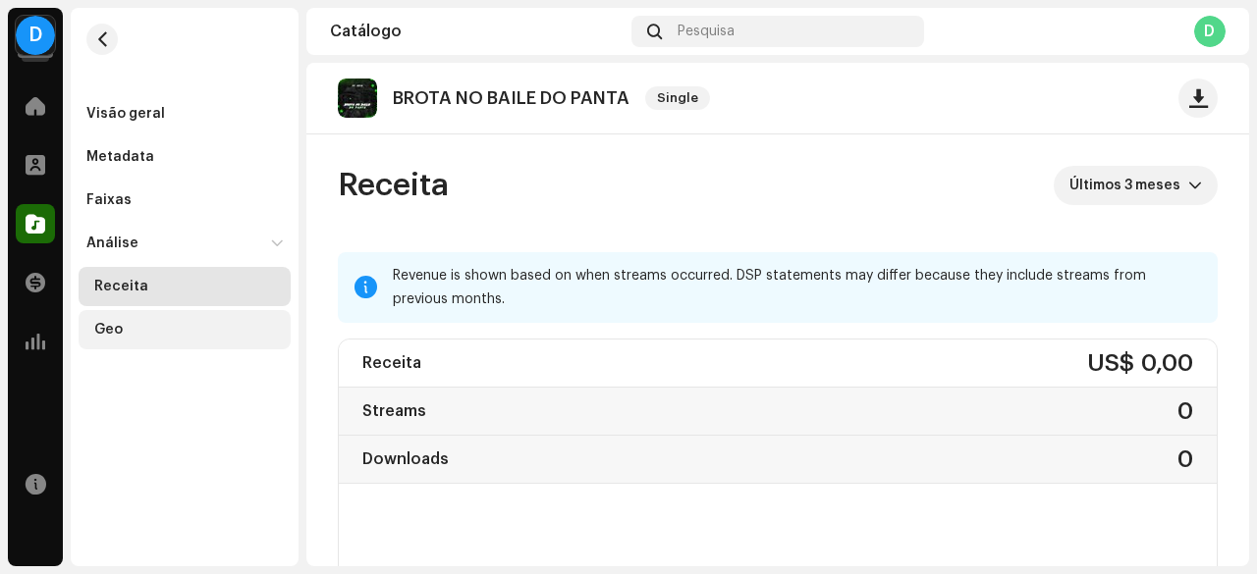
click at [153, 329] on div "Geo" at bounding box center [188, 330] width 188 height 16
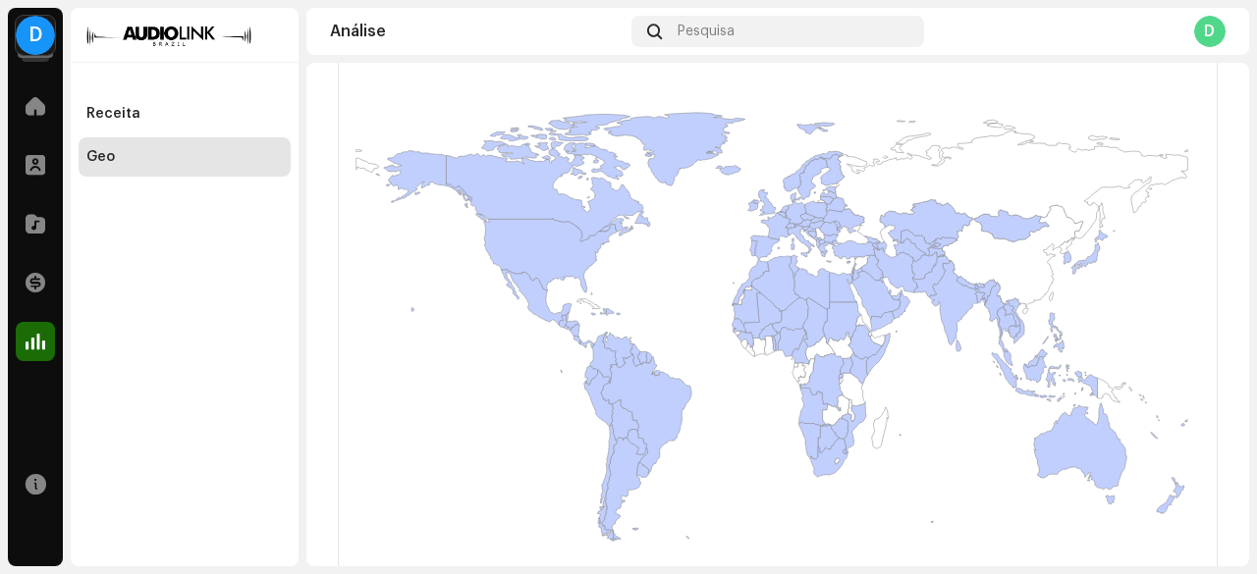
scroll to position [633, 0]
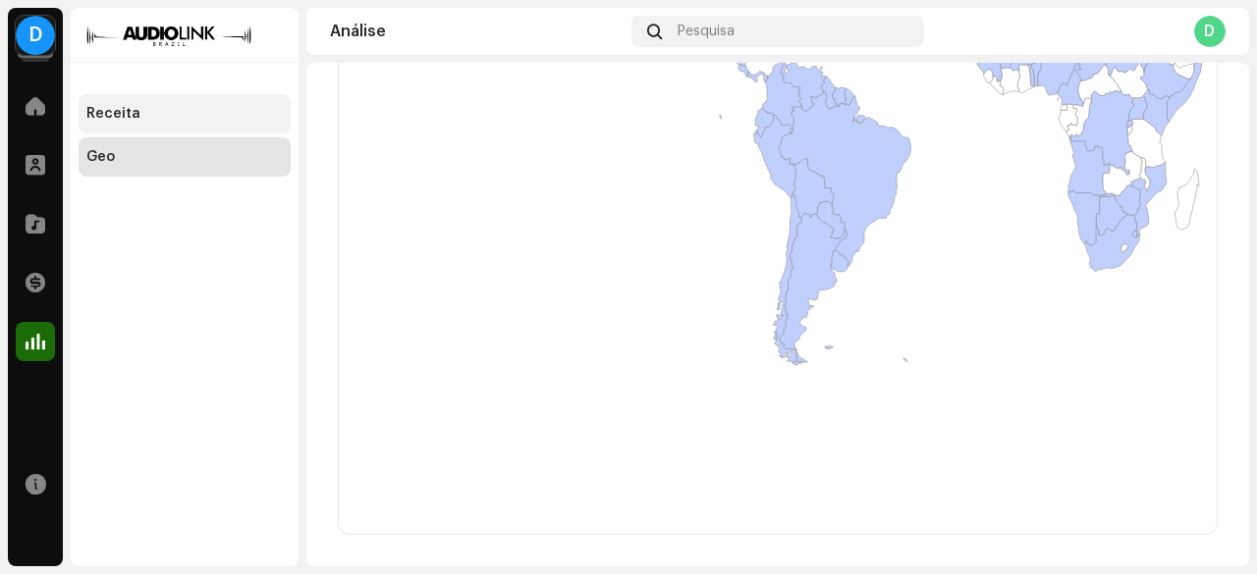
click at [132, 96] on div "Receita" at bounding box center [185, 113] width 212 height 39
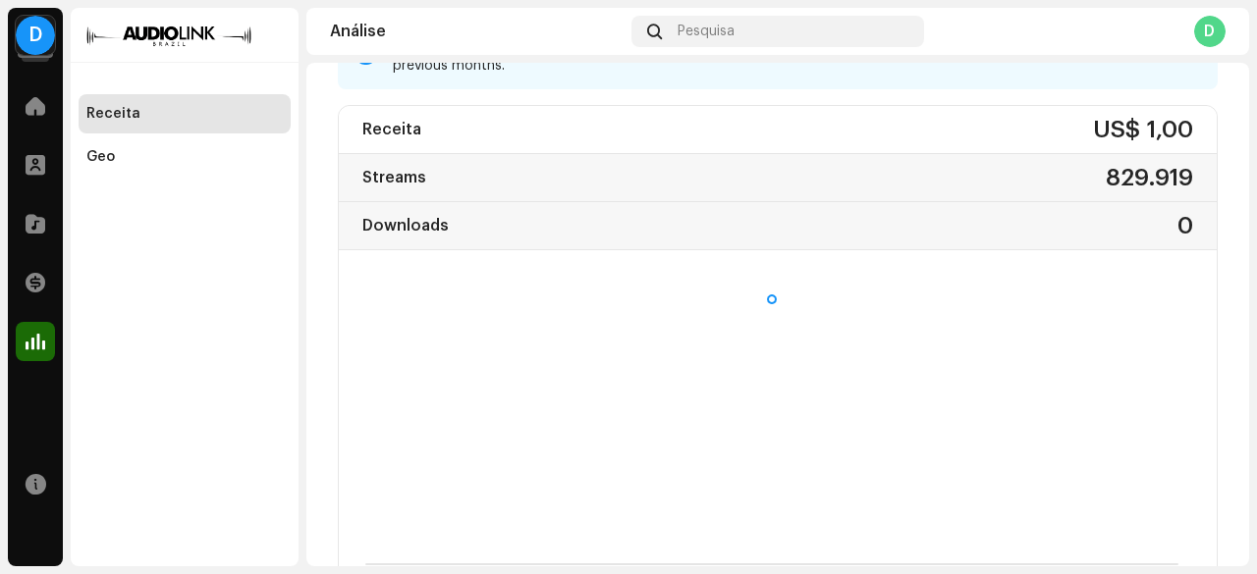
scroll to position [98, 0]
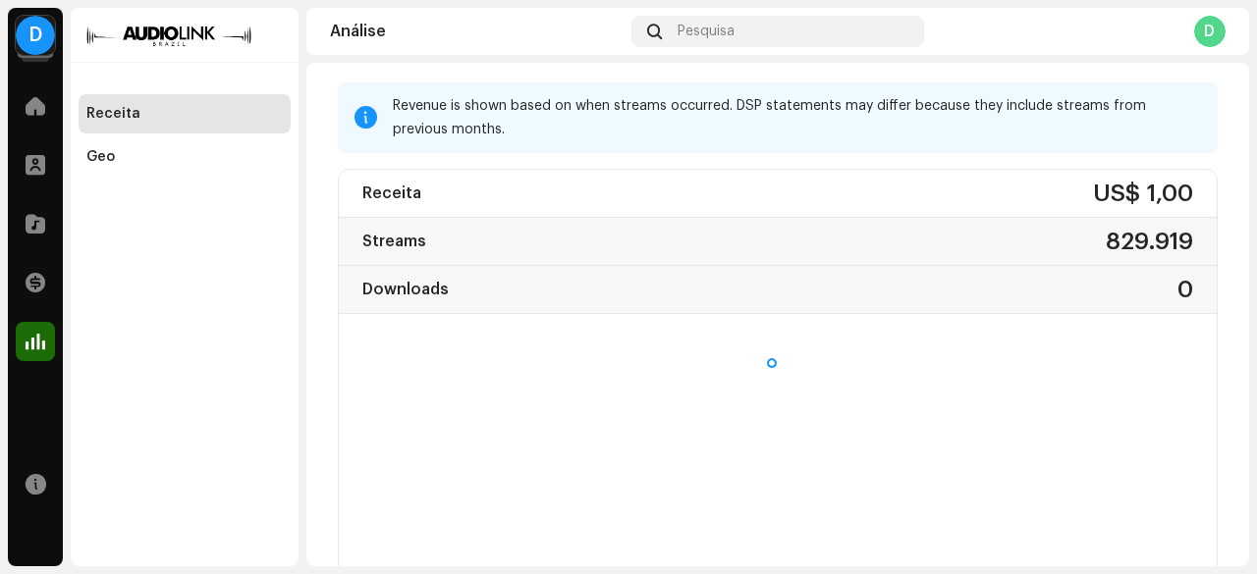
drag, startPoint x: 173, startPoint y: 139, endPoint x: 5, endPoint y: 181, distance: 172.9
click at [154, 146] on div "Geo" at bounding box center [185, 156] width 212 height 39
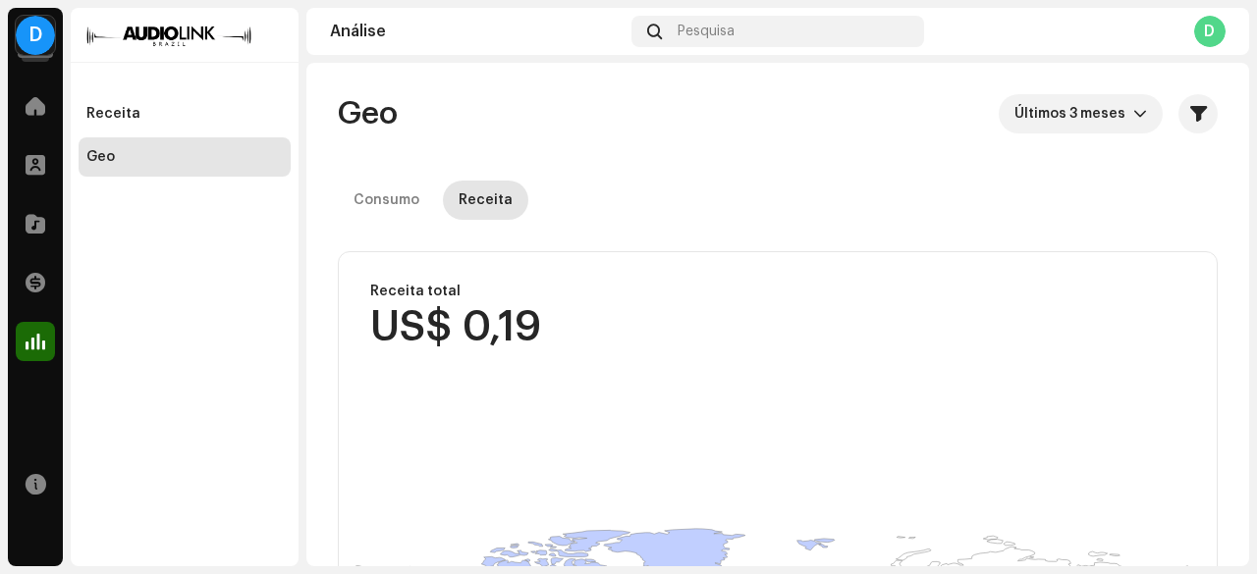
click at [0, 191] on div "D DJ ODIO Home Perfil Catálogo Transações Análise Recursos Receita Geo Análise …" at bounding box center [628, 287] width 1257 height 574
click at [29, 147] on div at bounding box center [35, 164] width 39 height 39
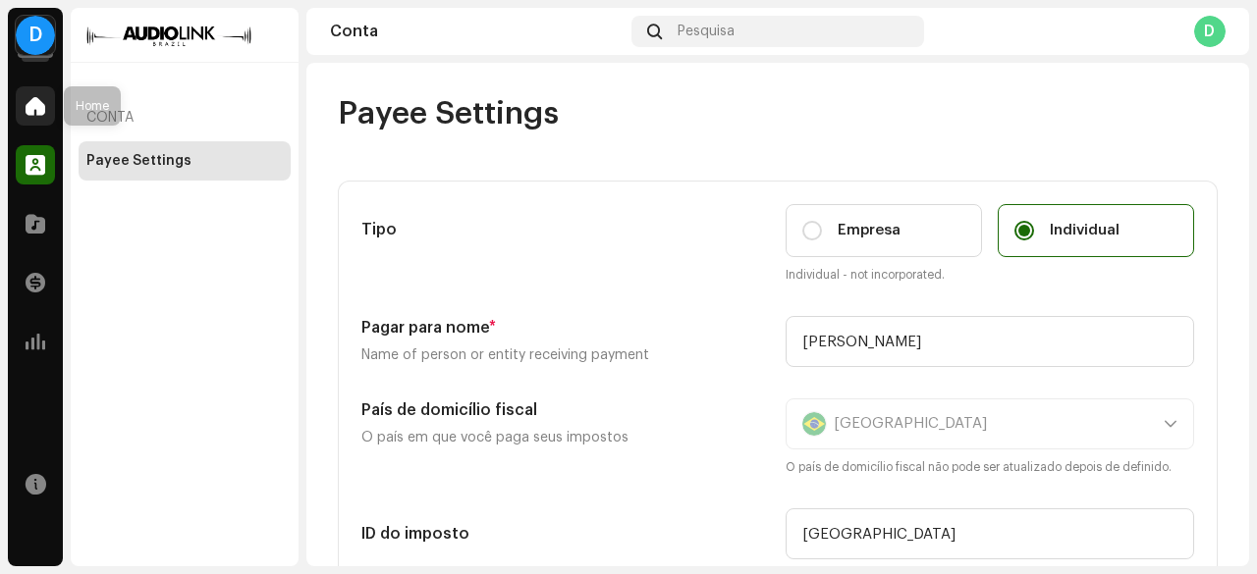
click at [45, 110] on div at bounding box center [35, 105] width 39 height 39
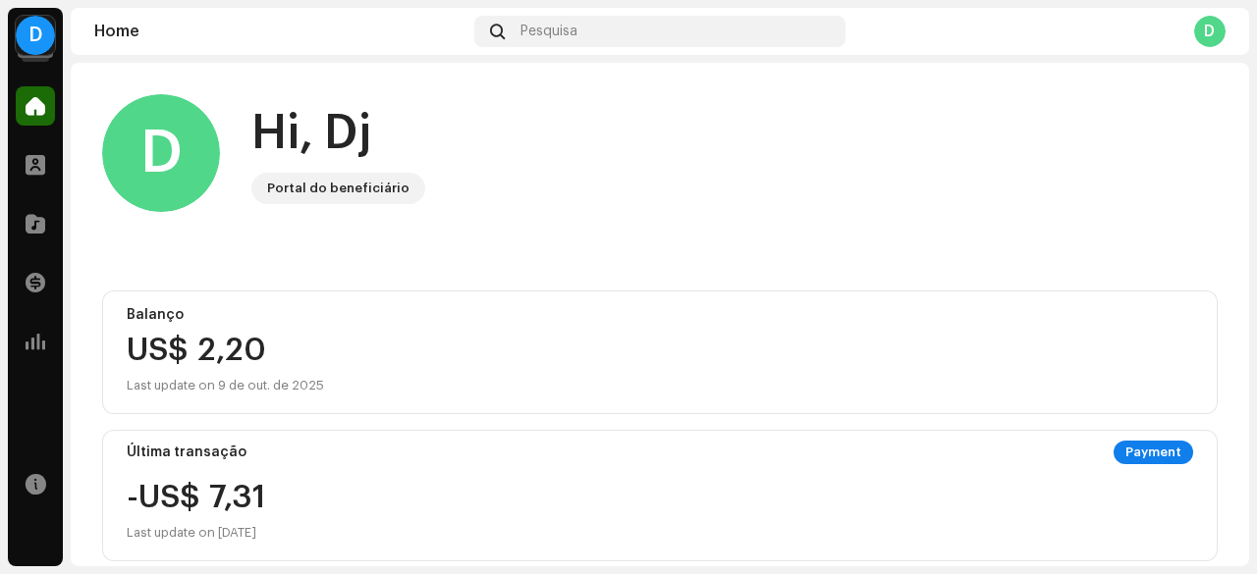
click at [188, 165] on div "D" at bounding box center [161, 153] width 118 height 118
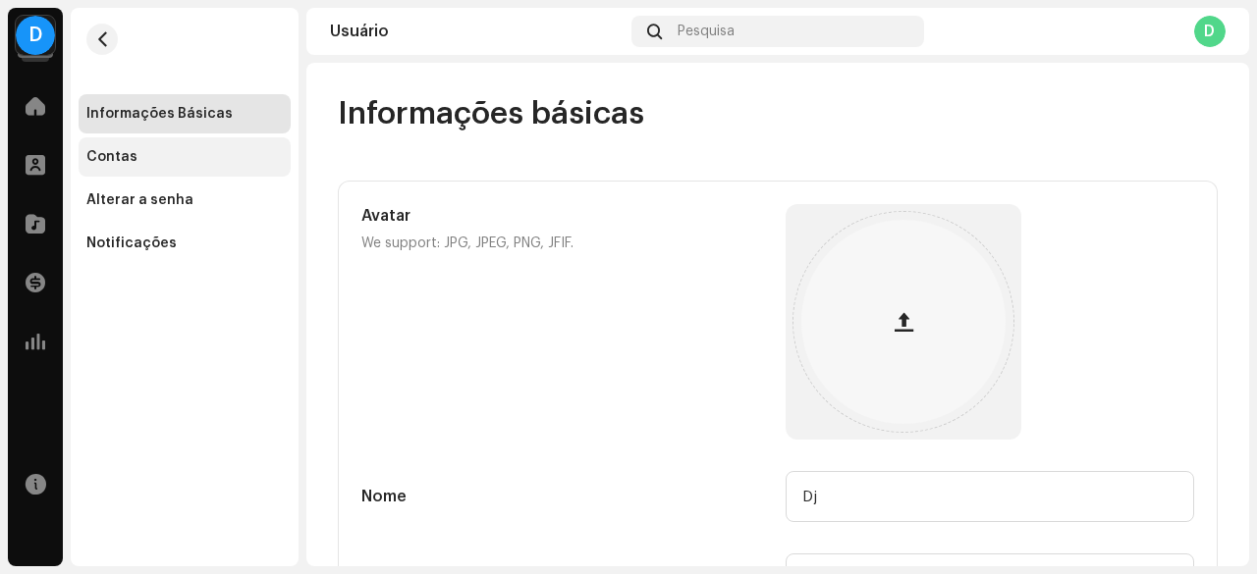
click at [137, 153] on div "Contas" at bounding box center [184, 157] width 196 height 16
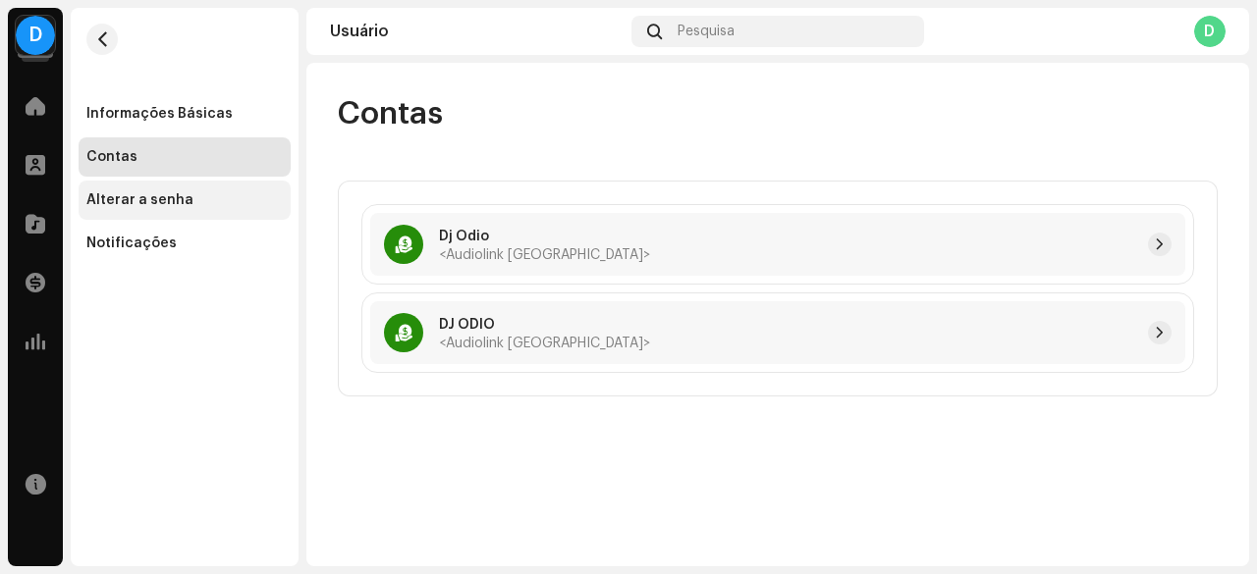
click at [169, 203] on div "Alterar a senha" at bounding box center [139, 200] width 107 height 16
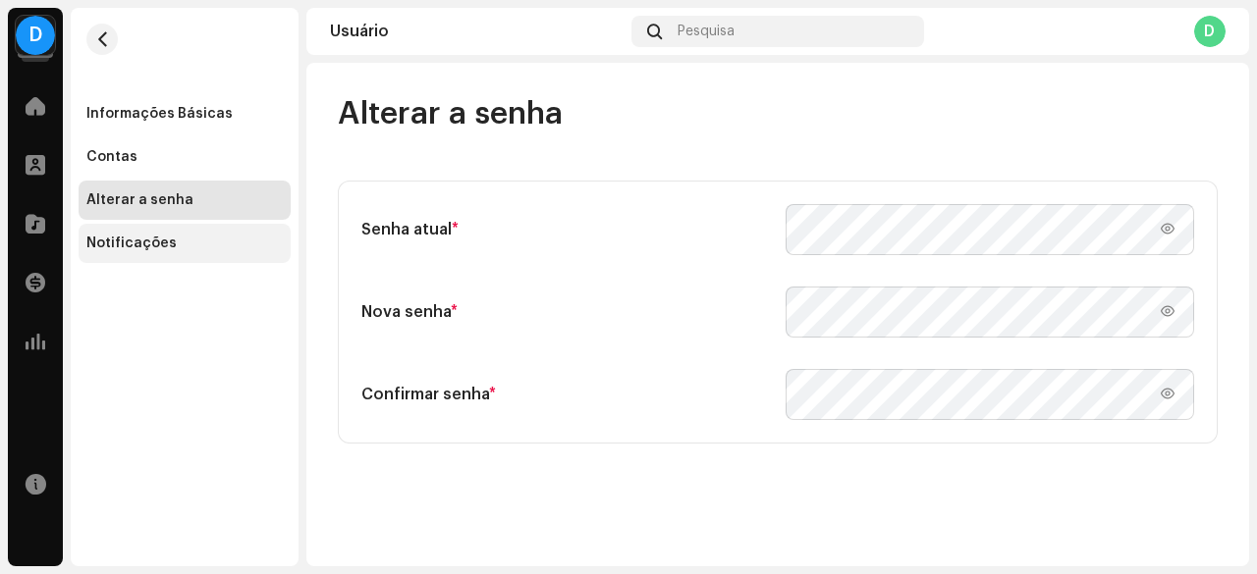
click at [181, 253] on div "Notificações" at bounding box center [185, 243] width 212 height 39
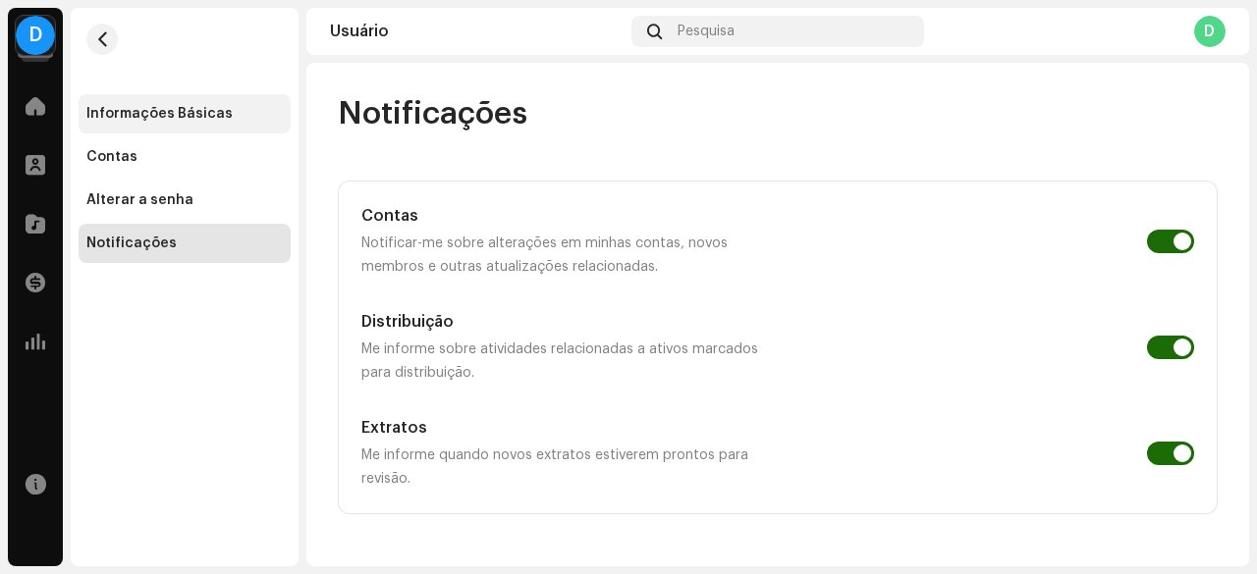
click at [178, 119] on div "Informações Básicas" at bounding box center [159, 114] width 146 height 16
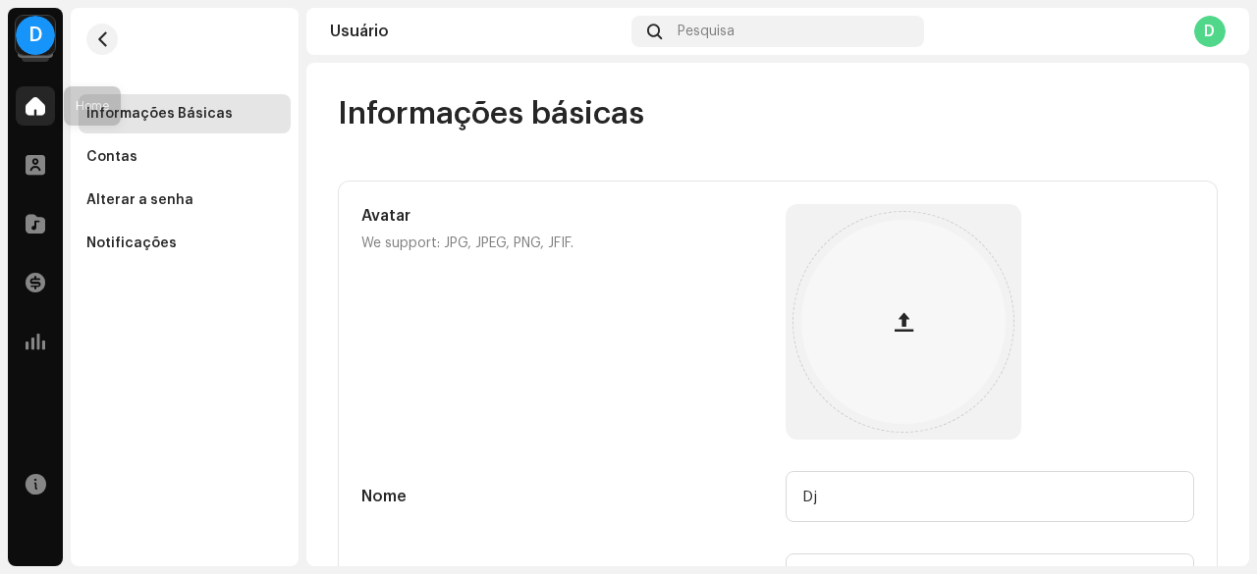
click at [48, 103] on div at bounding box center [35, 105] width 39 height 39
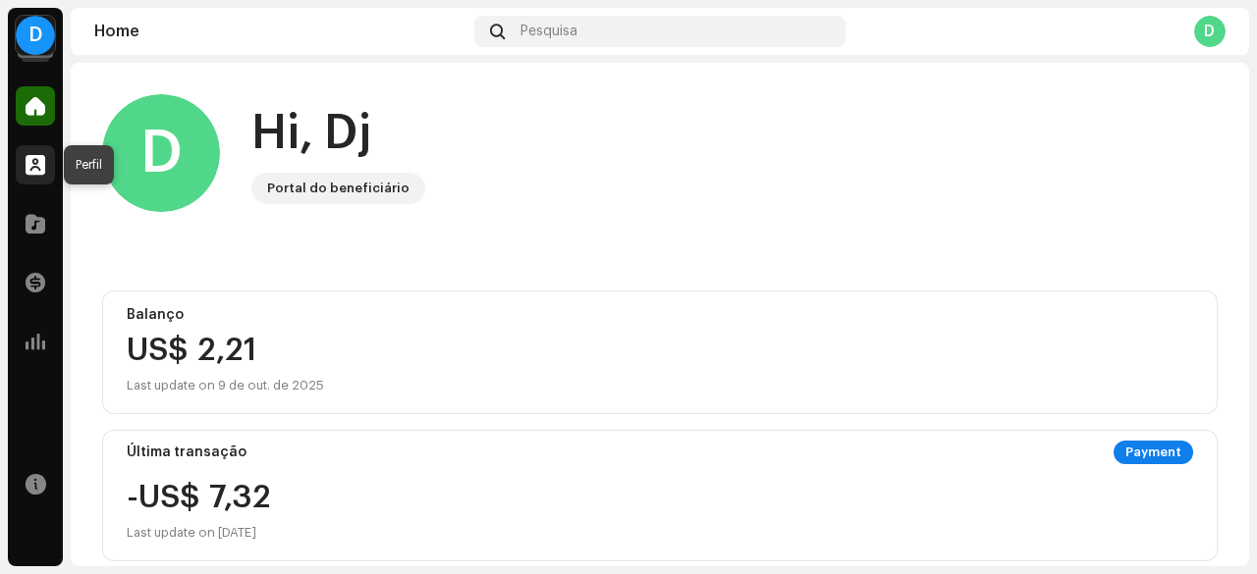
click at [46, 173] on div at bounding box center [35, 164] width 39 height 39
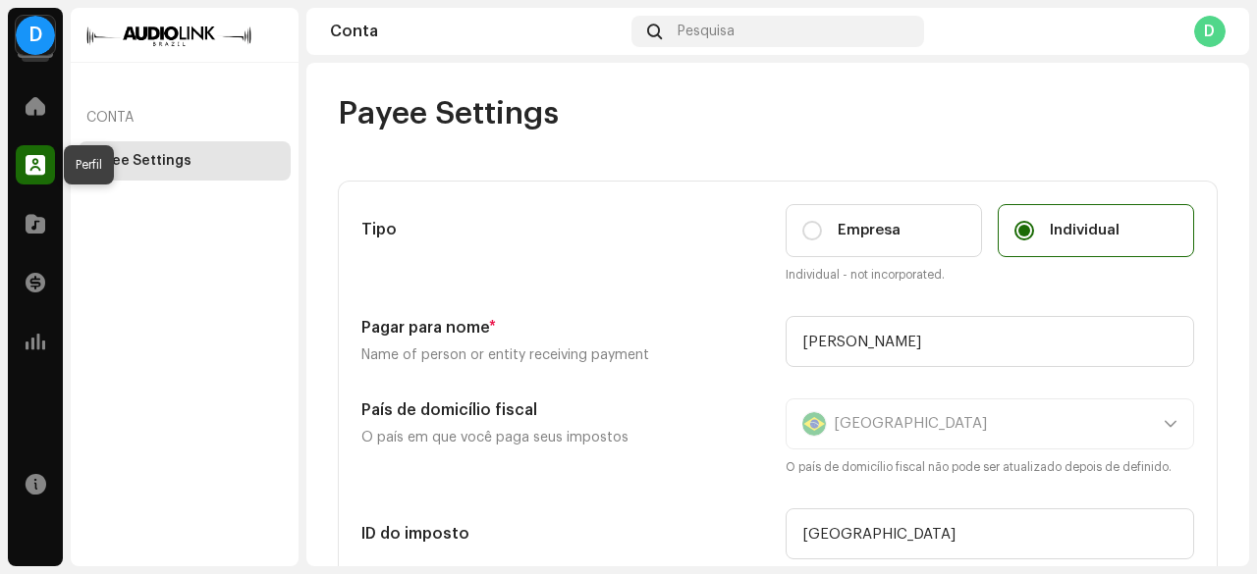
click at [35, 172] on span at bounding box center [36, 165] width 20 height 16
click at [39, 219] on span at bounding box center [36, 224] width 20 height 16
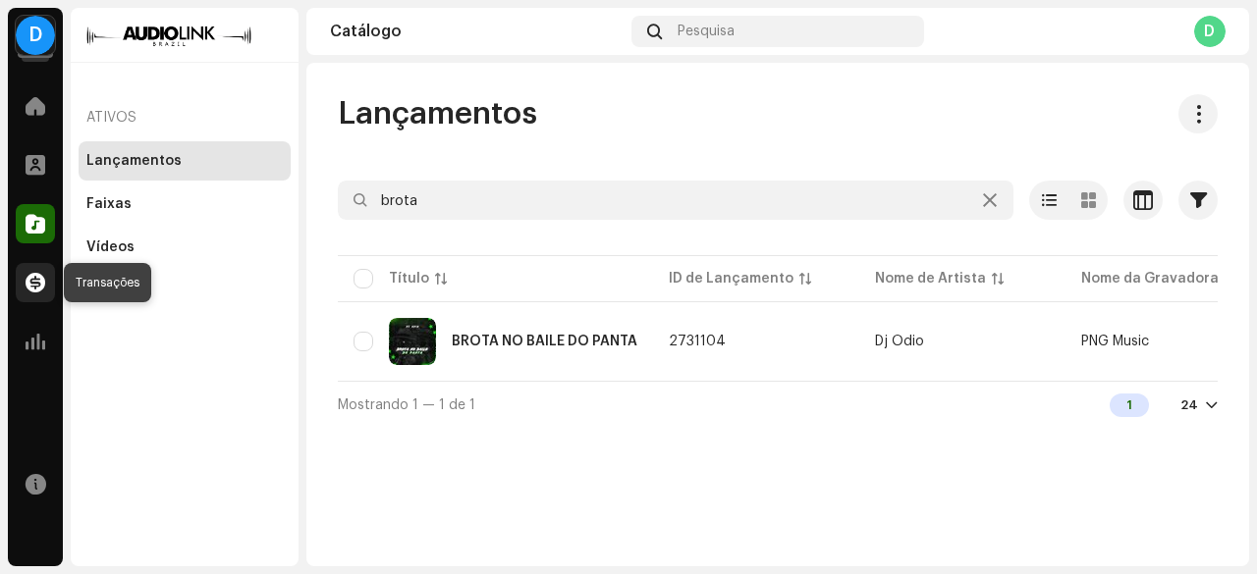
click at [27, 275] on span at bounding box center [36, 283] width 20 height 16
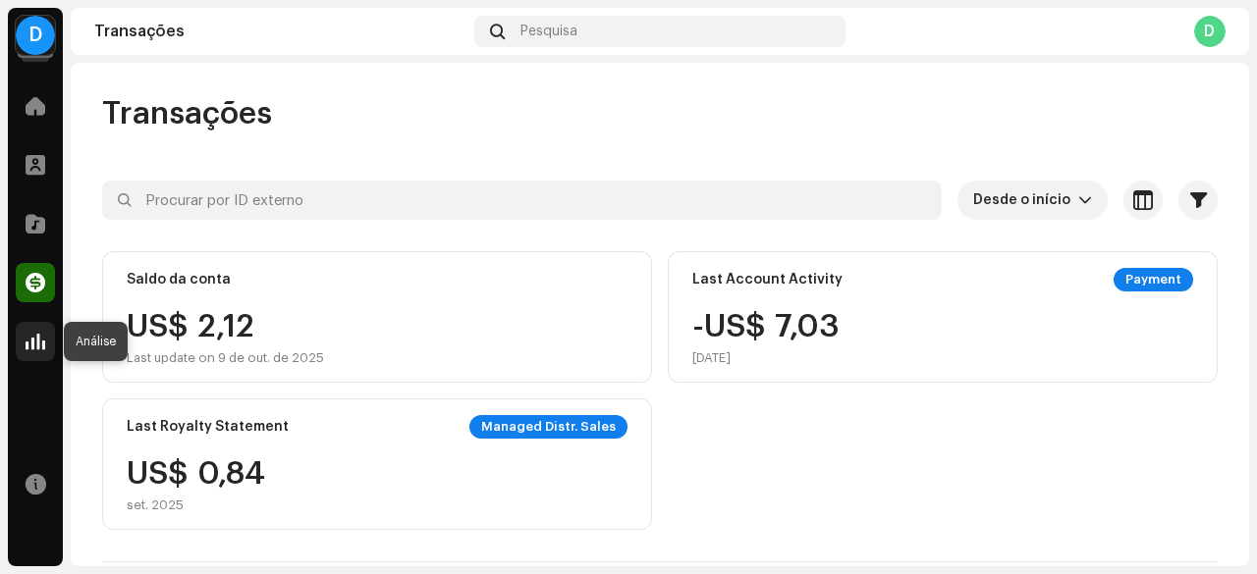
click at [42, 334] on span at bounding box center [36, 342] width 20 height 16
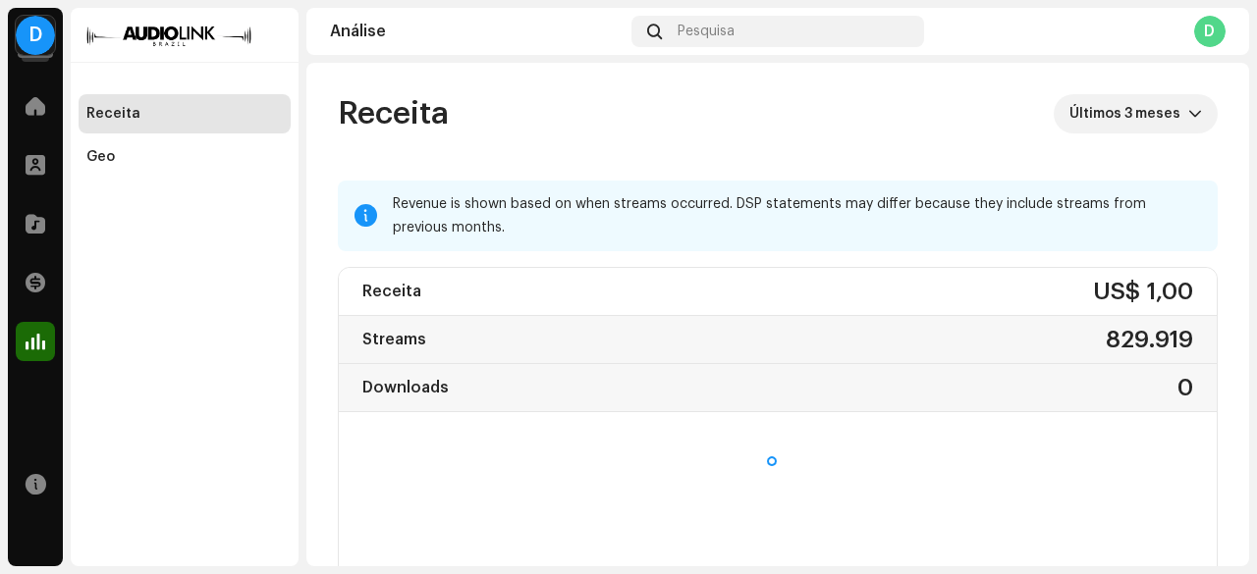
click at [42, 187] on div "Perfil" at bounding box center [35, 164] width 55 height 55
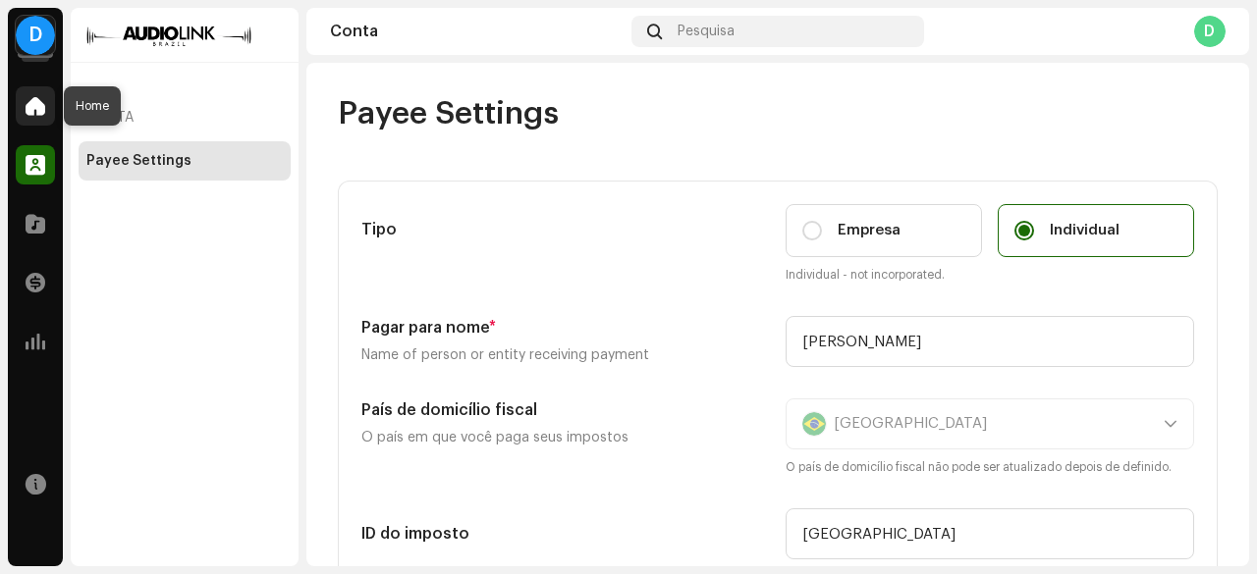
click at [31, 109] on span at bounding box center [36, 106] width 20 height 16
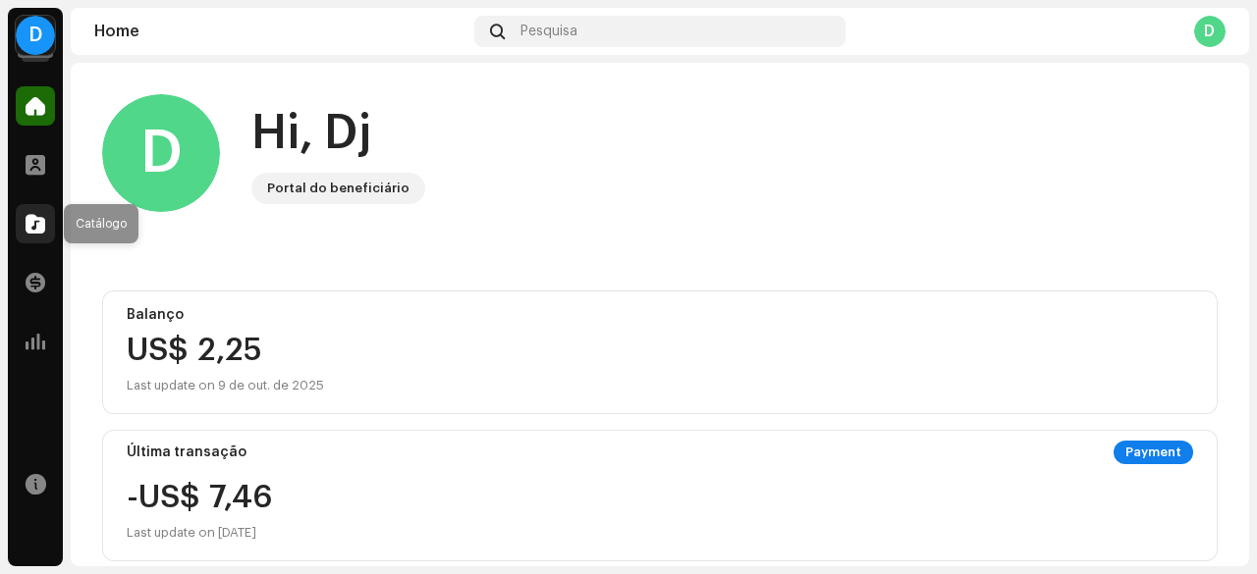
click at [46, 226] on div at bounding box center [35, 223] width 39 height 39
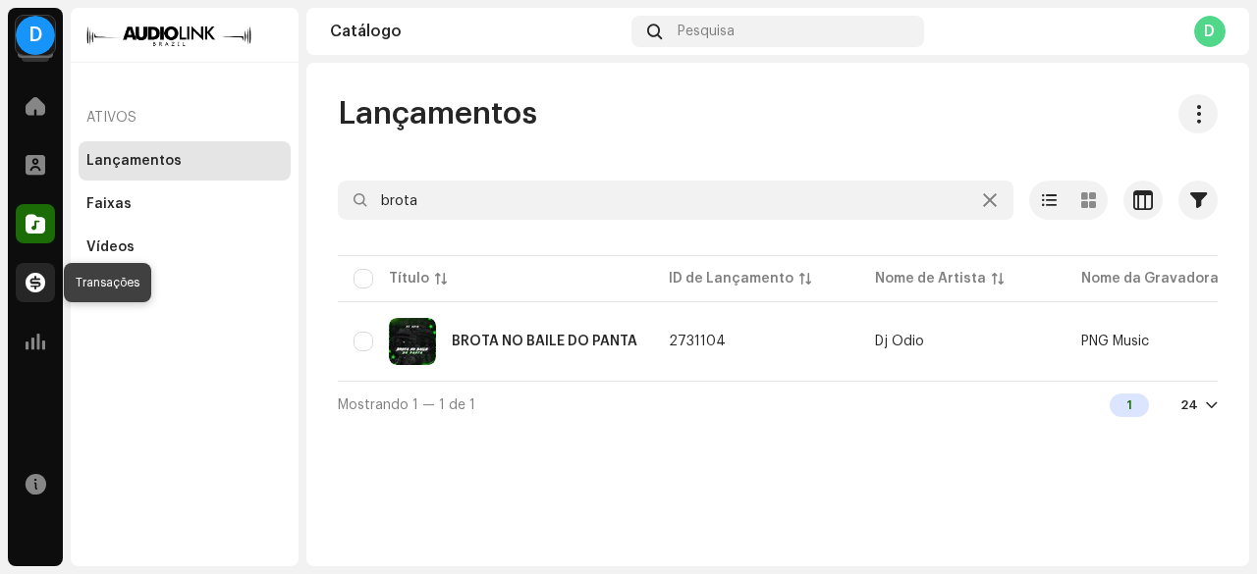
click at [46, 280] on div at bounding box center [35, 282] width 39 height 39
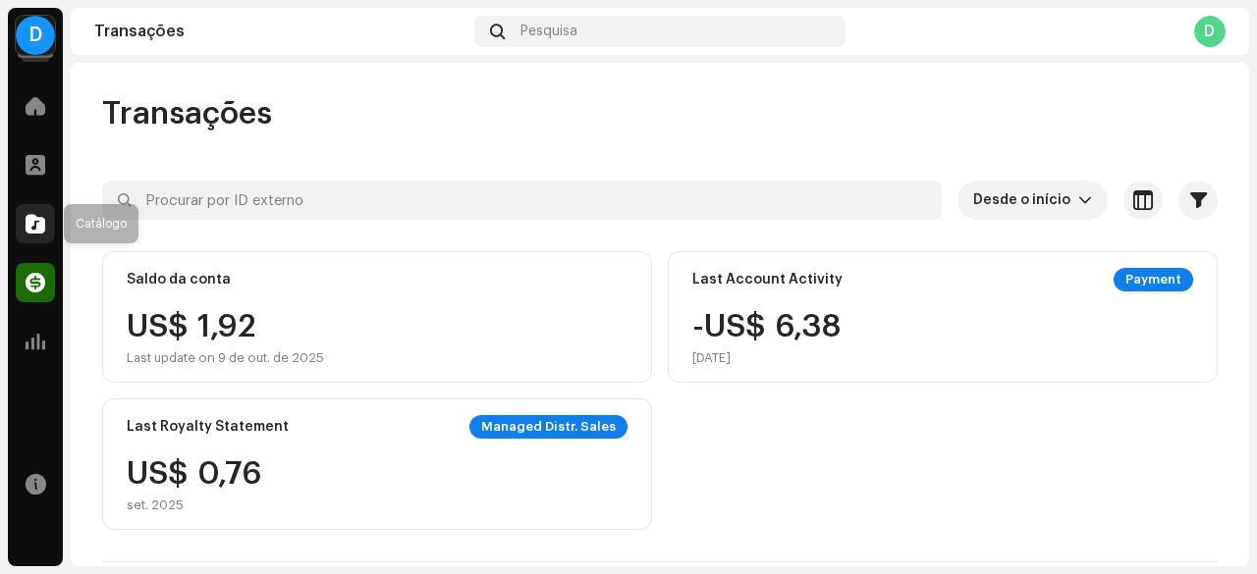
click at [46, 234] on div at bounding box center [35, 223] width 39 height 39
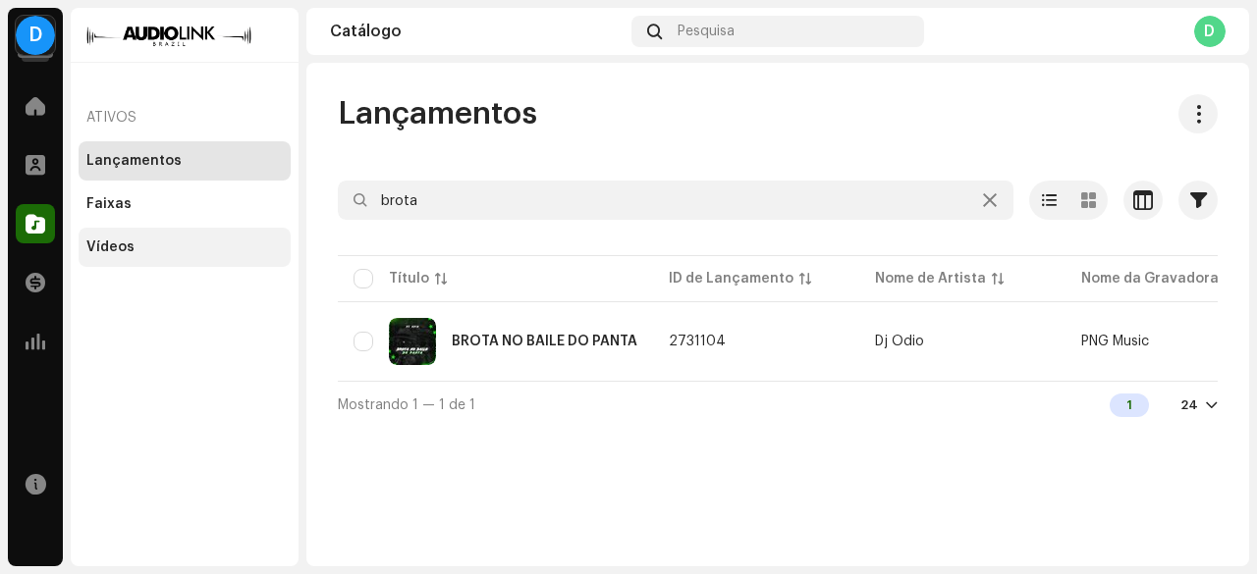
click at [152, 254] on div "Vídeos" at bounding box center [184, 248] width 196 height 16
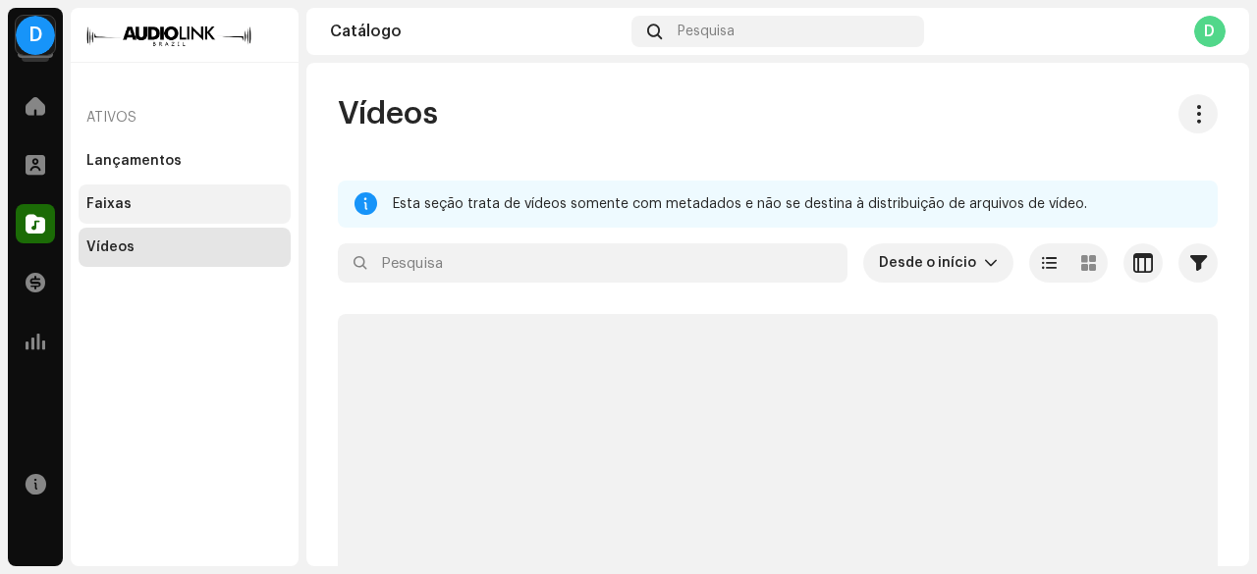
click at [167, 202] on div "Faixas" at bounding box center [184, 204] width 196 height 16
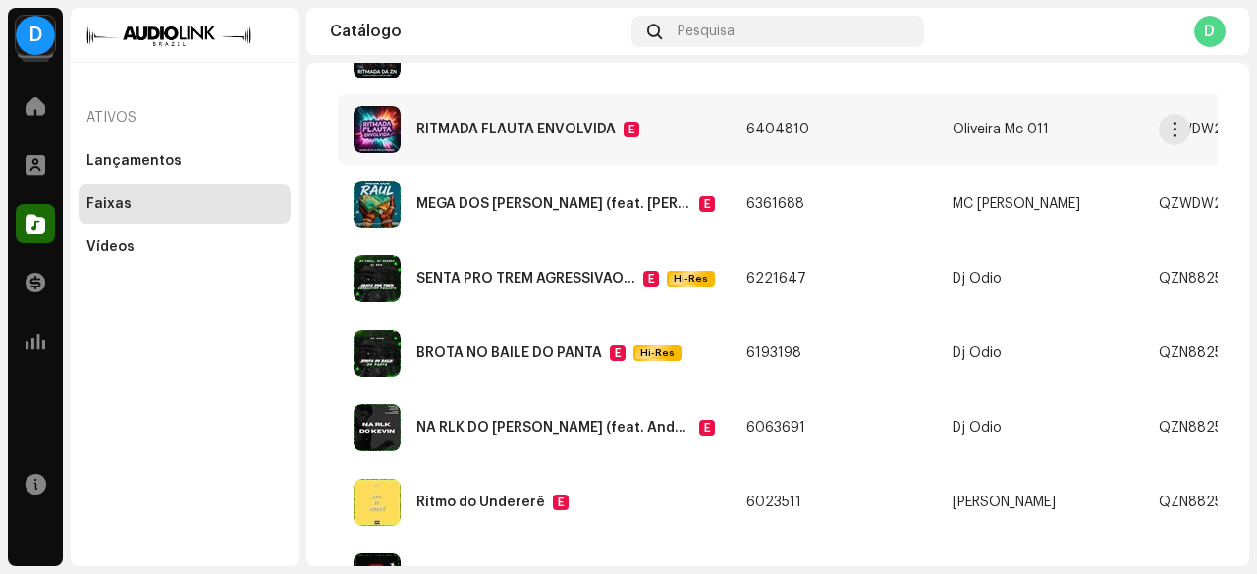
scroll to position [295, 0]
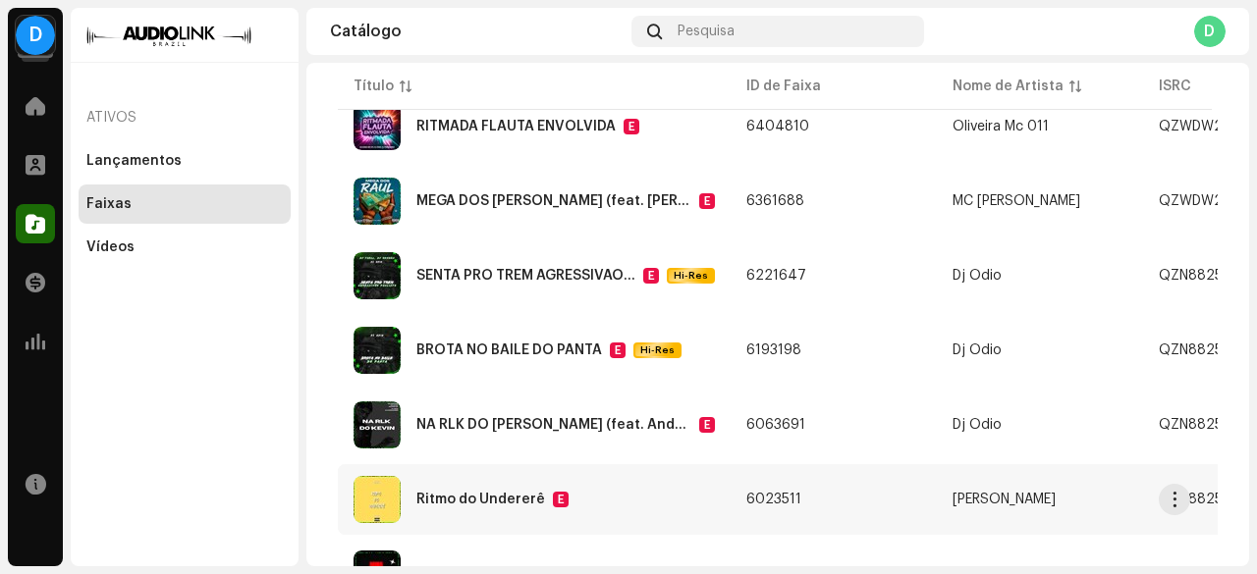
drag, startPoint x: 829, startPoint y: 572, endPoint x: 1054, endPoint y: 470, distance: 247.8
click at [983, 554] on div "D DJ ODIO Home Perfil Catálogo Transações Análise Recursos Ativos Lançamentos F…" at bounding box center [628, 287] width 1257 height 574
click at [58, 216] on div "Catálogo" at bounding box center [35, 223] width 55 height 55
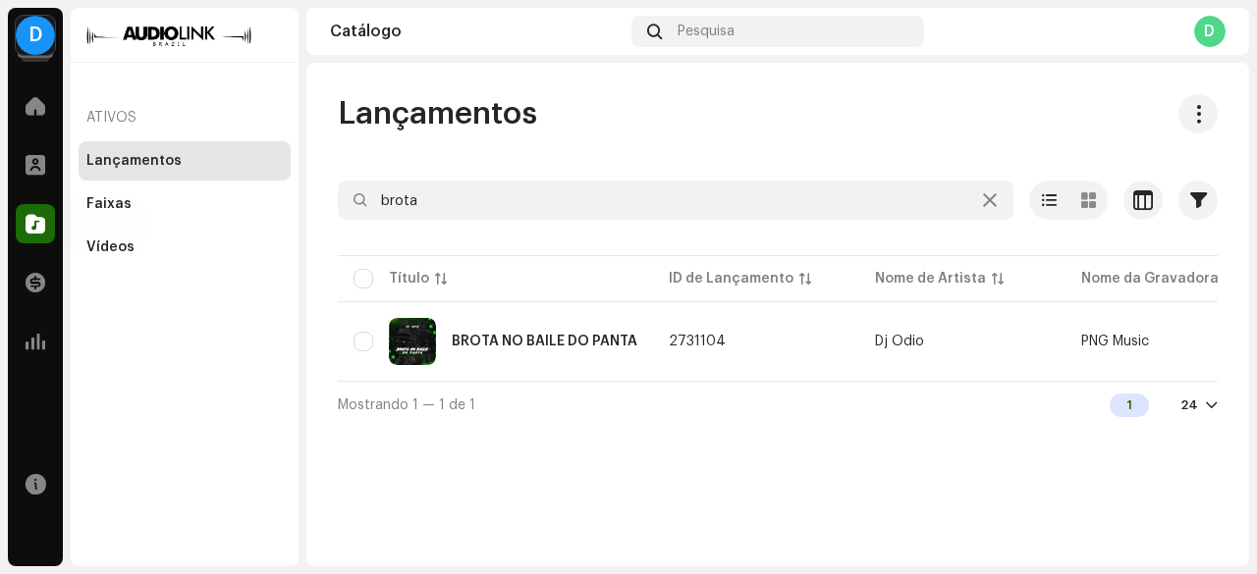
click at [38, 231] on span at bounding box center [36, 224] width 20 height 16
click at [156, 163] on div "Lançamentos" at bounding box center [133, 161] width 95 height 16
click at [10, 159] on div "Perfil" at bounding box center [35, 164] width 55 height 55
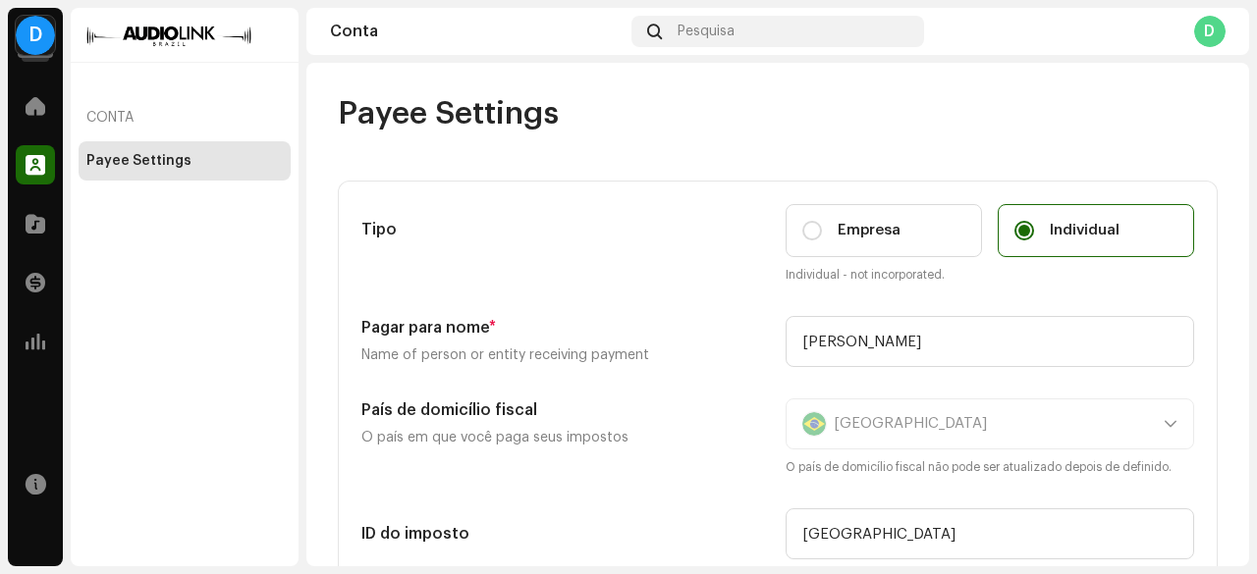
click at [26, 141] on div "Perfil" at bounding box center [35, 164] width 55 height 55
click at [27, 112] on span at bounding box center [36, 106] width 20 height 16
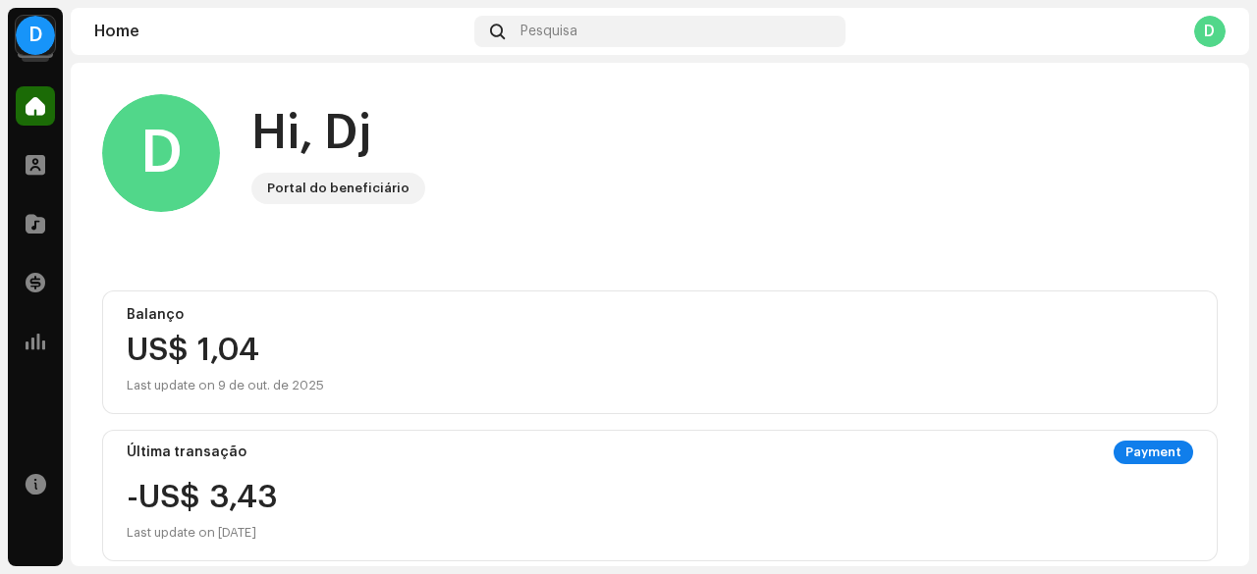
click at [27, 112] on span at bounding box center [36, 106] width 20 height 16
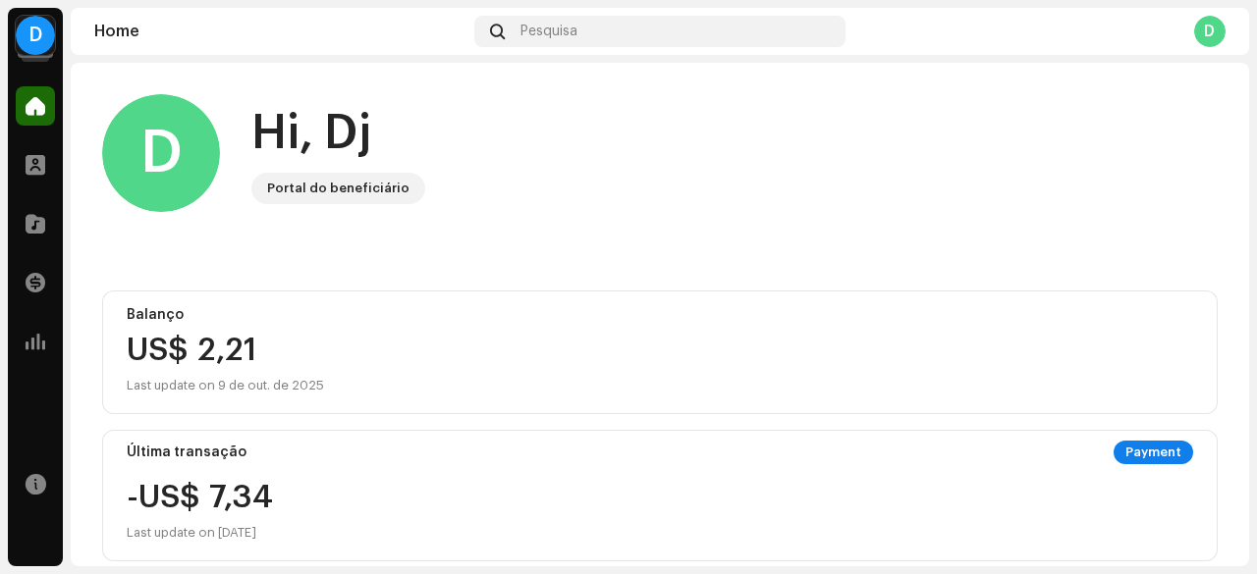
click at [27, 112] on span at bounding box center [36, 106] width 20 height 16
